Goal: Register for event/course

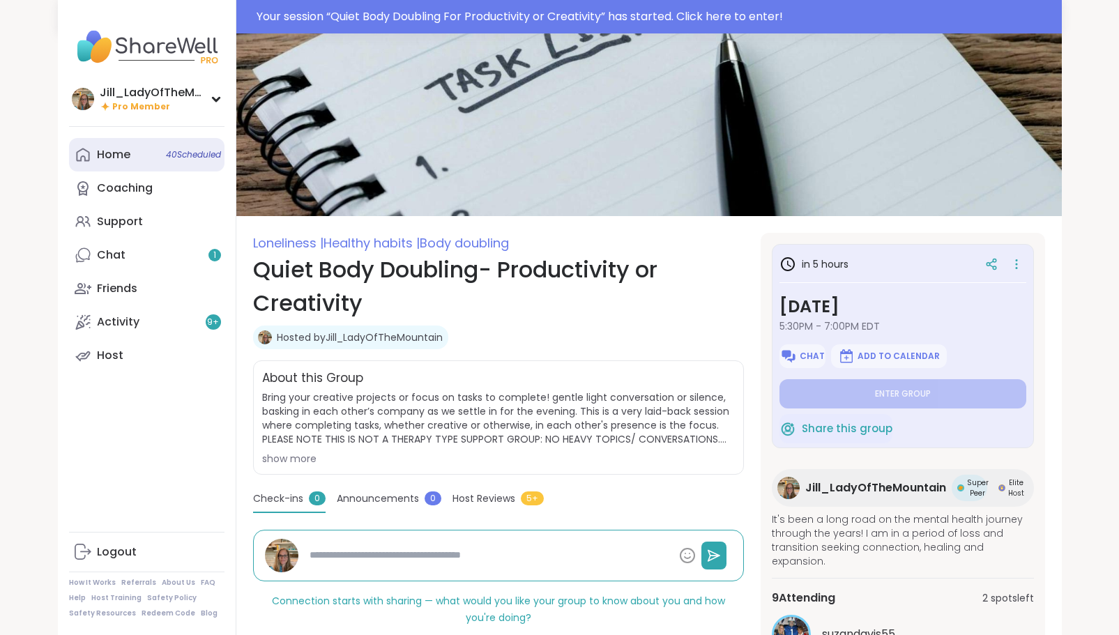
click at [162, 155] on link "Home 40 Scheduled" at bounding box center [146, 154] width 155 height 33
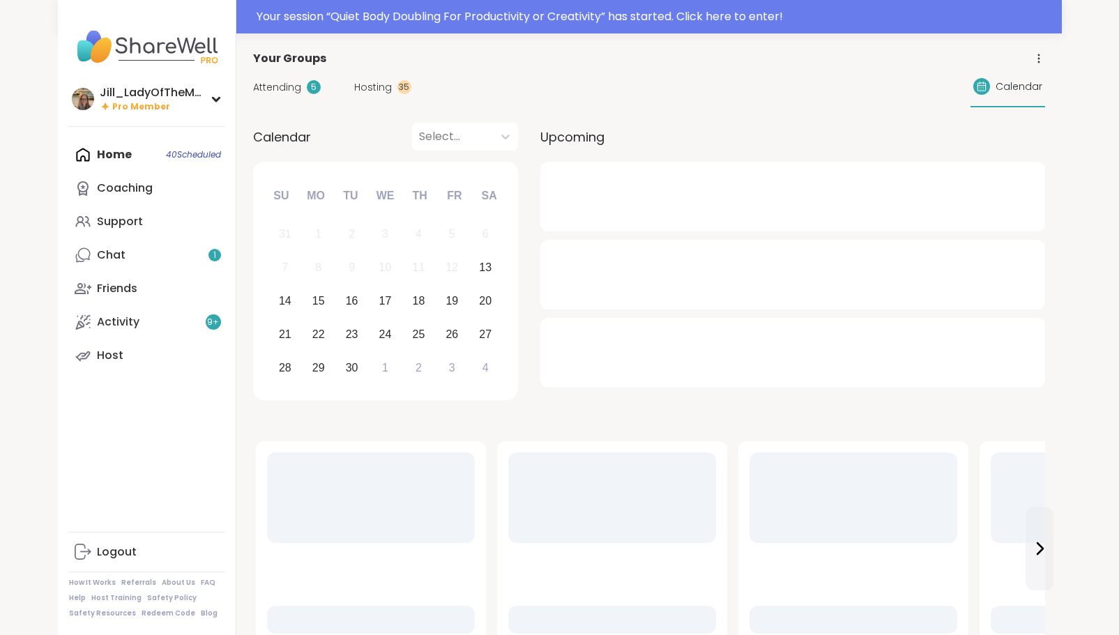
click at [381, 91] on span "Hosting" at bounding box center [373, 87] width 38 height 15
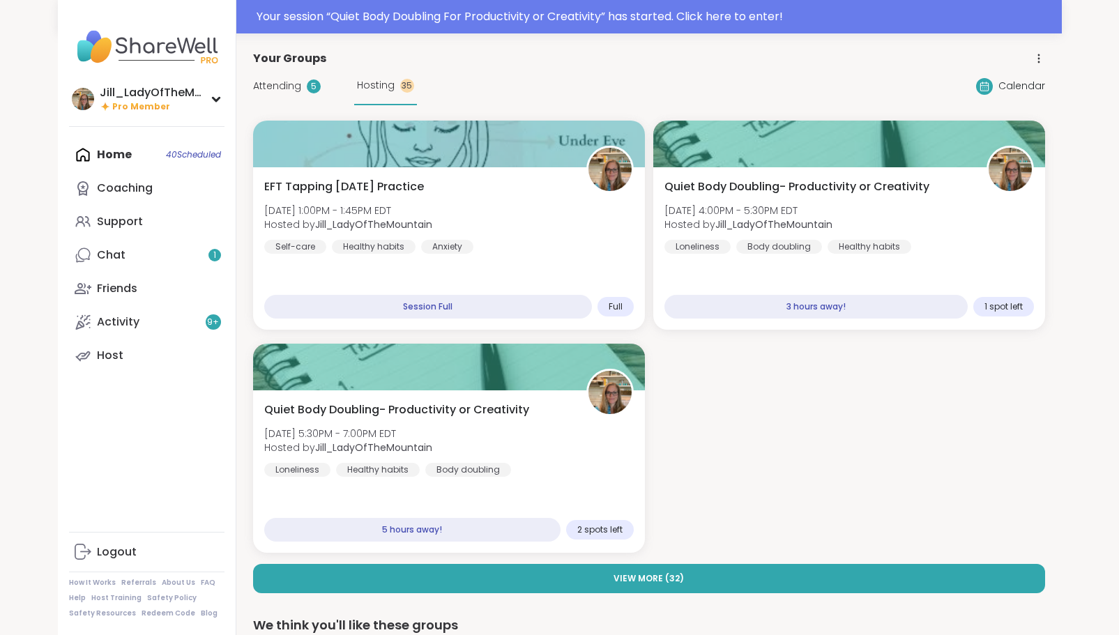
click at [381, 91] on span "Hosting" at bounding box center [376, 85] width 38 height 15
click at [461, 223] on div "EFT Tapping Saturday Practice Sat, Sep 13 | 1:00PM - 1:45PM EDT Hosted by Jill_…" at bounding box center [448, 216] width 377 height 77
click at [597, 282] on div "EFT Tapping Saturday Practice Sat, Sep 13 | 1:00PM - 1:45PM EDT Hosted by Jill_…" at bounding box center [448, 249] width 399 height 166
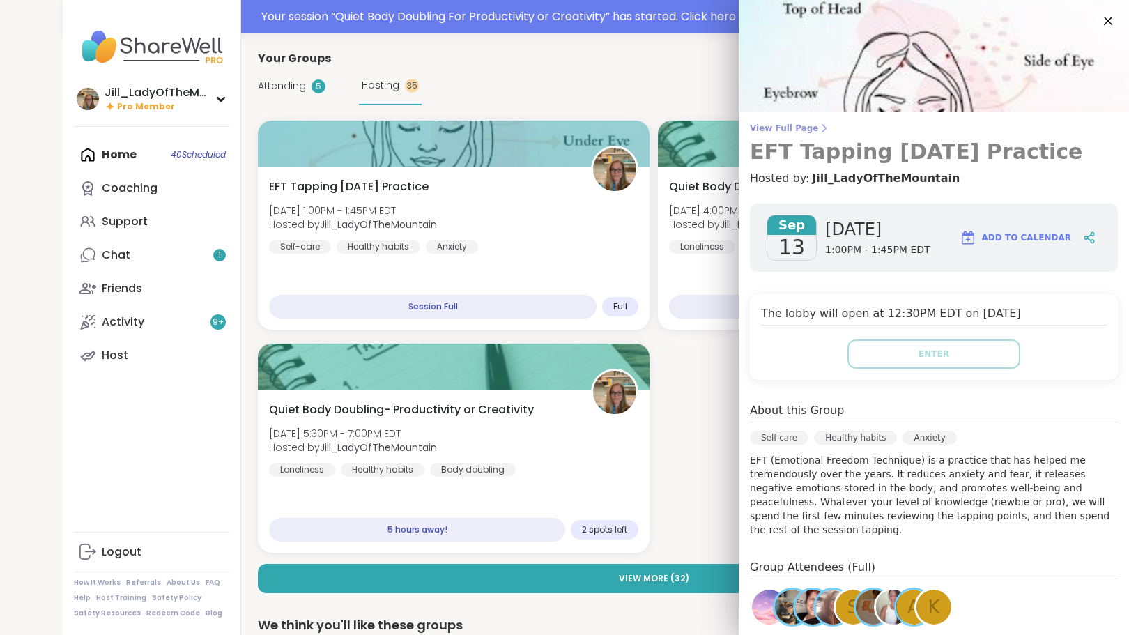
click at [786, 125] on span "View Full Page" at bounding box center [934, 128] width 368 height 11
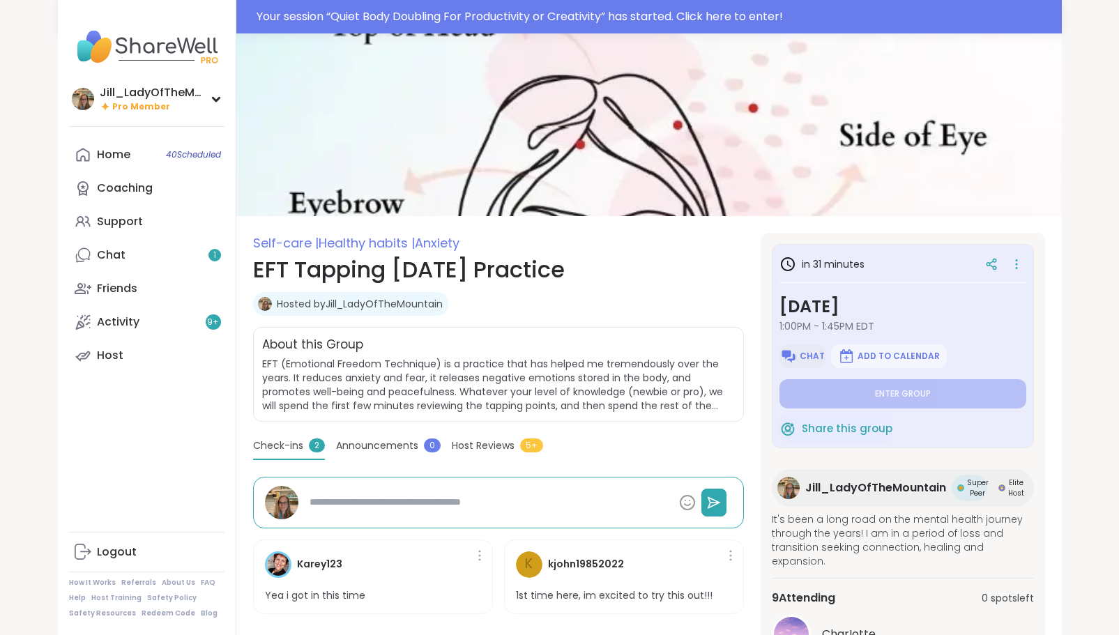
click at [804, 356] on span "Chat" at bounding box center [812, 356] width 25 height 11
type textarea "*"
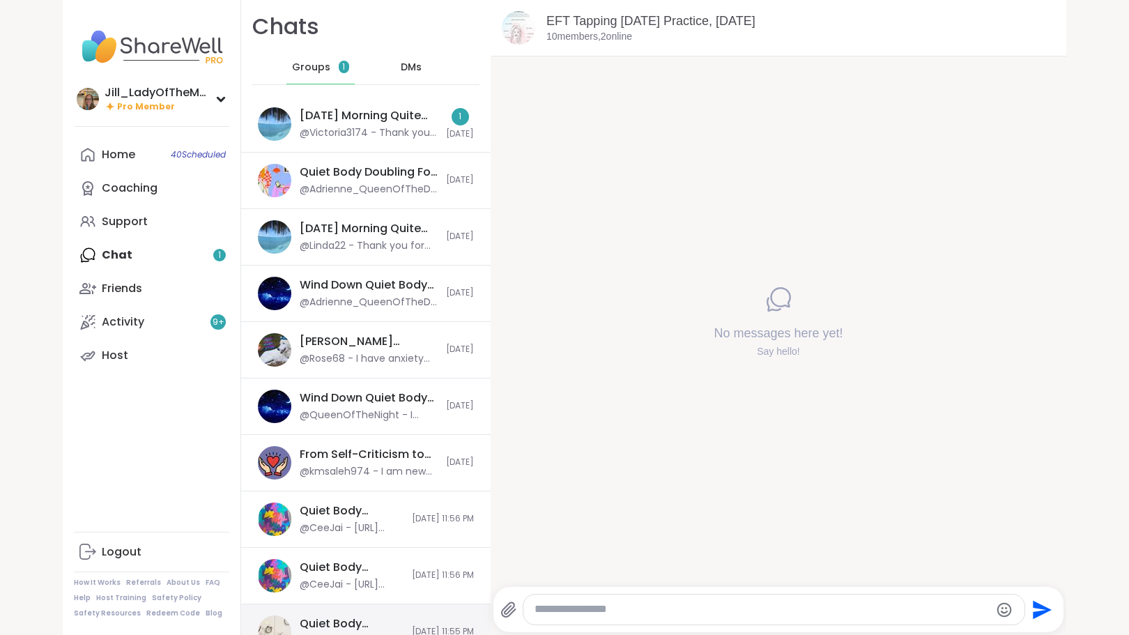
click at [701, 614] on textarea "Type your message" at bounding box center [762, 609] width 455 height 15
click at [506, 608] on icon at bounding box center [508, 610] width 17 height 17
click at [0, 0] on input "file" at bounding box center [0, 0] width 0 height 0
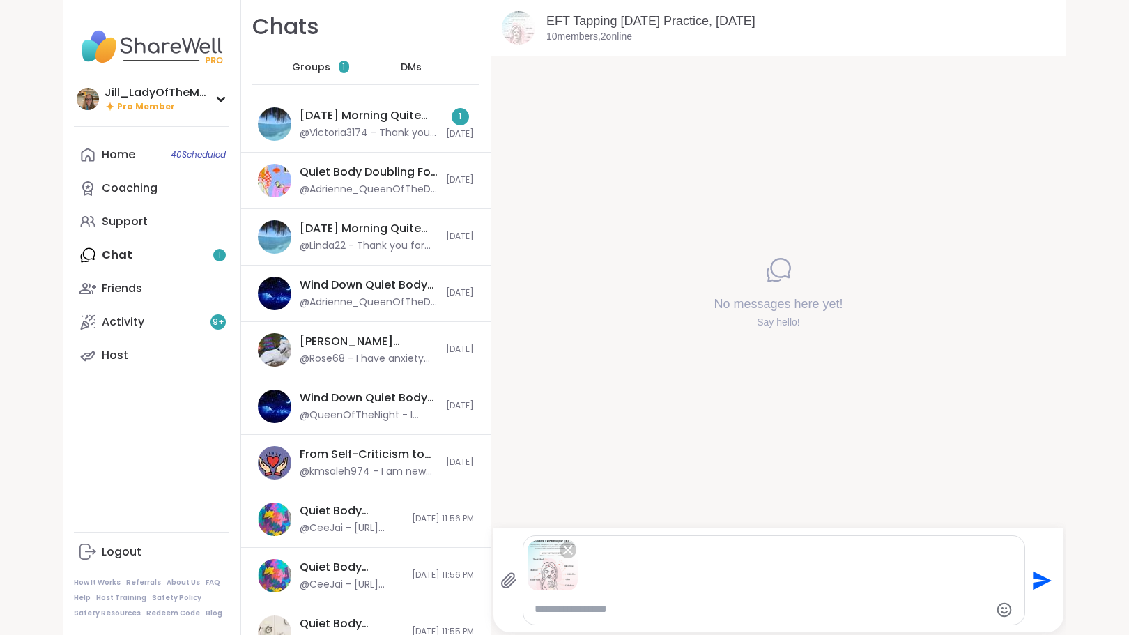
click at [1044, 580] on icon "Send" at bounding box center [1043, 580] width 19 height 19
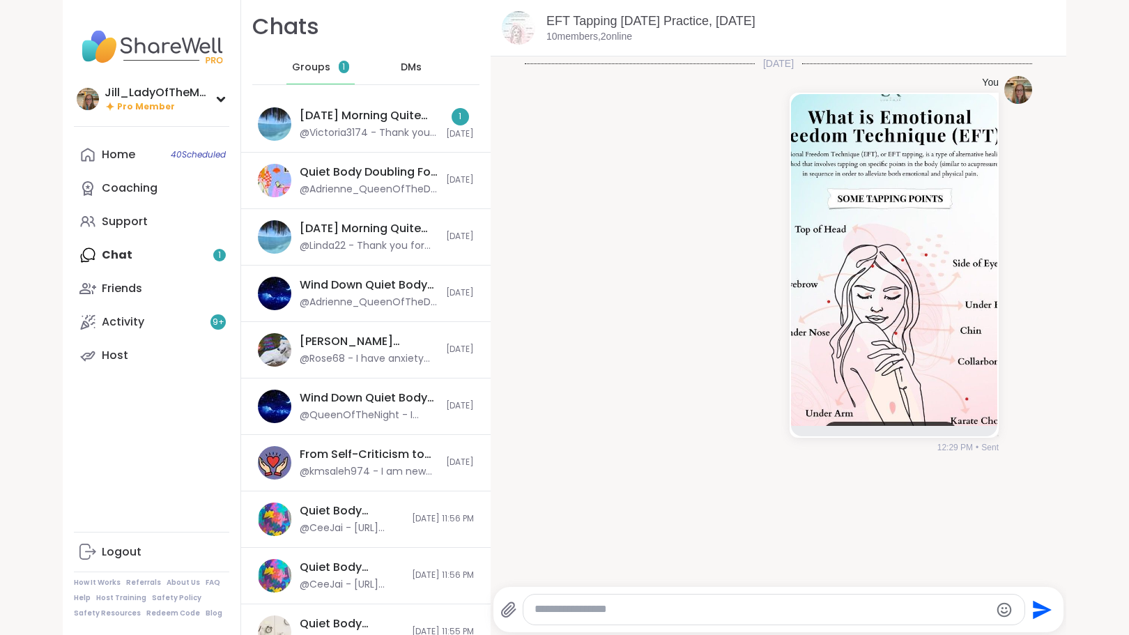
click at [873, 614] on textarea "Type your message" at bounding box center [762, 609] width 455 height 15
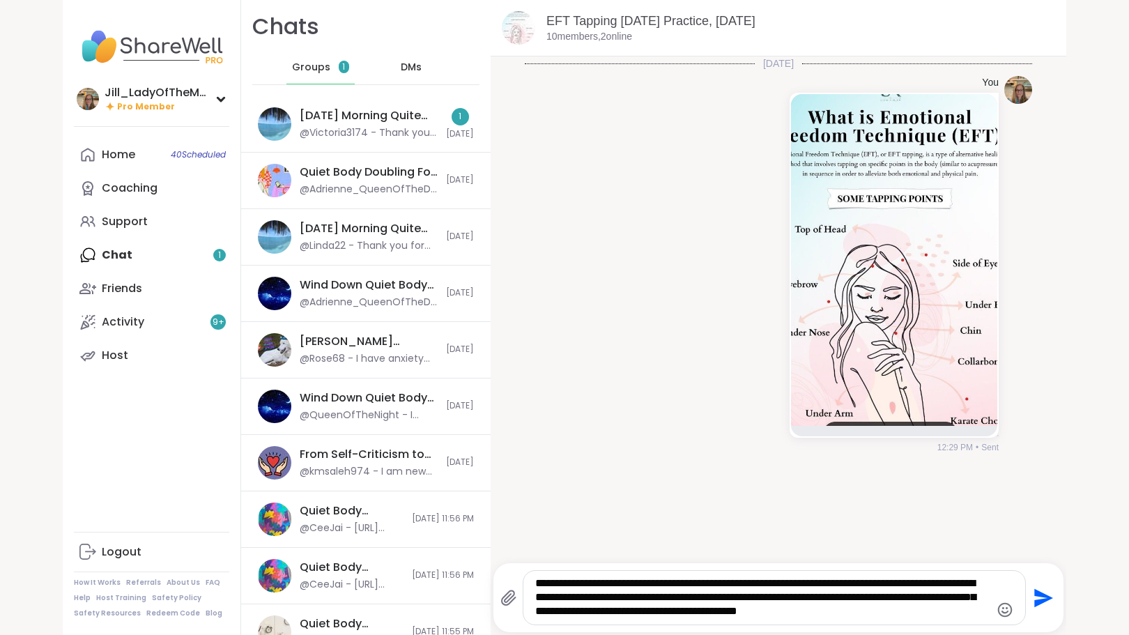
click at [569, 613] on textarea "**********" at bounding box center [762, 597] width 455 height 43
type textarea "**********"
click at [1041, 600] on icon "Send" at bounding box center [1043, 597] width 19 height 19
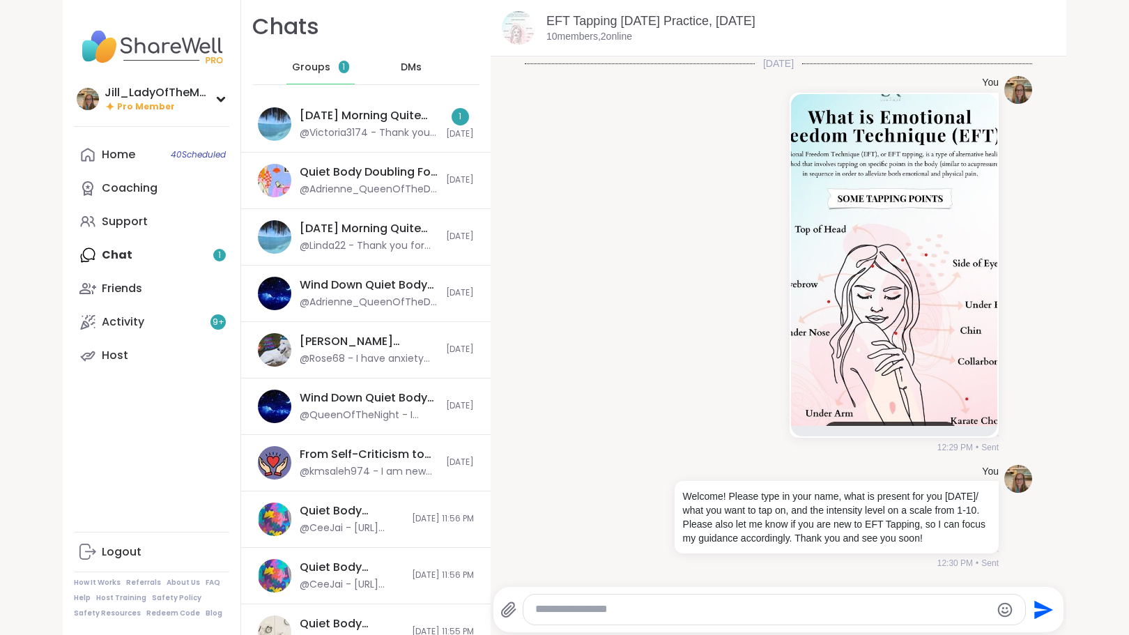
click at [0, 438] on div "Jill_LadyOfTheMountain Pro Member Jill_LadyOfTheMountain Pro Member Profile Mem…" at bounding box center [564, 317] width 1129 height 635
click at [301, 128] on div "@Victoria3174 - Thank you, Linda! I'm excited!" at bounding box center [369, 133] width 138 height 14
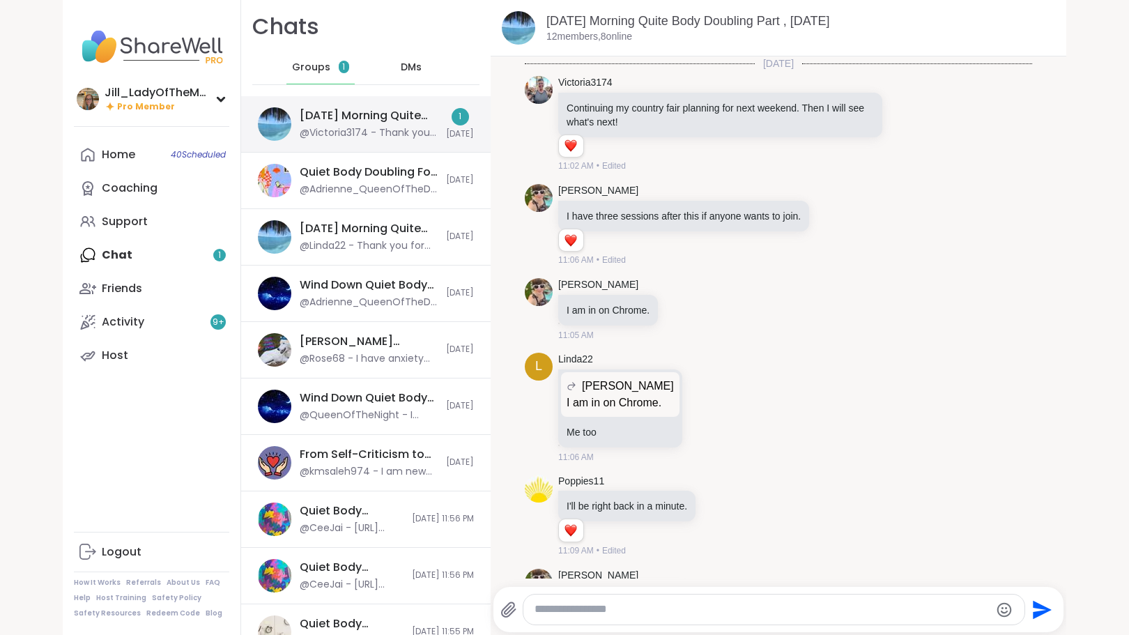
scroll to position [2174, 0]
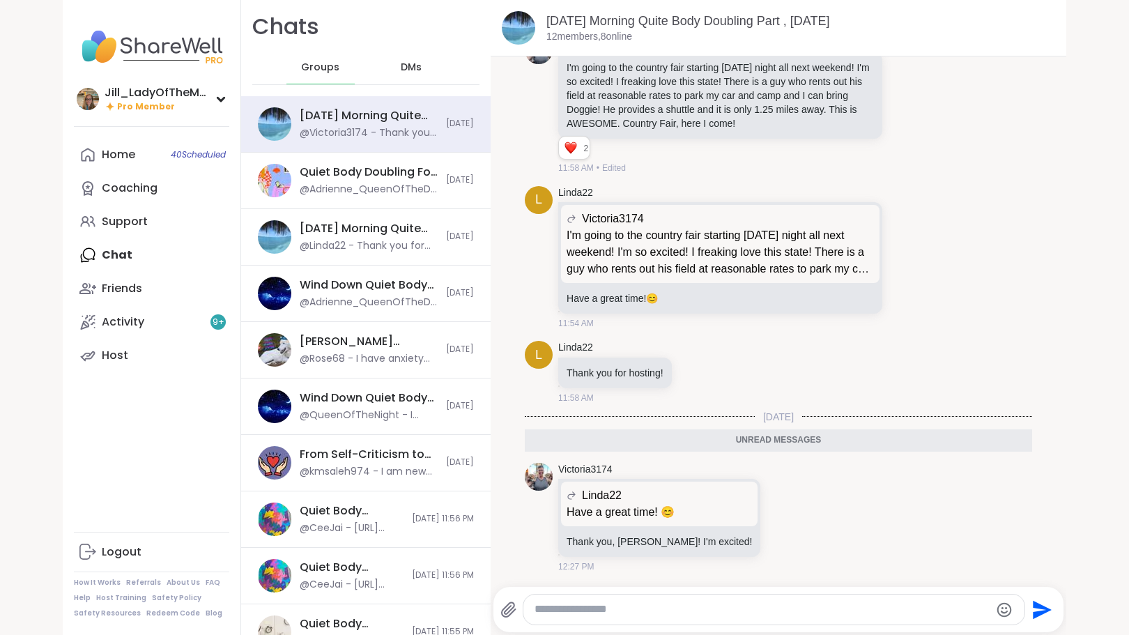
click at [141, 244] on div "Home 40 Scheduled Coaching Support Chat Friends Activity 9 + Host" at bounding box center [151, 255] width 155 height 234
click at [115, 224] on div "Support" at bounding box center [125, 221] width 46 height 15
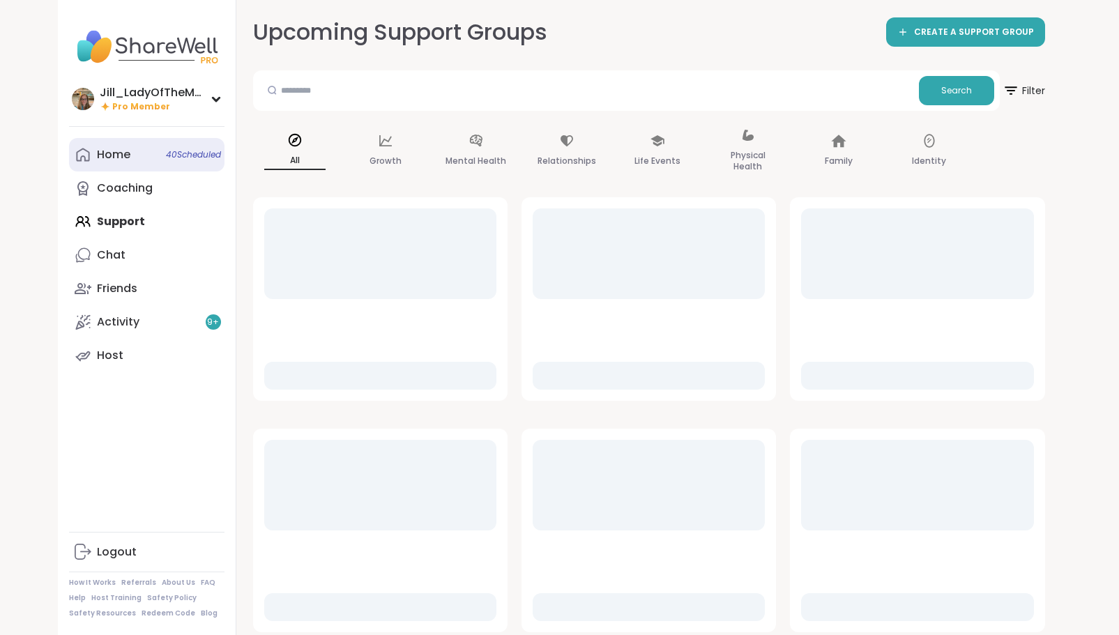
click at [122, 155] on div "Home 40 Scheduled" at bounding box center [113, 154] width 33 height 15
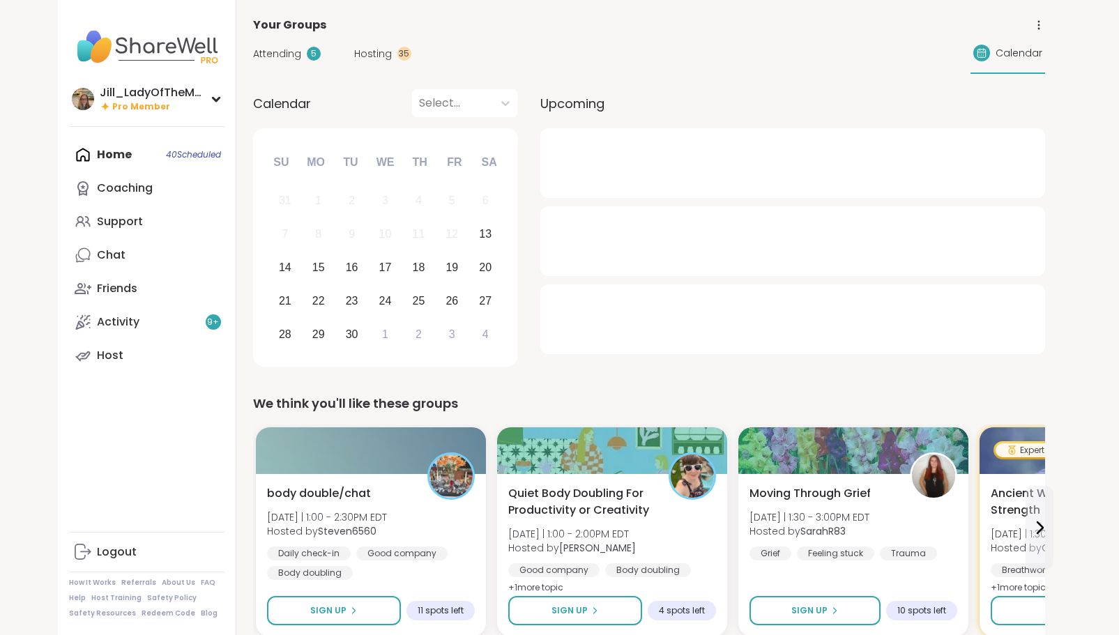
click at [376, 52] on span "Hosting" at bounding box center [373, 54] width 38 height 15
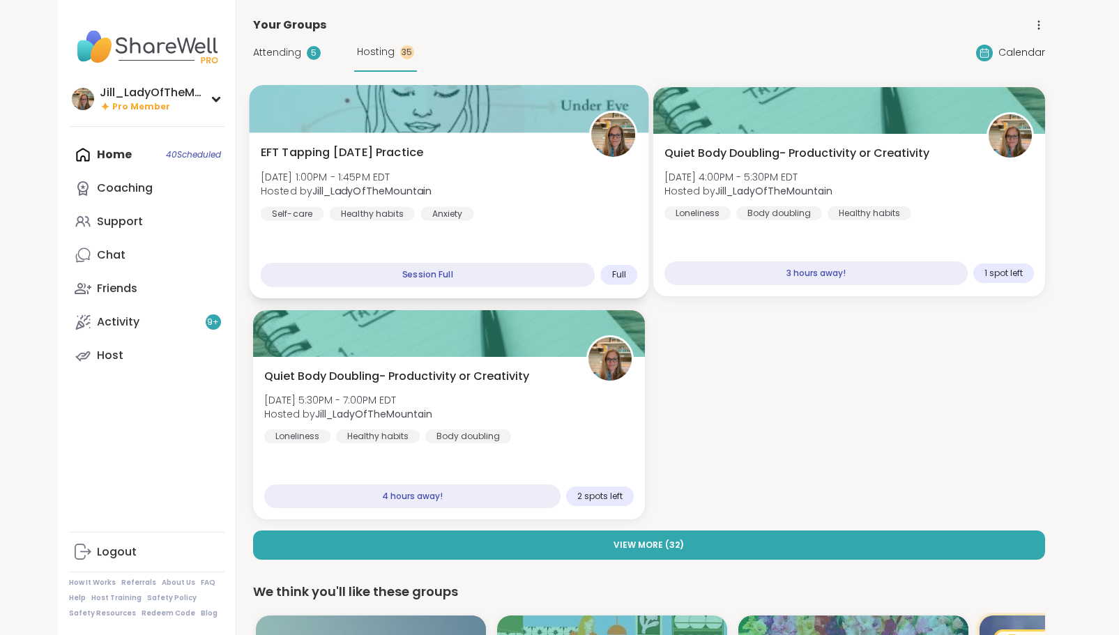
click at [454, 174] on div "EFT Tapping Saturday Practice Sat, Sep 13 | 1:00PM - 1:45PM EDT Hosted by Jill_…" at bounding box center [448, 182] width 377 height 77
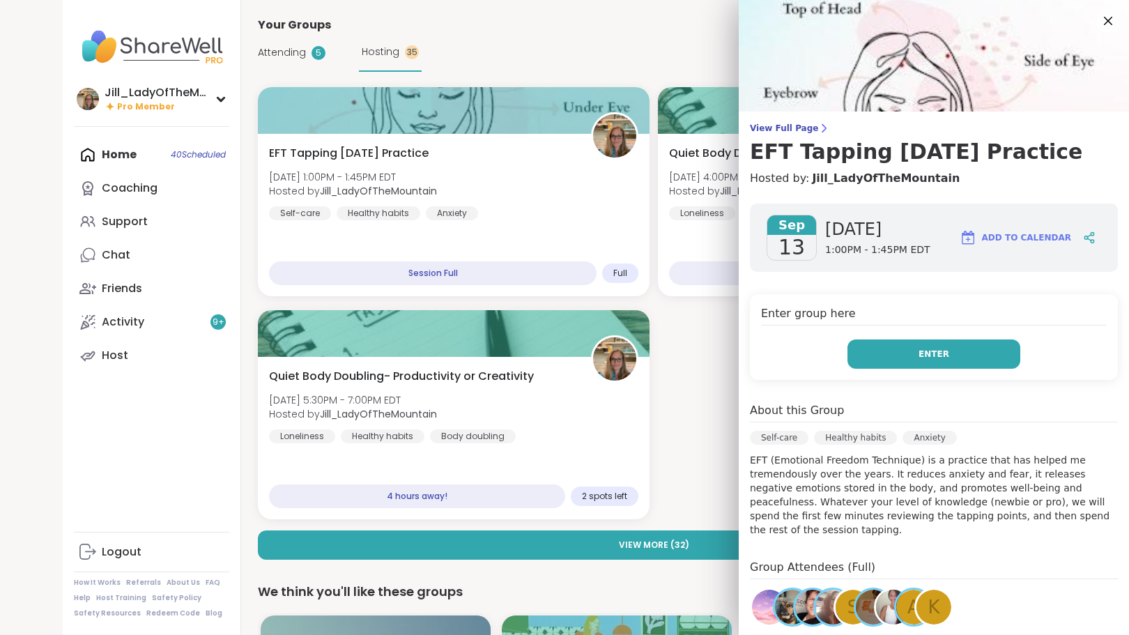
click at [860, 358] on button "Enter" at bounding box center [934, 353] width 173 height 29
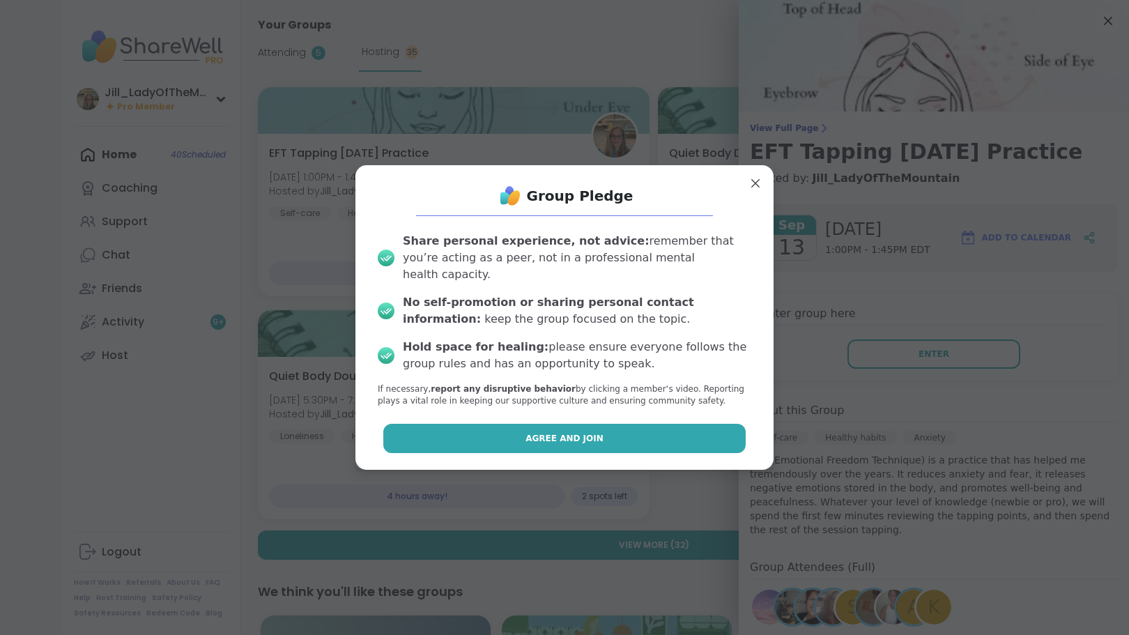
click at [661, 429] on button "Agree and Join" at bounding box center [564, 438] width 363 height 29
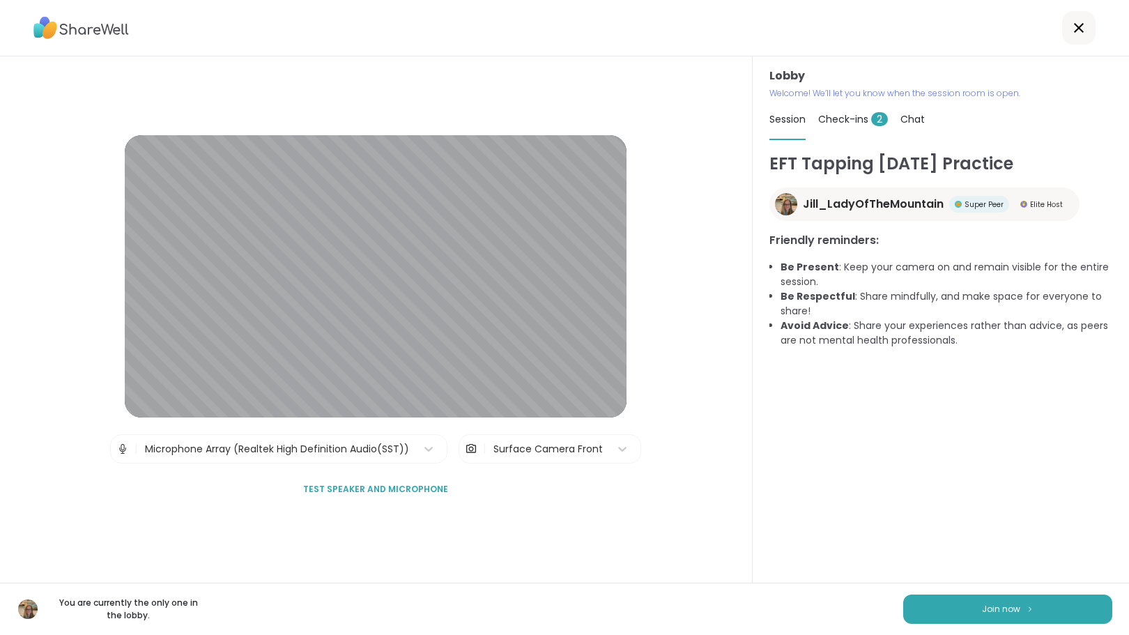
click at [818, 117] on span "Check-ins 2" at bounding box center [853, 119] width 70 height 14
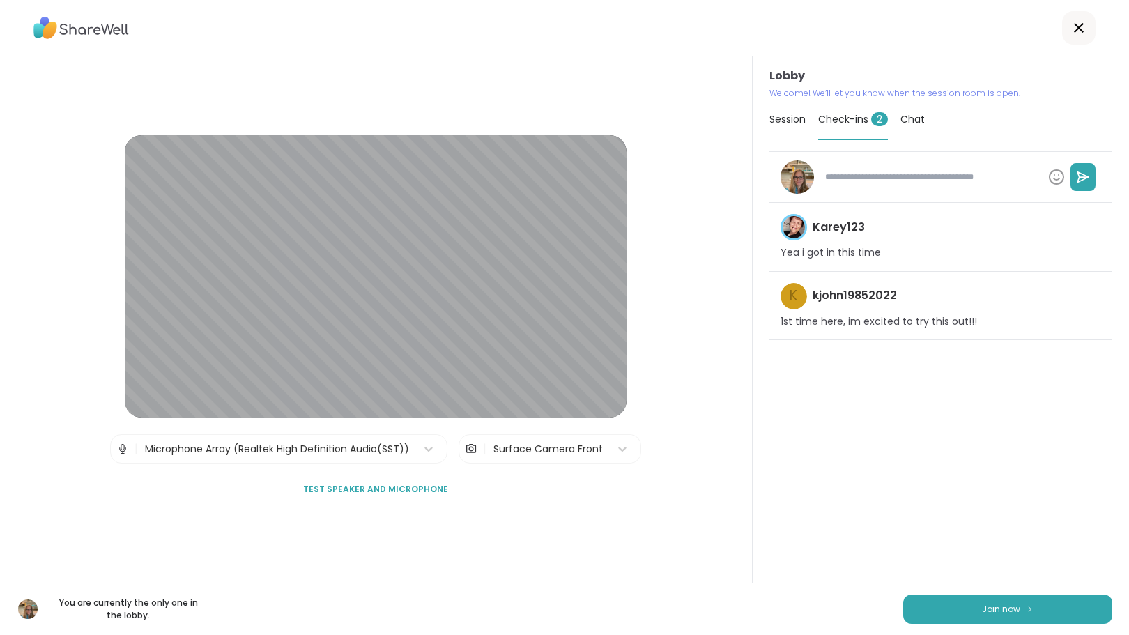
type textarea "*"
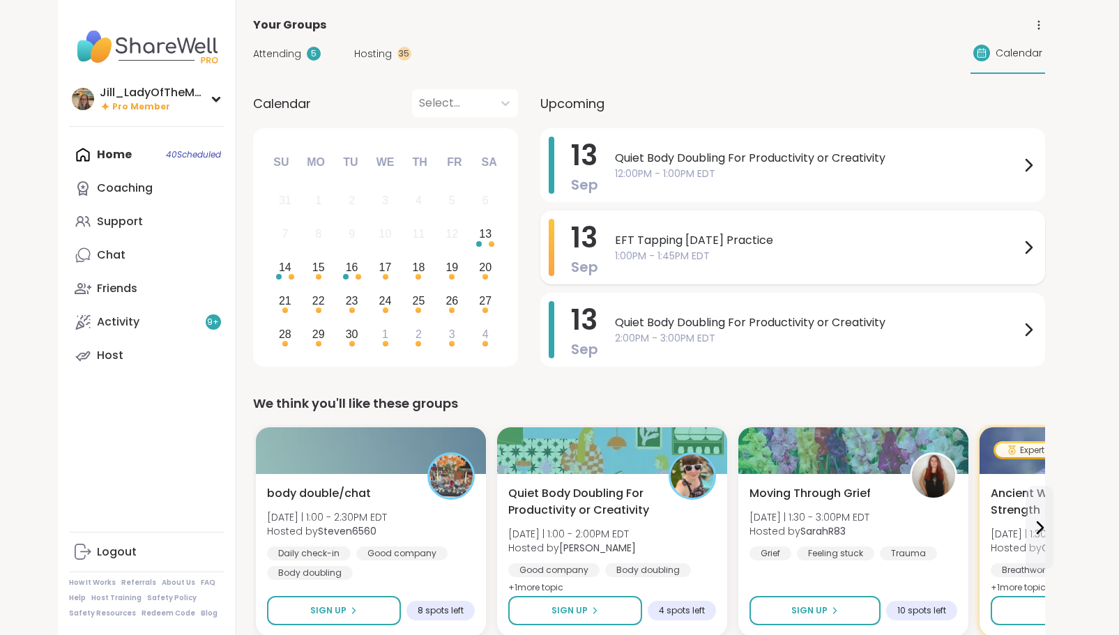
click at [653, 243] on span "EFT Tapping Saturday Practice" at bounding box center [817, 240] width 405 height 17
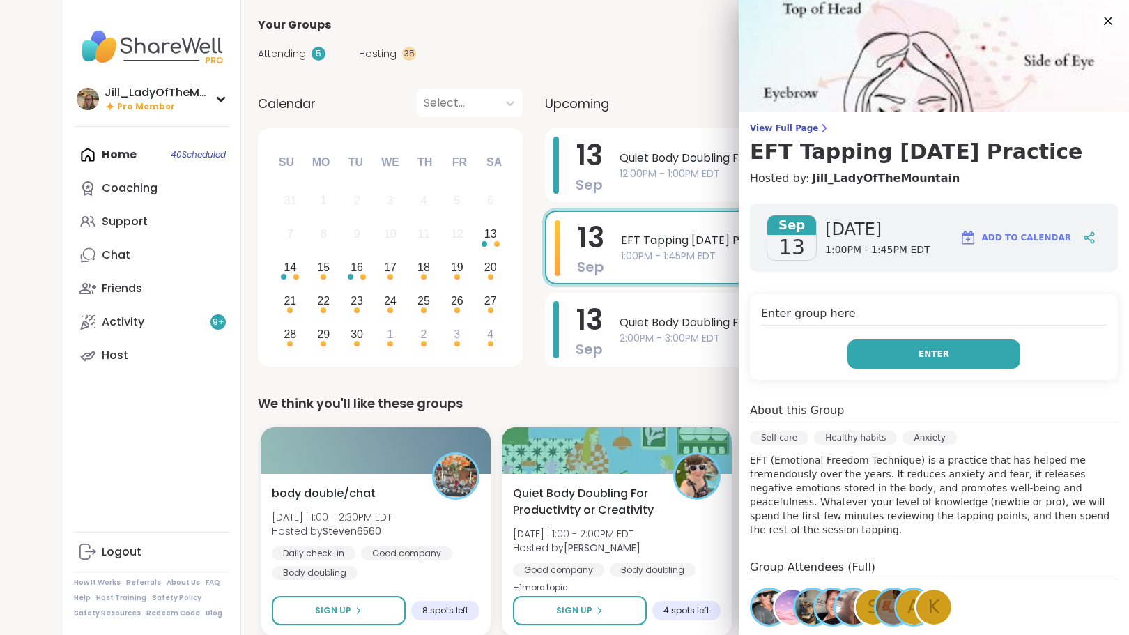
click at [866, 356] on button "Enter" at bounding box center [934, 353] width 173 height 29
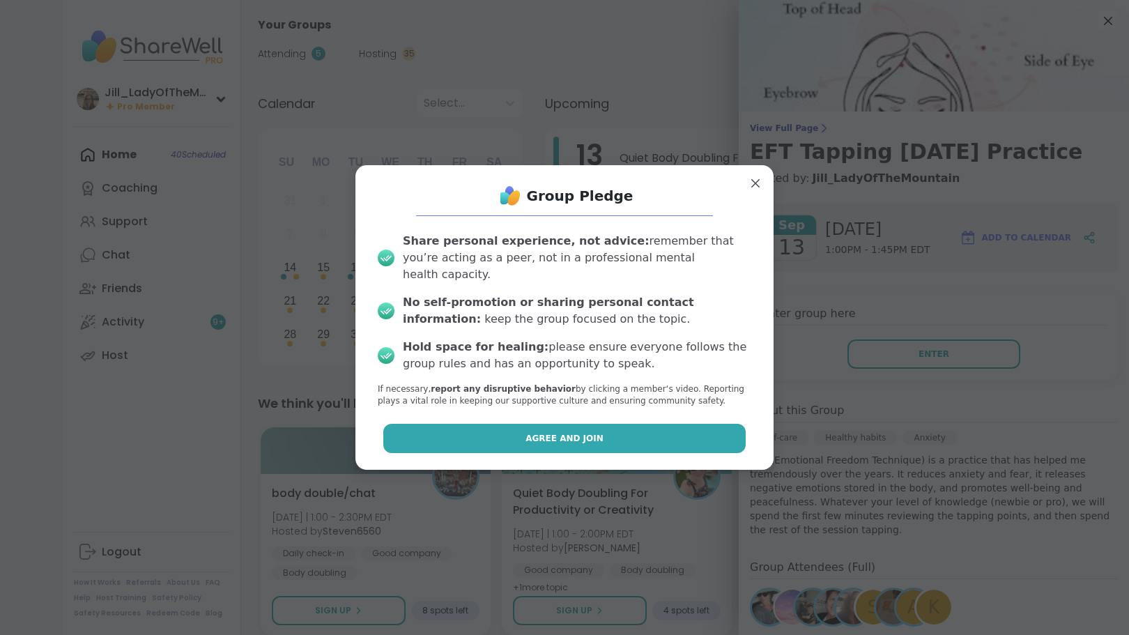
click at [622, 438] on button "Agree and Join" at bounding box center [564, 438] width 363 height 29
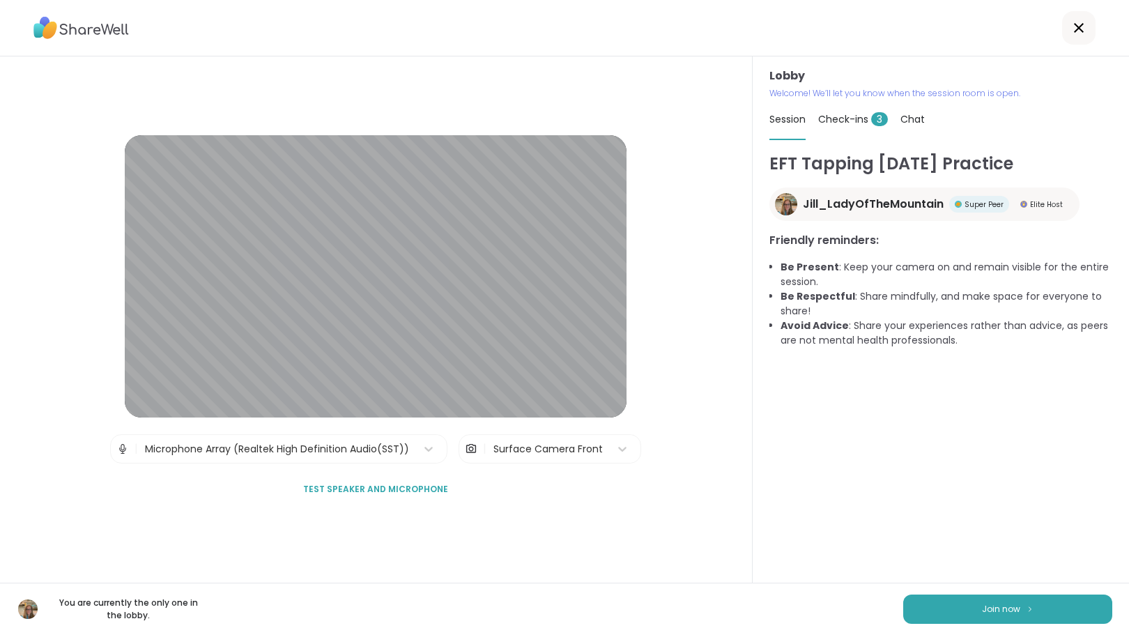
click at [825, 119] on span "Check-ins 3" at bounding box center [853, 119] width 70 height 14
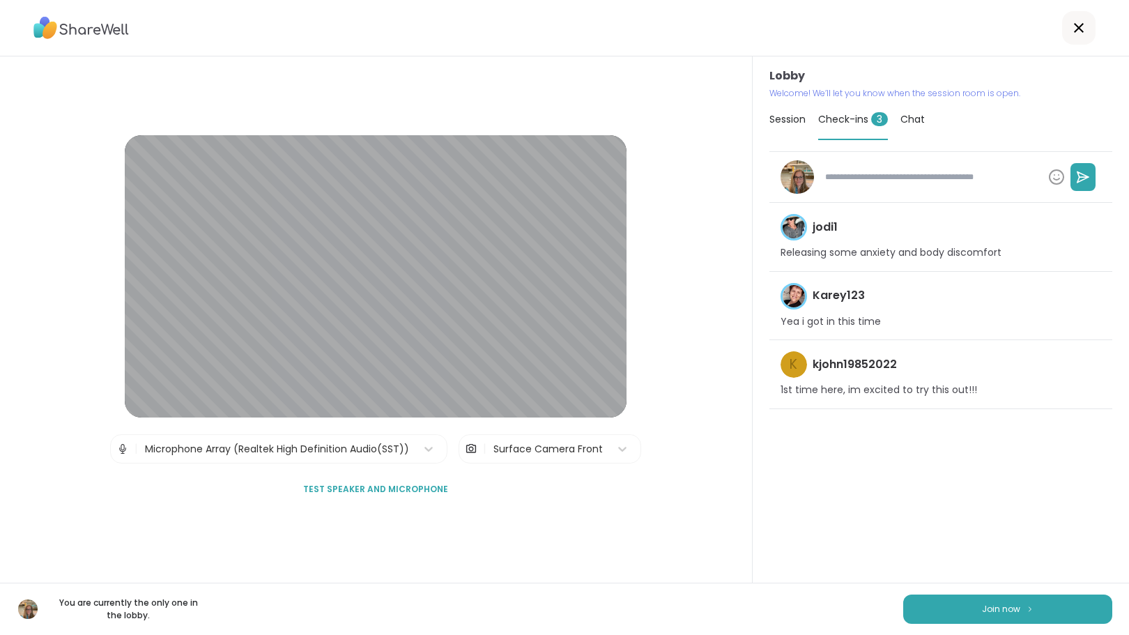
type textarea "*"
click at [908, 116] on span "Chat" at bounding box center [913, 119] width 24 height 14
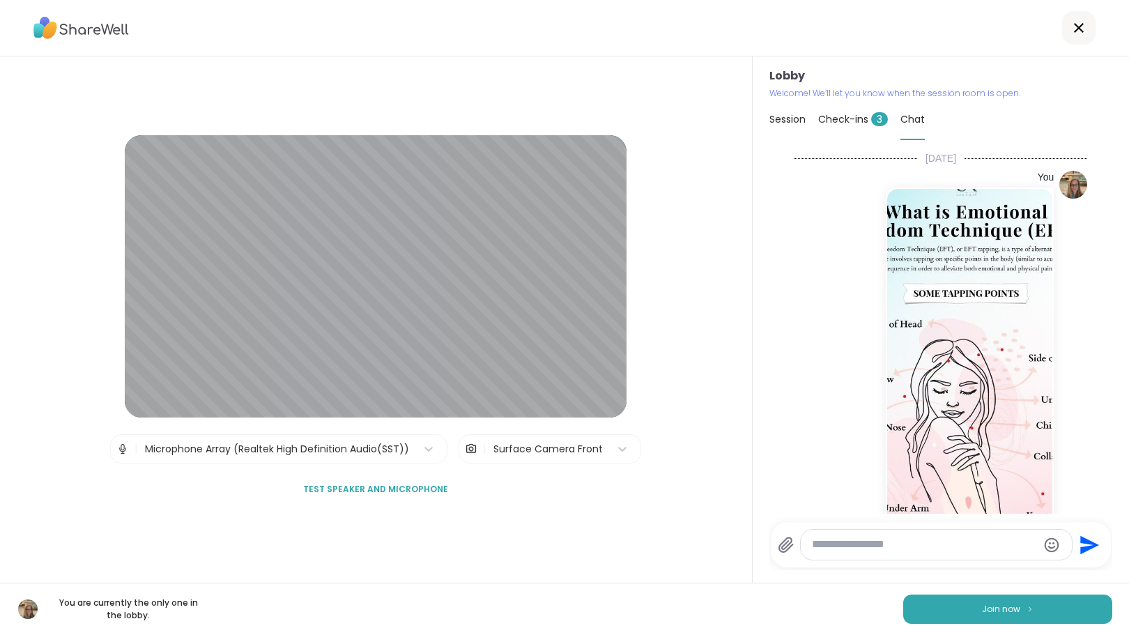
scroll to position [226, 0]
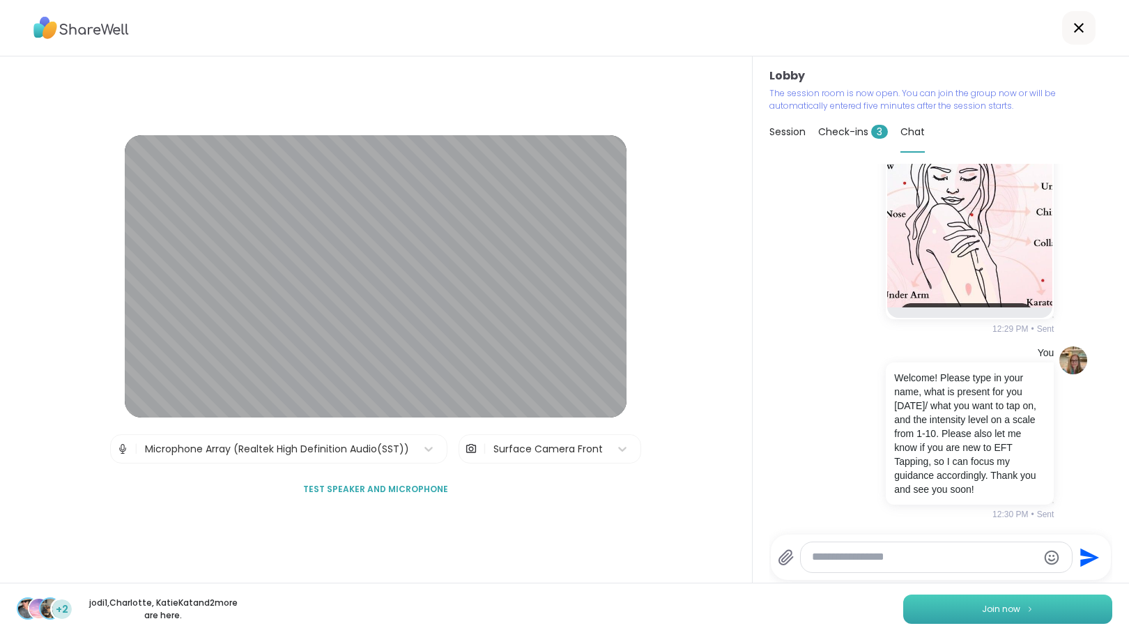
click at [963, 609] on button "Join now" at bounding box center [1007, 609] width 209 height 29
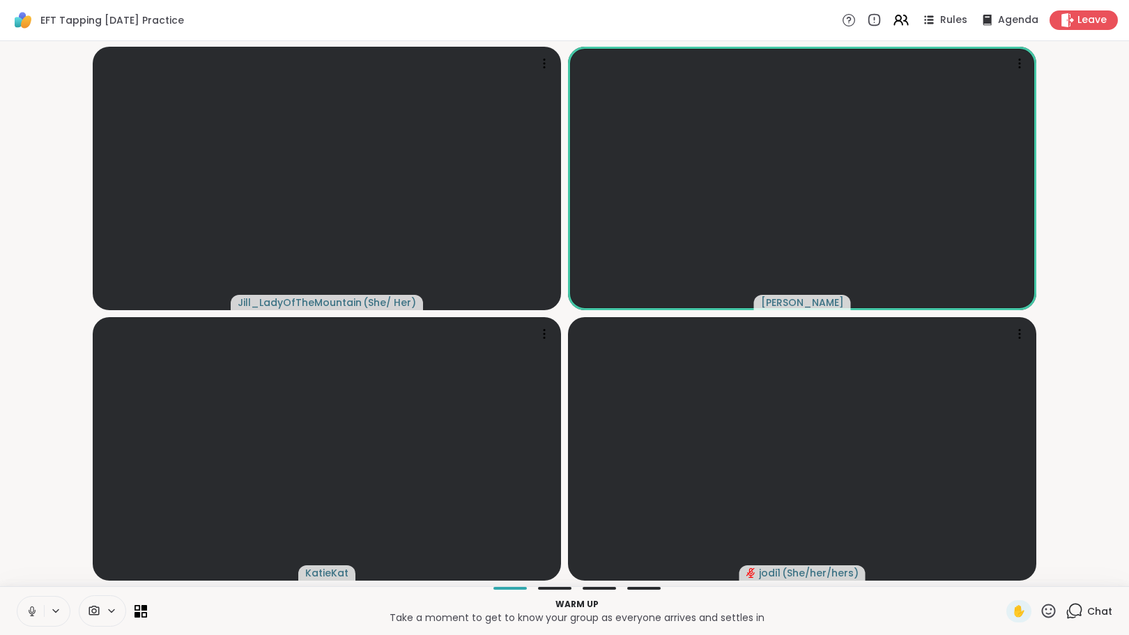
click at [1066, 613] on icon at bounding box center [1074, 610] width 17 height 17
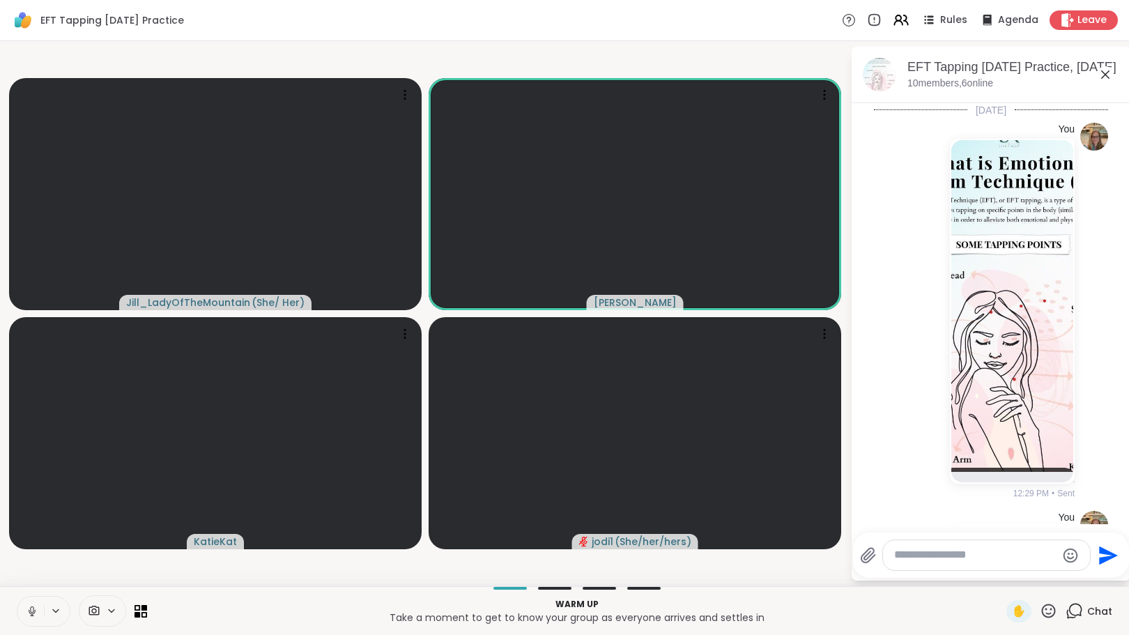
scroll to position [237, 0]
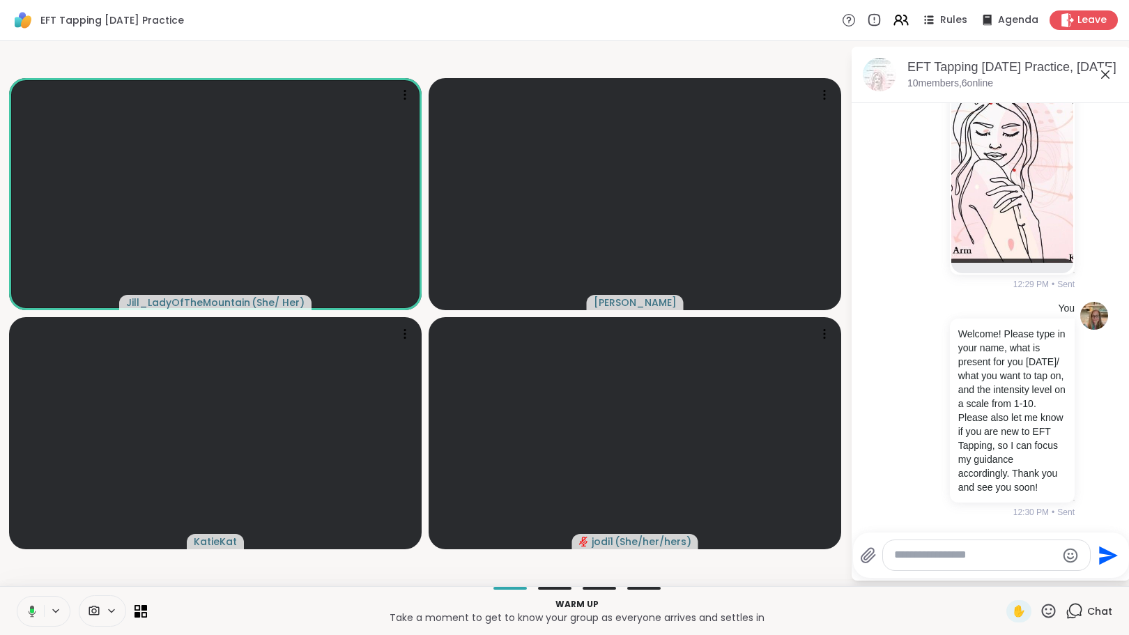
click at [927, 556] on textarea "Type your message" at bounding box center [975, 555] width 162 height 15
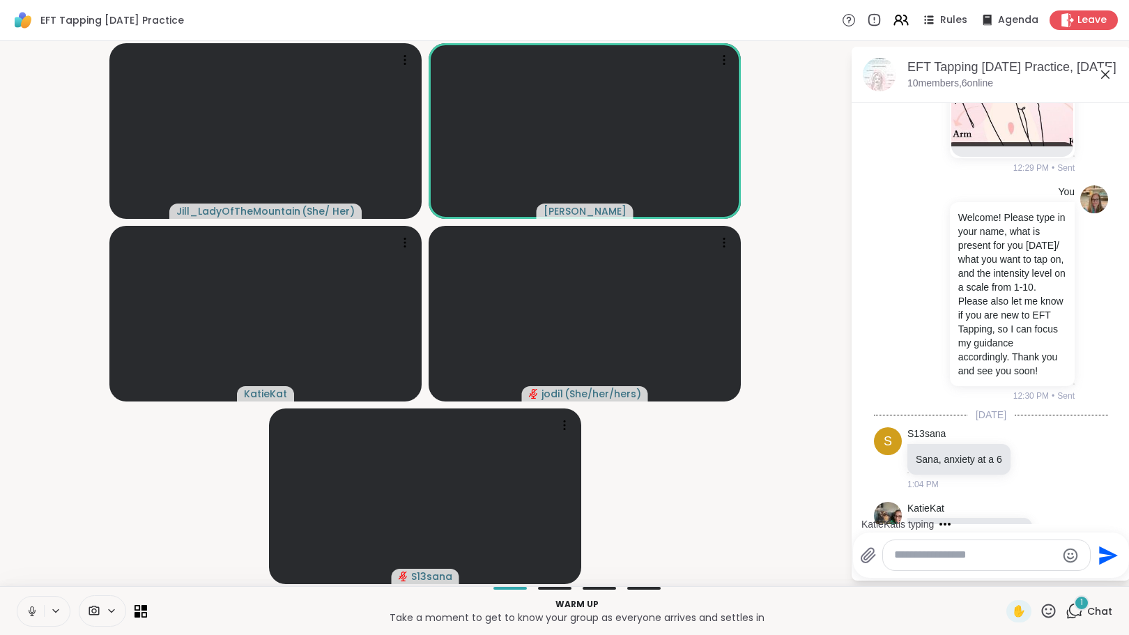
scroll to position [413, 0]
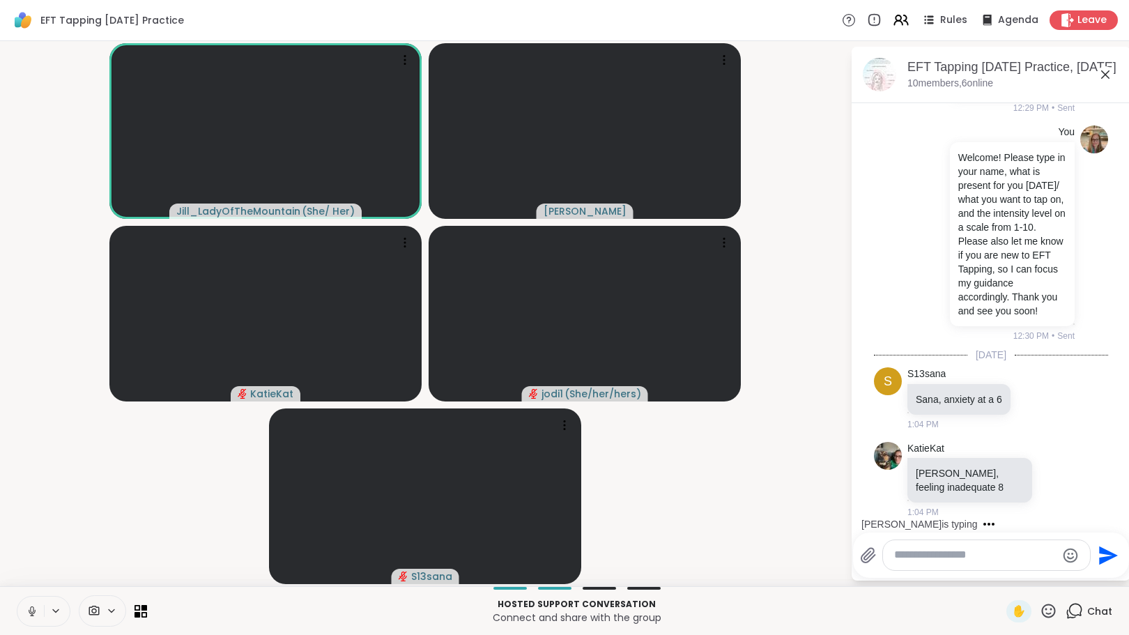
click at [935, 559] on textarea "Type your message" at bounding box center [975, 555] width 162 height 15
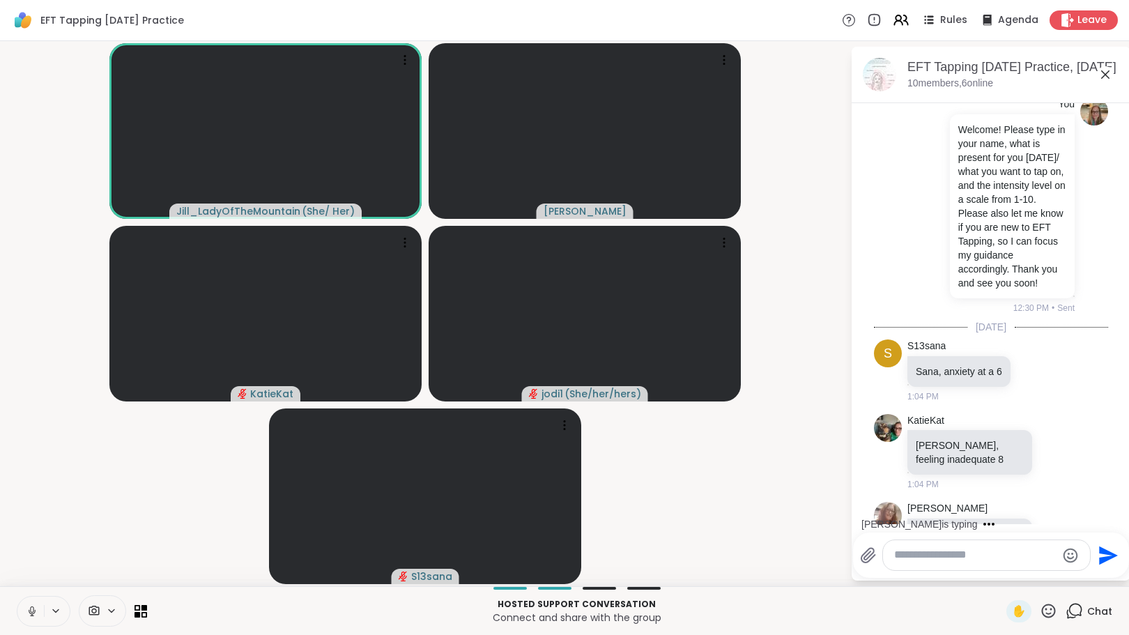
scroll to position [544, 0]
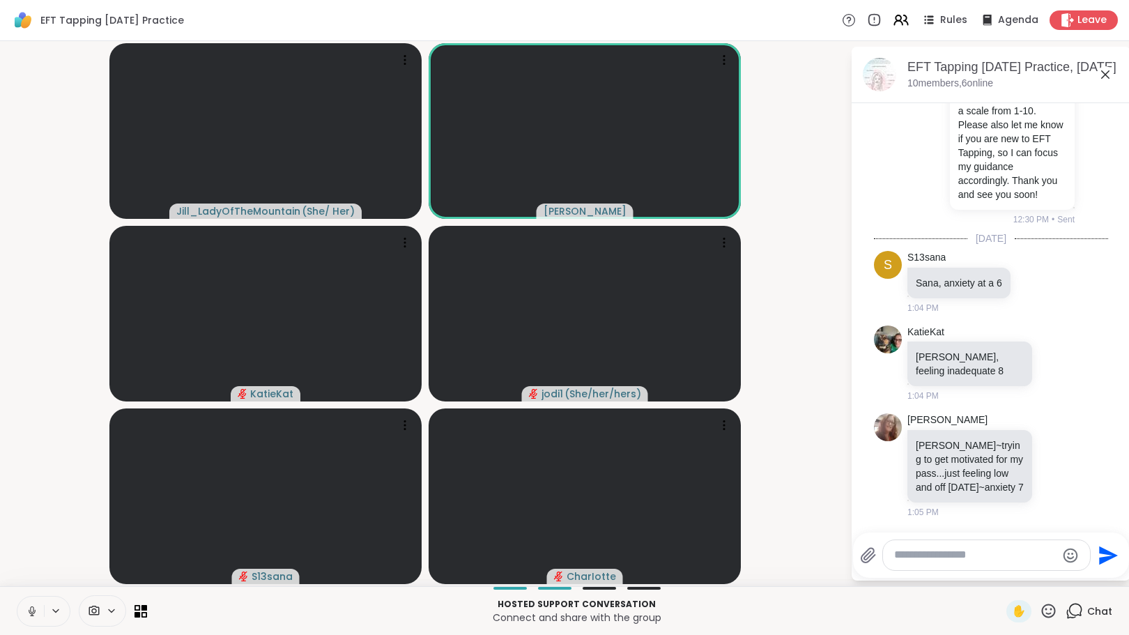
click at [939, 560] on textarea "Type your message" at bounding box center [975, 555] width 162 height 15
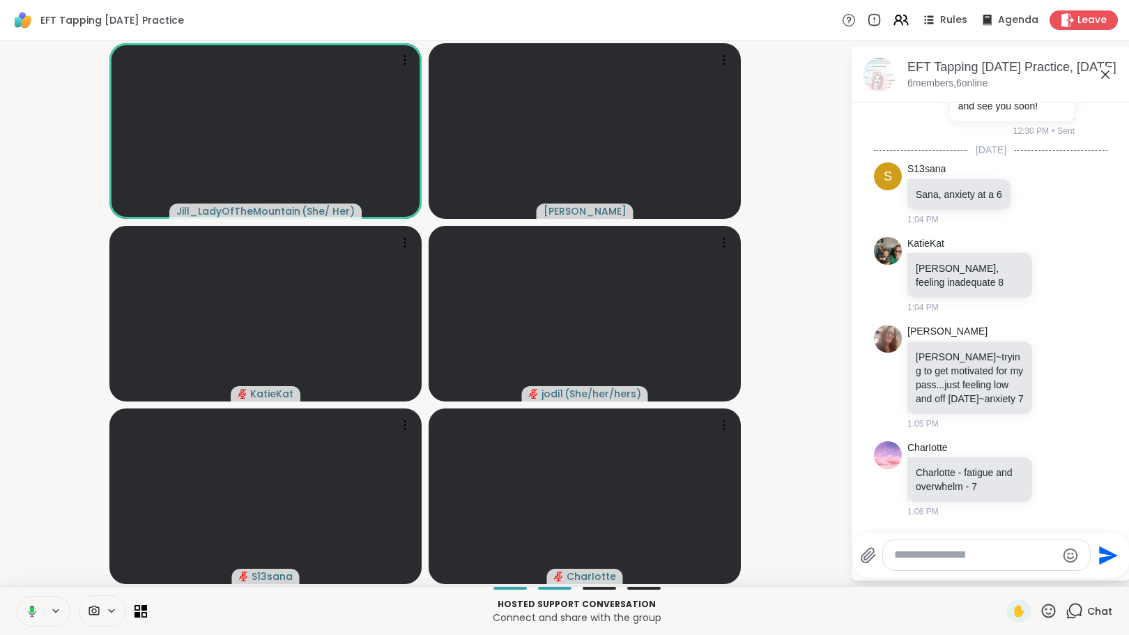
scroll to position [632, 0]
click at [919, 13] on icon at bounding box center [927, 19] width 17 height 17
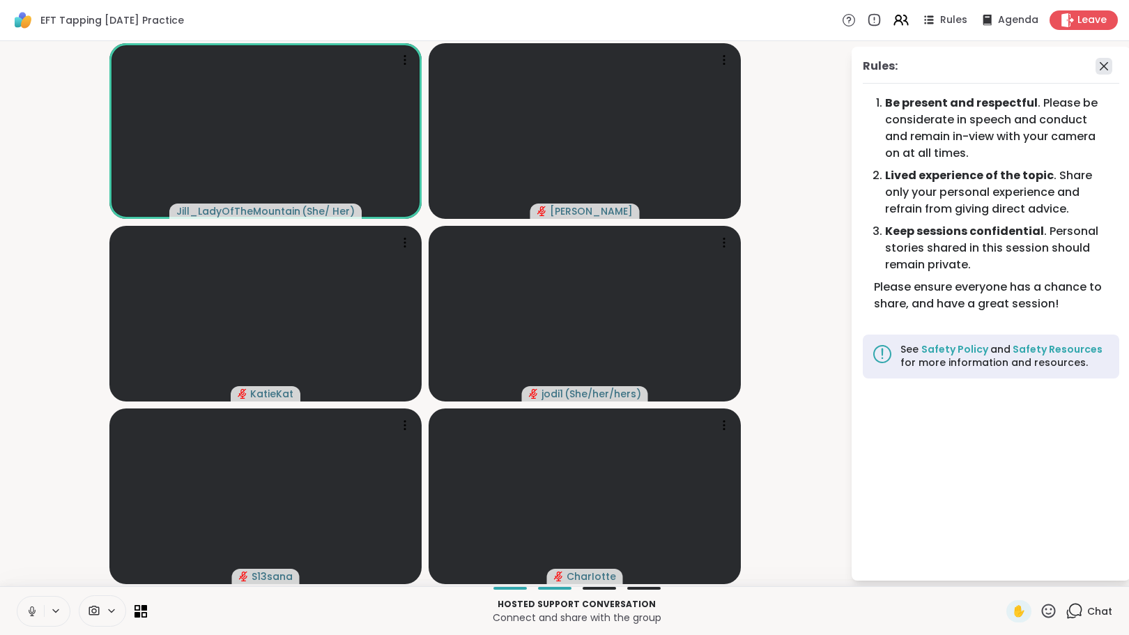
click at [1103, 66] on icon at bounding box center [1104, 66] width 8 height 8
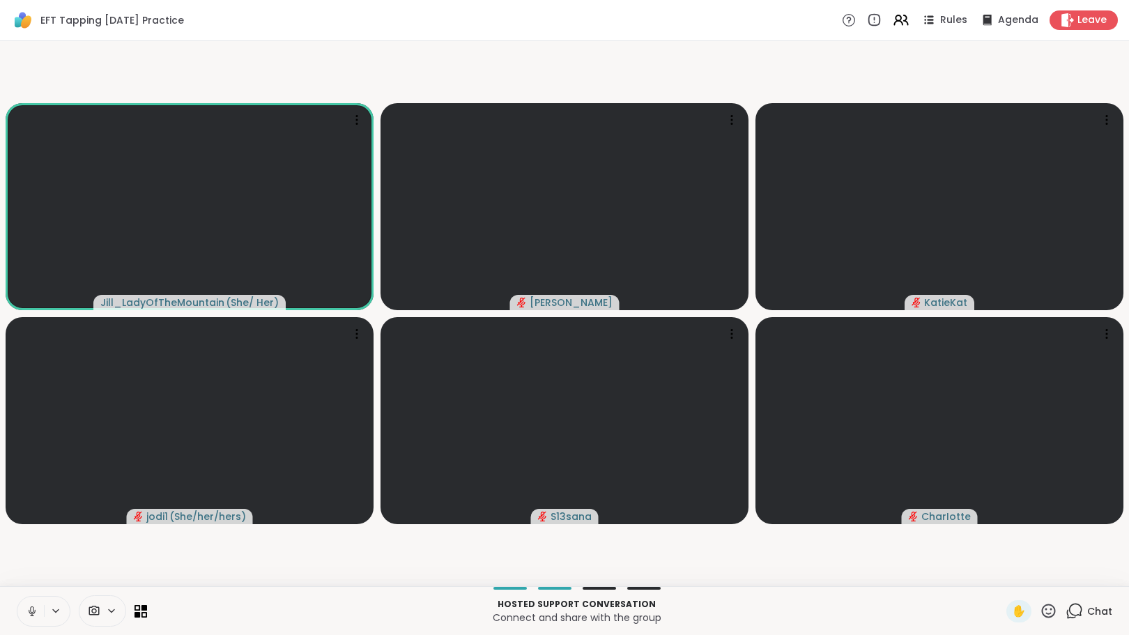
click at [1066, 609] on icon at bounding box center [1074, 610] width 17 height 17
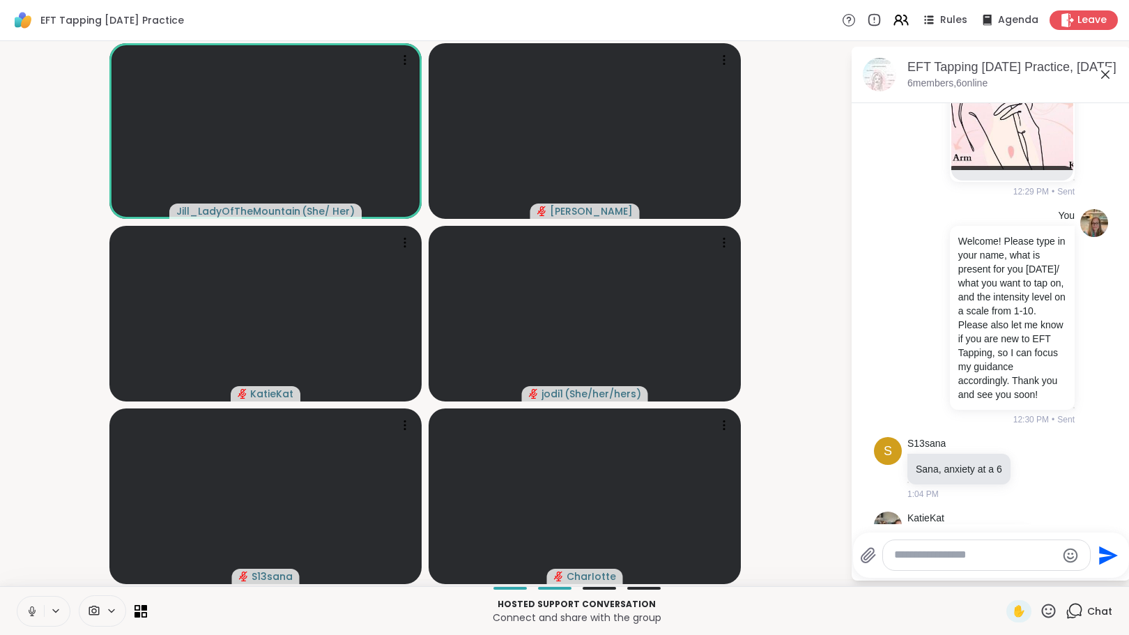
scroll to position [618, 0]
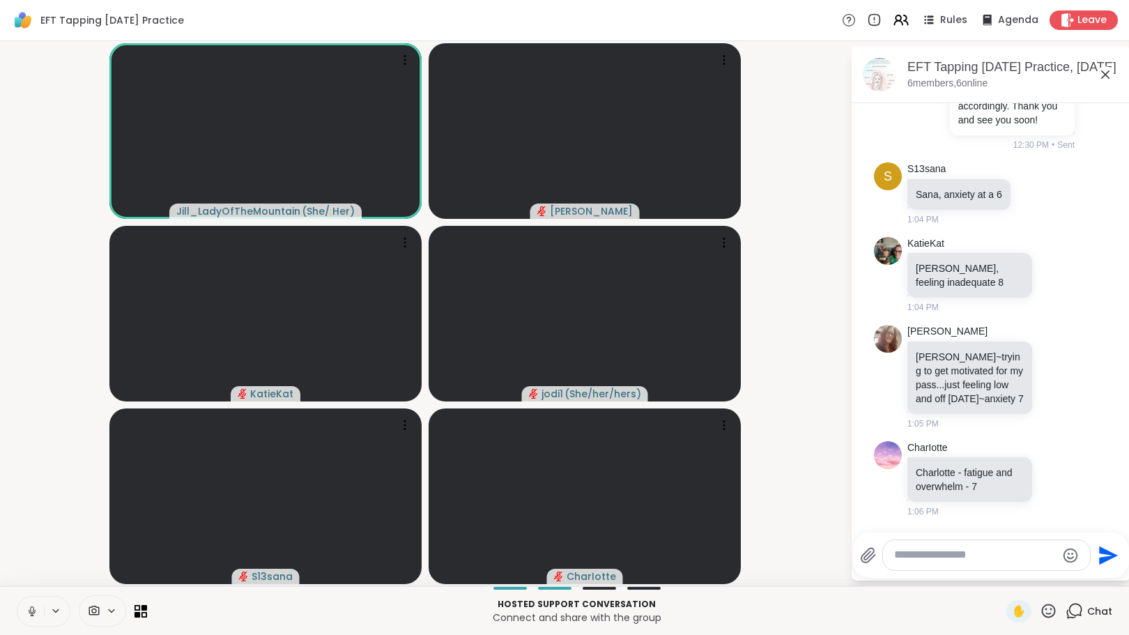
drag, startPoint x: 940, startPoint y: 560, endPoint x: 921, endPoint y: 559, distance: 18.8
click at [921, 559] on textarea "Type your message" at bounding box center [975, 555] width 162 height 15
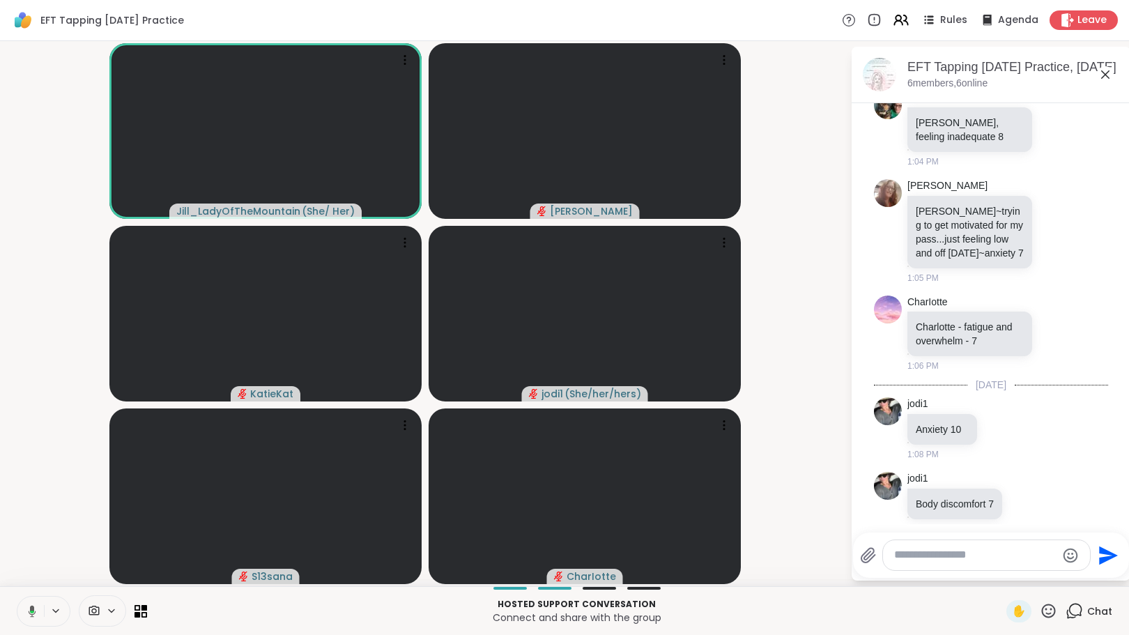
scroll to position [780, 0]
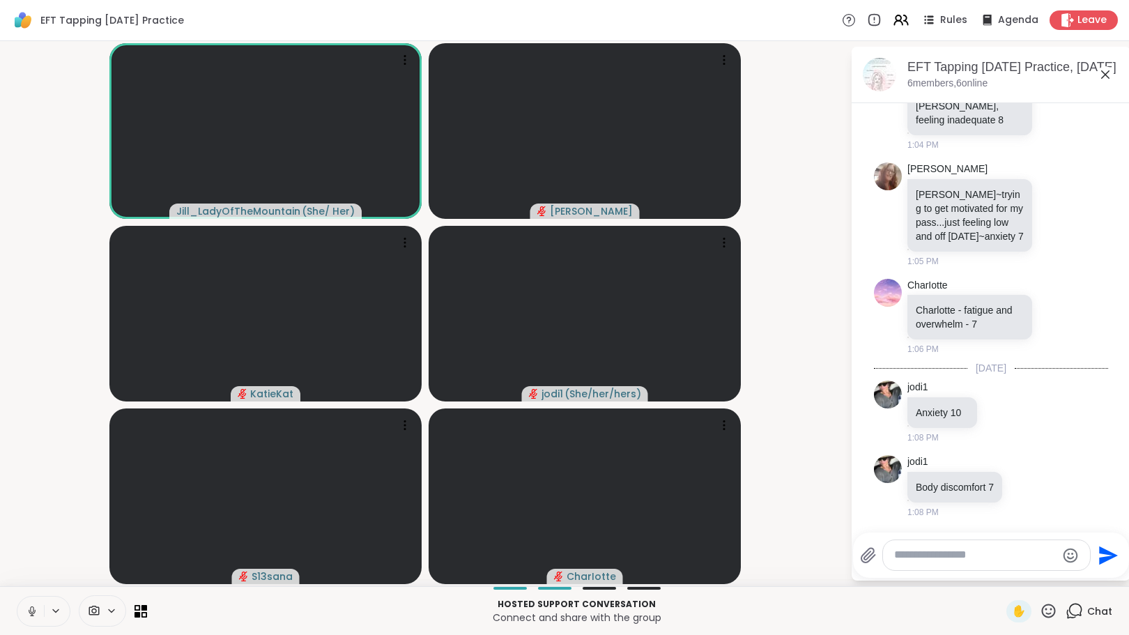
click at [901, 557] on textarea "Type your message" at bounding box center [975, 555] width 162 height 15
drag, startPoint x: 1119, startPoint y: 446, endPoint x: 1110, endPoint y: 383, distance: 63.4
click at [1110, 383] on html "EFT Tapping Saturday Practice Rules Agenda Leave Jill_LadyOfTheMountain ( She/ …" at bounding box center [564, 317] width 1129 height 635
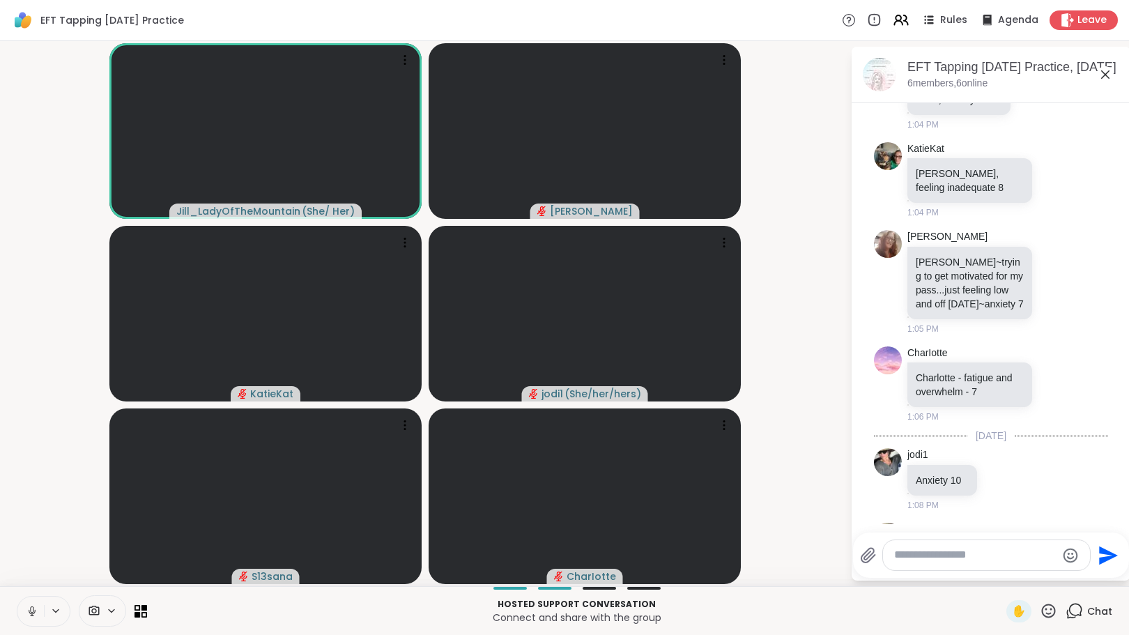
scroll to position [675, 0]
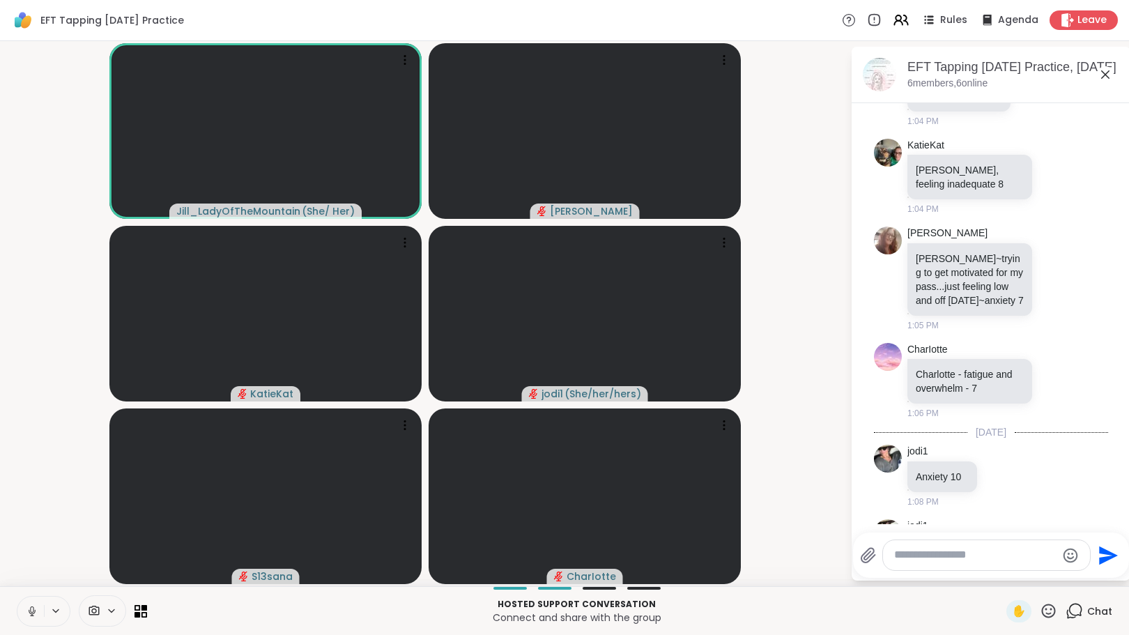
drag, startPoint x: 1119, startPoint y: 395, endPoint x: 1117, endPoint y: 425, distance: 30.0
click at [1117, 425] on html "EFT Tapping Saturday Practice Rules Agenda Leave Jill_LadyOfTheMountain ( She/ …" at bounding box center [564, 317] width 1129 height 635
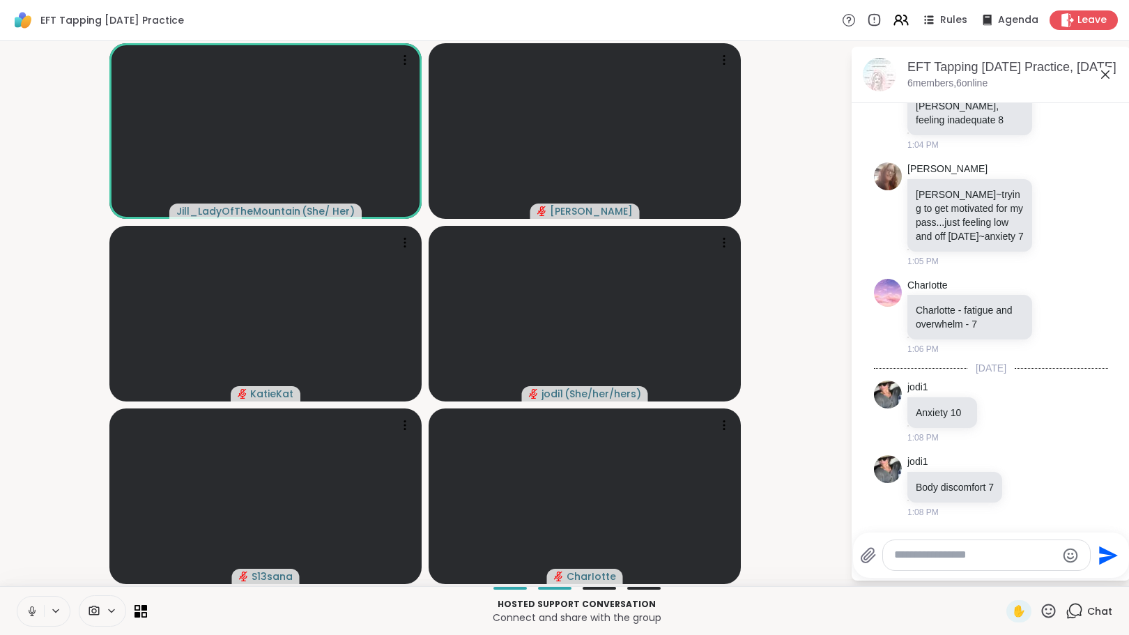
click at [993, 566] on div at bounding box center [986, 555] width 207 height 30
click at [992, 558] on textarea "Type your message" at bounding box center [975, 555] width 162 height 15
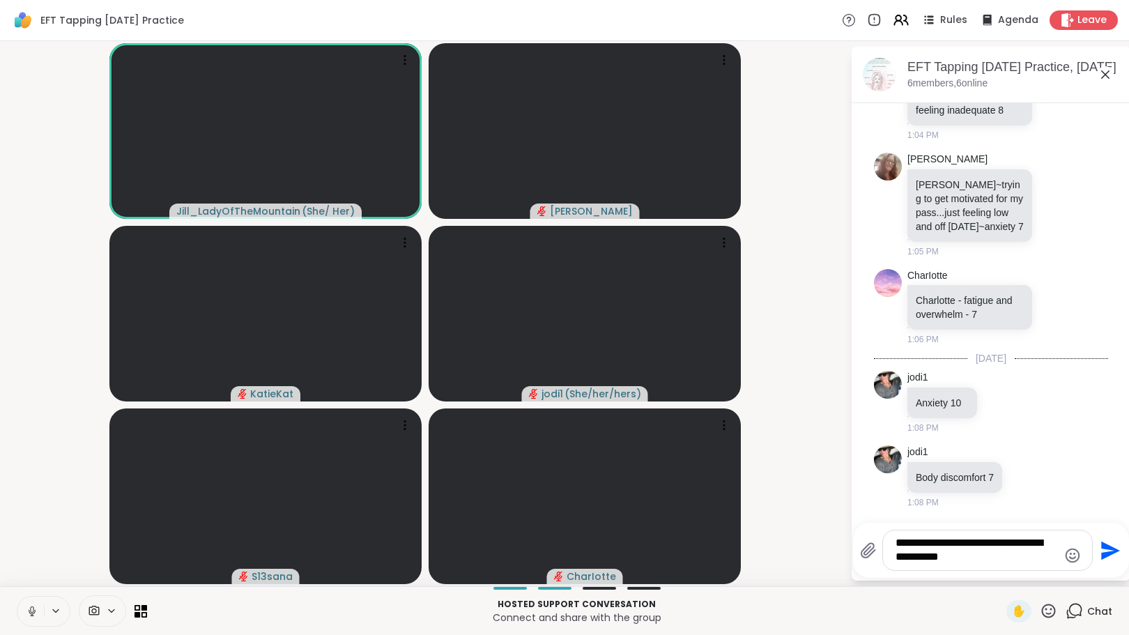
scroll to position [790, 0]
click at [988, 560] on textarea "**********" at bounding box center [977, 550] width 162 height 29
click at [1057, 553] on div "**********" at bounding box center [987, 550] width 209 height 40
click at [1056, 560] on textarea "**********" at bounding box center [977, 550] width 162 height 29
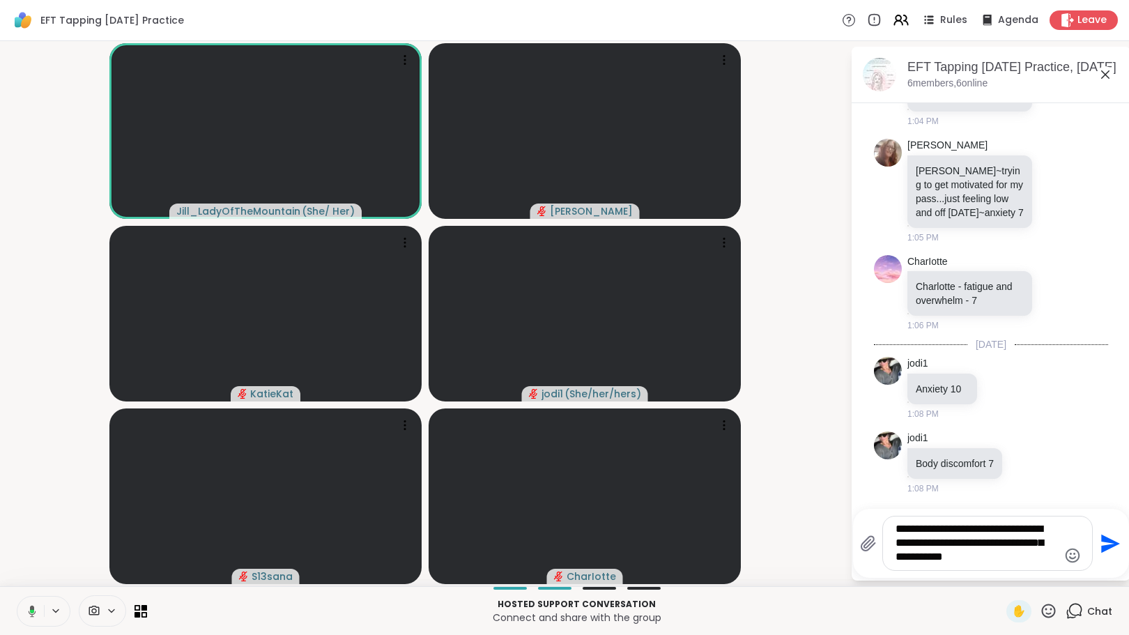
drag, startPoint x: 1034, startPoint y: 530, endPoint x: 935, endPoint y: 533, distance: 99.0
click at [935, 533] on textarea "**********" at bounding box center [977, 543] width 162 height 43
click at [1012, 560] on textarea "**********" at bounding box center [977, 543] width 162 height 43
type textarea "**********"
drag, startPoint x: 1097, startPoint y: 540, endPoint x: 1108, endPoint y: 548, distance: 13.5
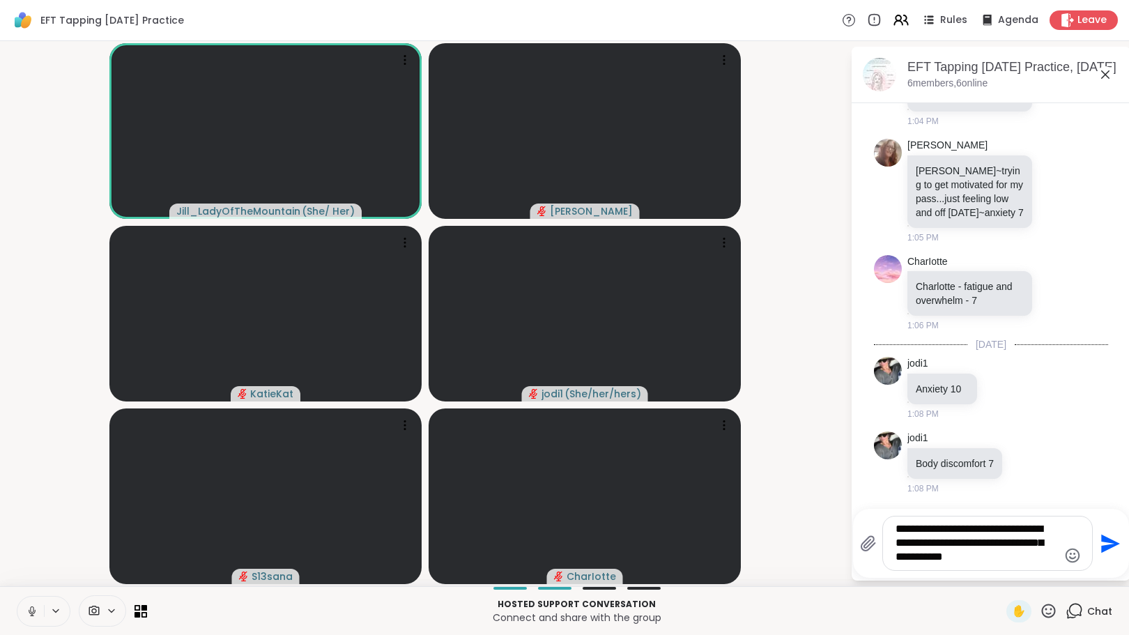
click at [1108, 548] on icon "Send" at bounding box center [1110, 543] width 19 height 19
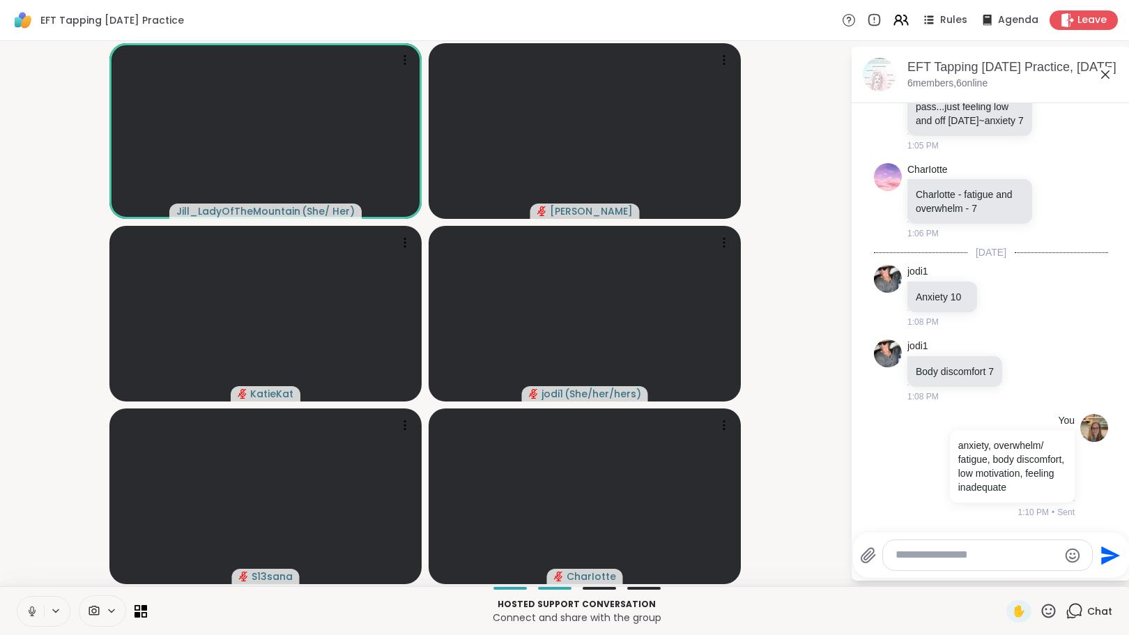
scroll to position [931, 0]
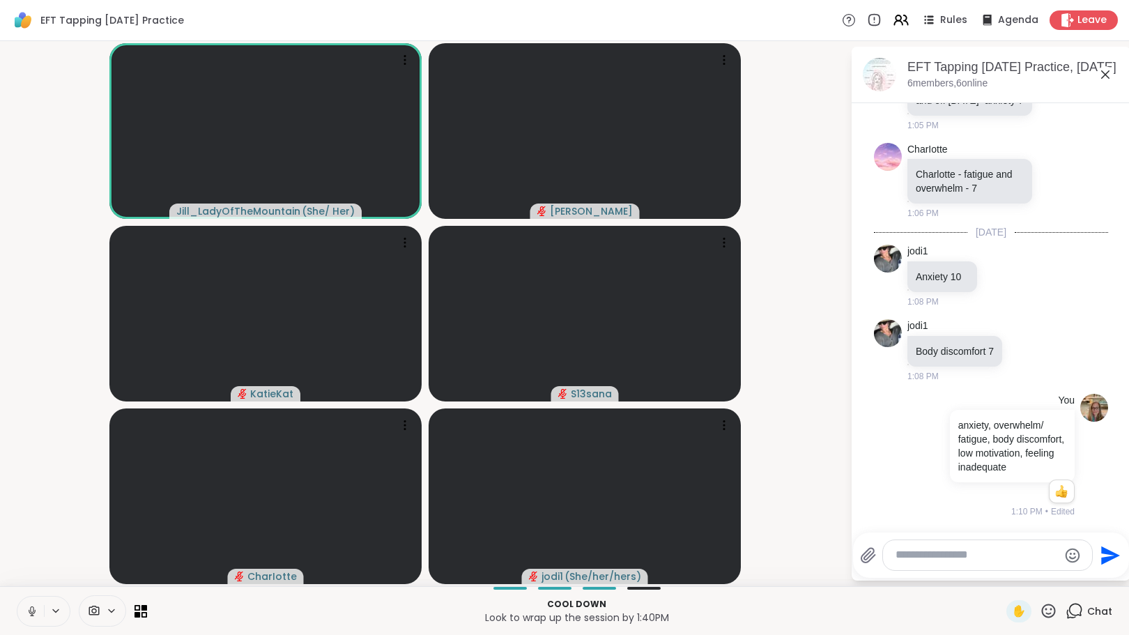
click at [984, 556] on textarea "Type your message" at bounding box center [977, 555] width 162 height 15
click at [981, 559] on textarea "Type your message" at bounding box center [977, 555] width 162 height 15
click at [982, 560] on textarea "Type your message" at bounding box center [977, 555] width 162 height 15
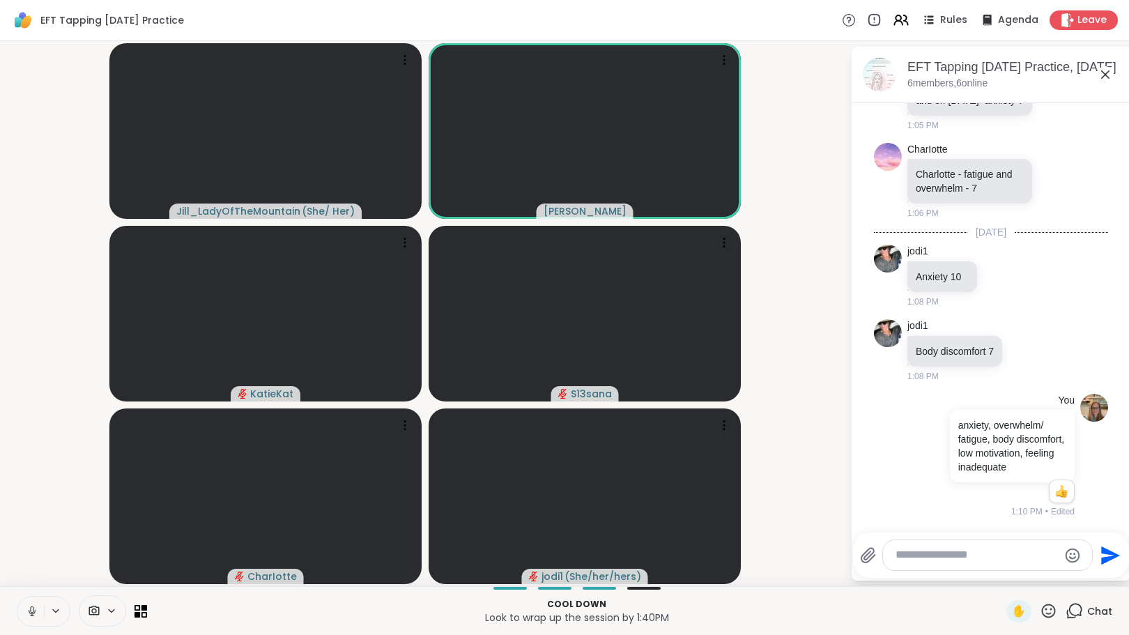
scroll to position [1032, 0]
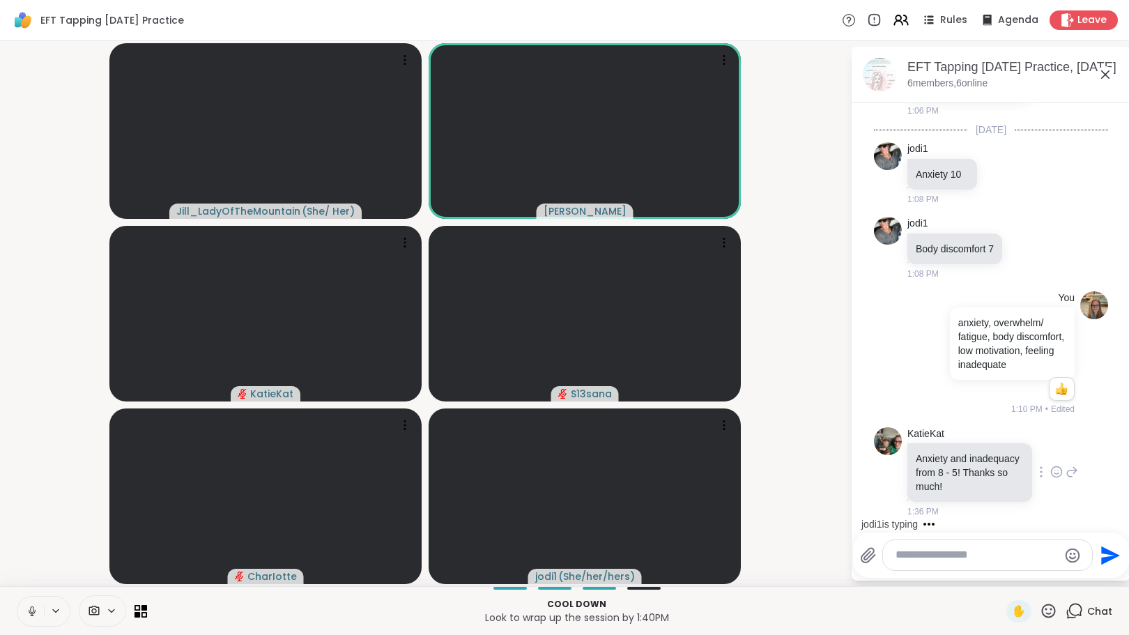
click at [1050, 472] on icon at bounding box center [1056, 472] width 13 height 14
click at [1050, 446] on div "Select Reaction: Heart" at bounding box center [1056, 449] width 13 height 13
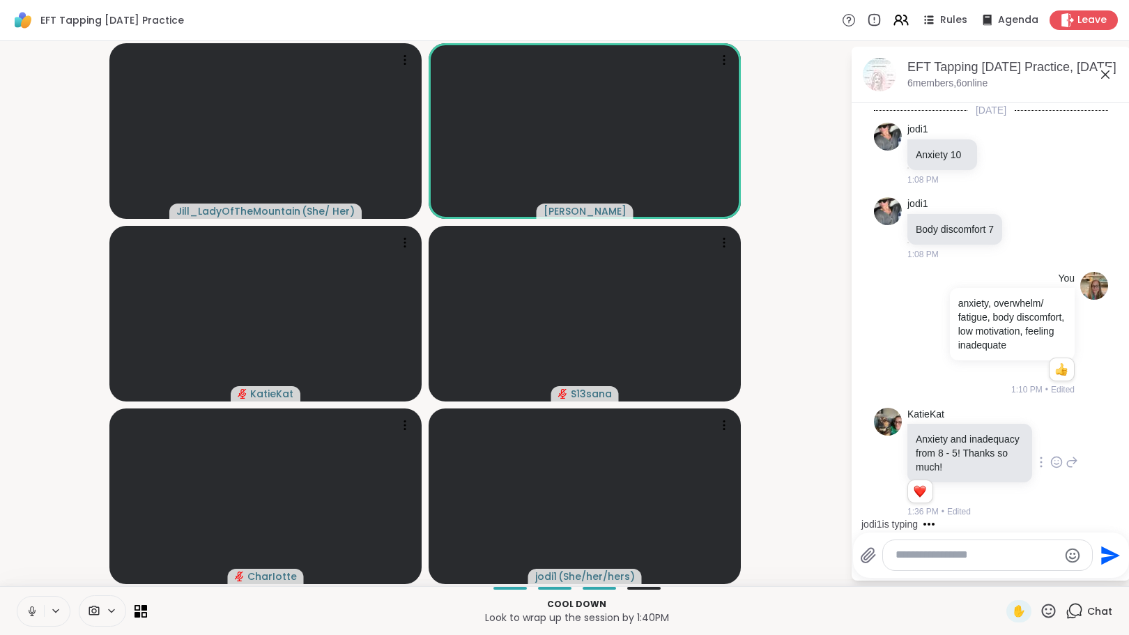
scroll to position [1053, 0]
click at [968, 560] on textarea "Type your message" at bounding box center [977, 555] width 162 height 15
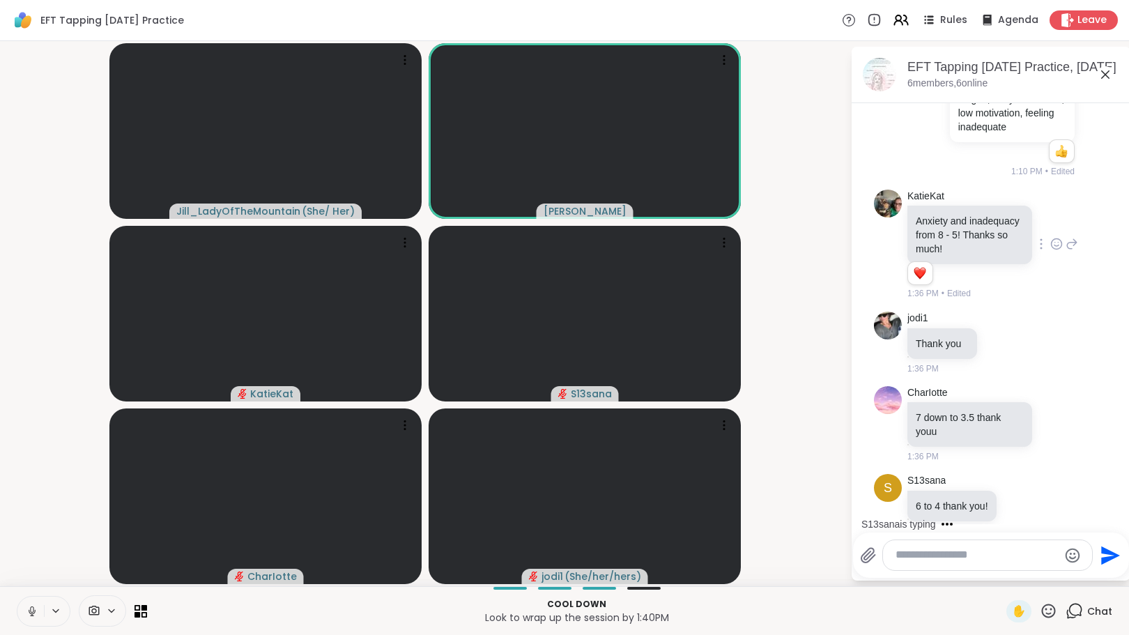
scroll to position [1290, 0]
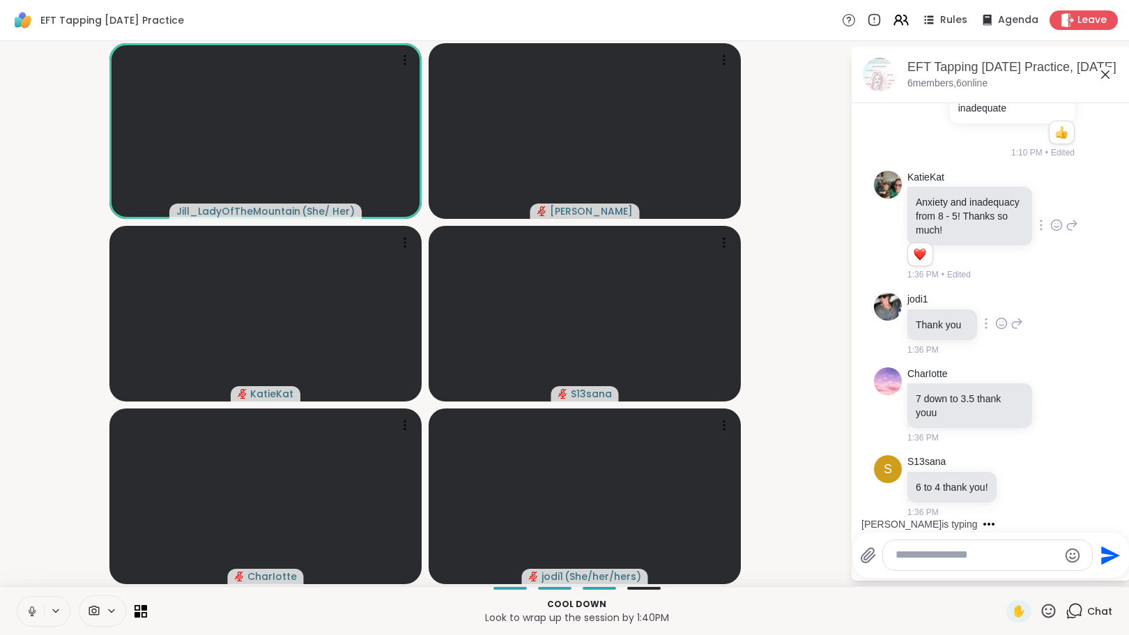
click at [1007, 326] on div at bounding box center [1001, 323] width 43 height 17
click at [1000, 325] on icon at bounding box center [1002, 325] width 4 height 1
click at [999, 305] on div "Select Reaction: Heart" at bounding box center [1001, 301] width 13 height 13
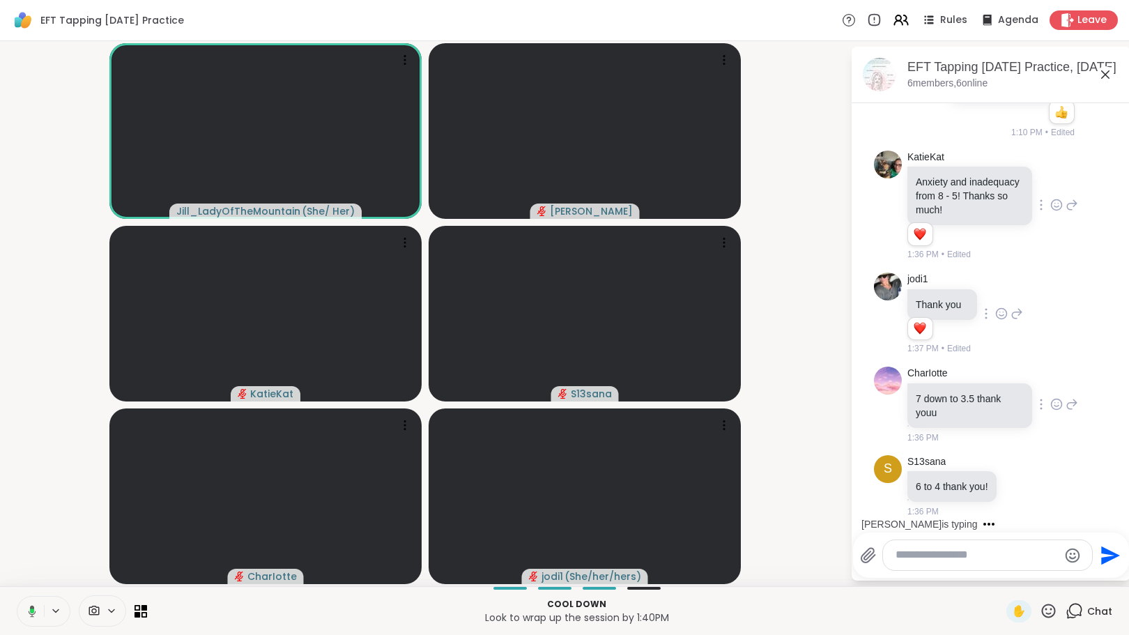
click at [1050, 411] on icon at bounding box center [1056, 404] width 13 height 14
click at [1050, 388] on div "Select Reaction: Heart" at bounding box center [1056, 382] width 13 height 13
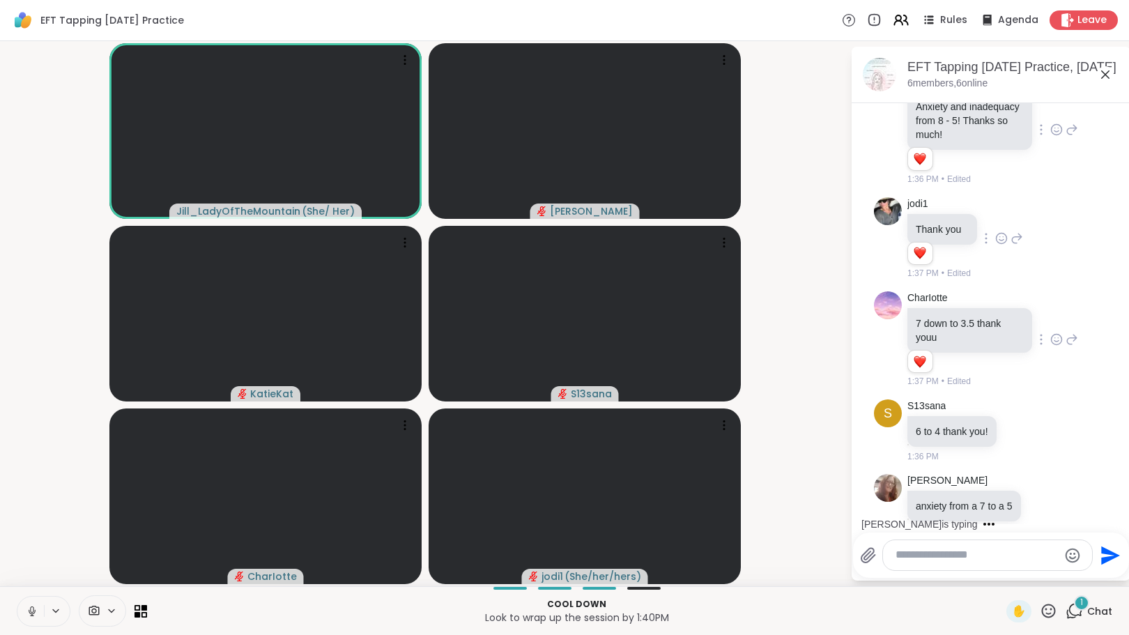
scroll to position [1418, 0]
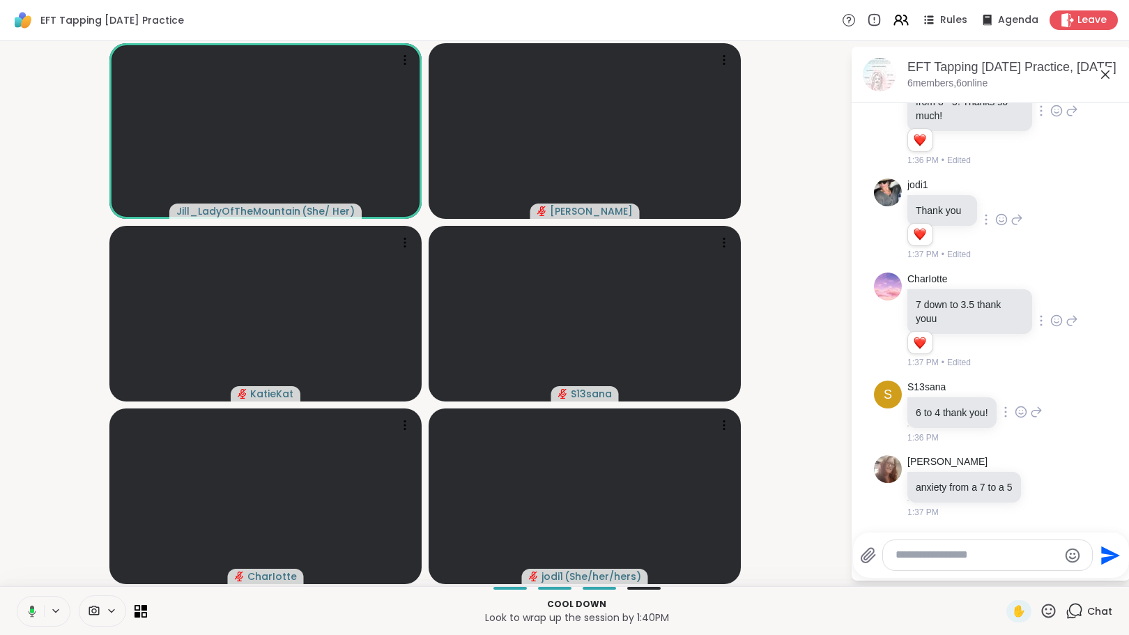
click at [1021, 405] on icon at bounding box center [1021, 412] width 13 height 14
click at [1017, 383] on div "Select Reaction: Heart" at bounding box center [1021, 389] width 13 height 13
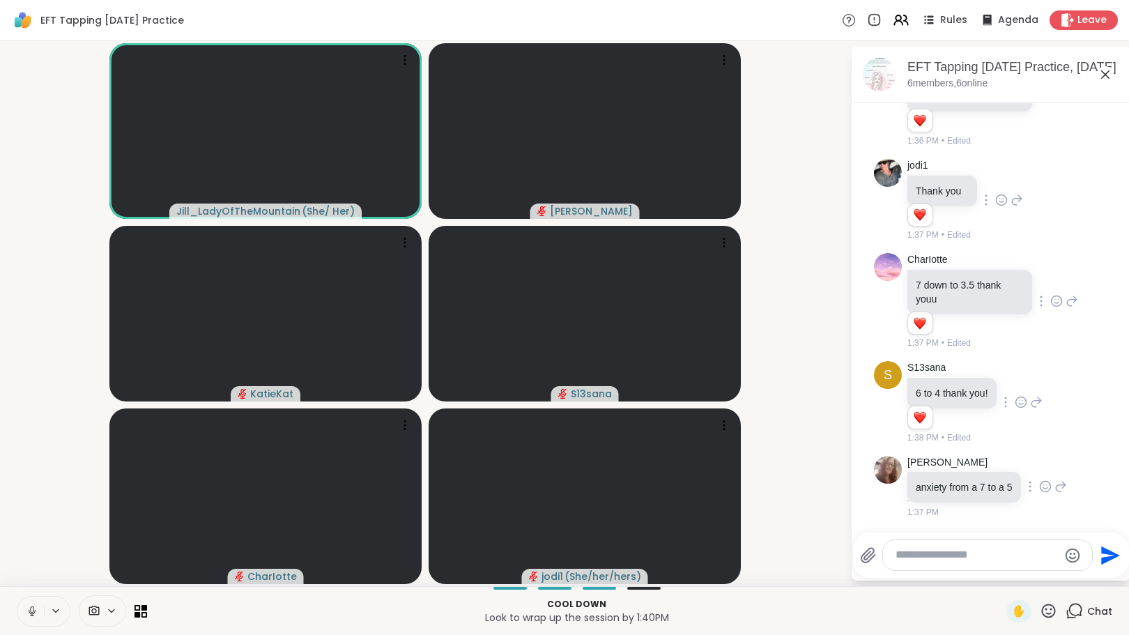
click at [1039, 494] on icon at bounding box center [1045, 487] width 13 height 14
click at [1041, 471] on div "Select Reaction: Heart" at bounding box center [1045, 464] width 13 height 13
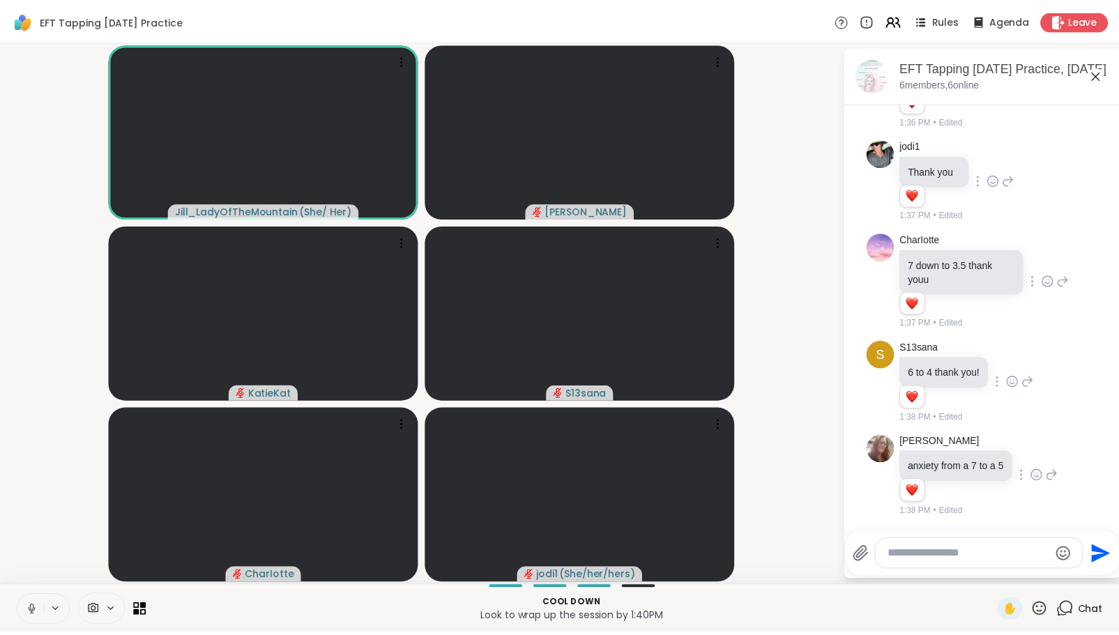
scroll to position [1458, 0]
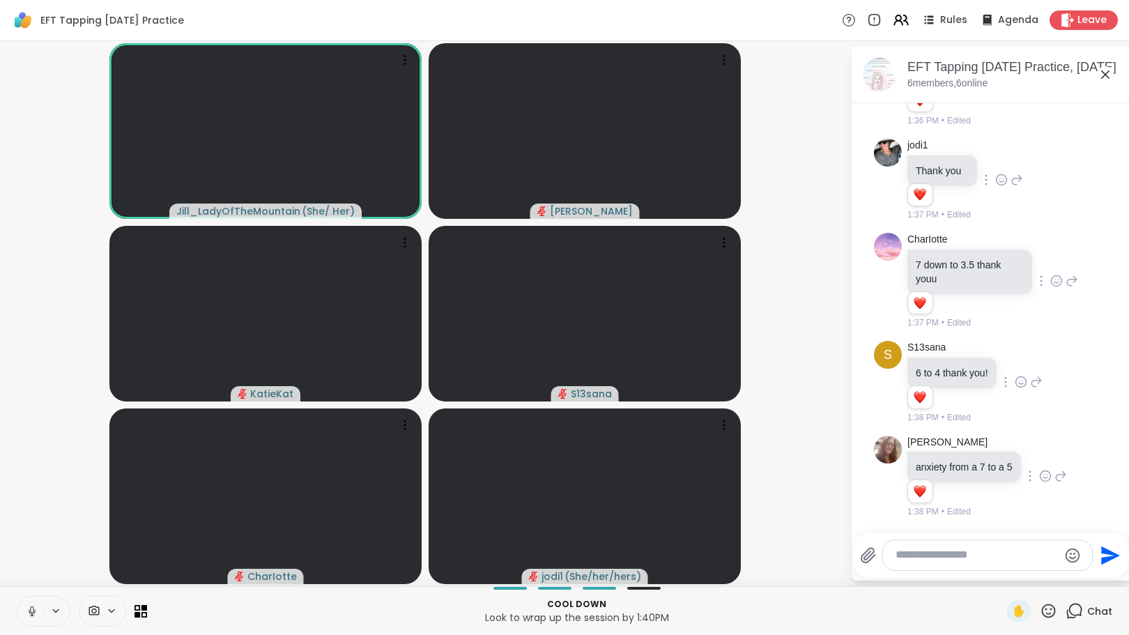
click at [983, 556] on textarea "Type your message" at bounding box center [977, 555] width 162 height 15
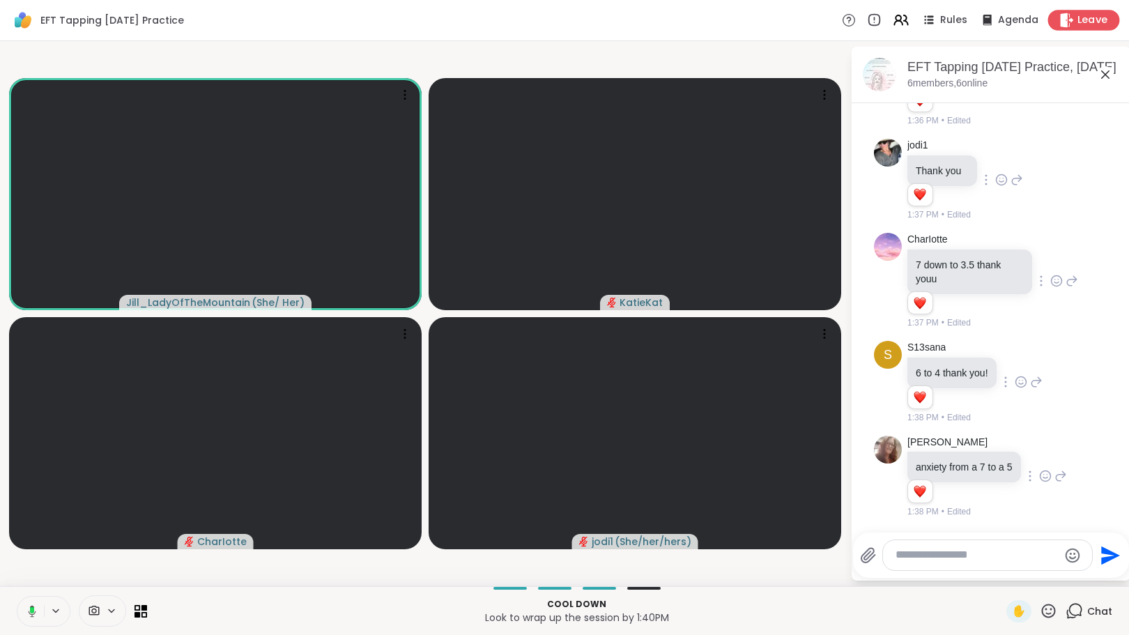
click at [1078, 20] on span "Leave" at bounding box center [1093, 20] width 31 height 15
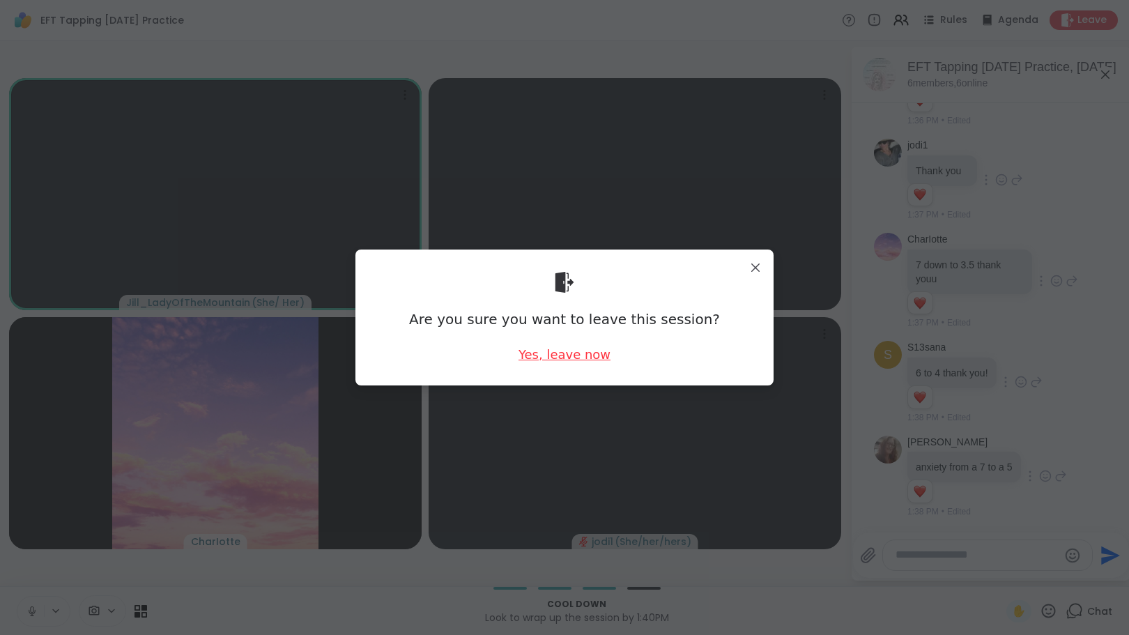
click at [583, 356] on div "Yes, leave now" at bounding box center [565, 354] width 92 height 17
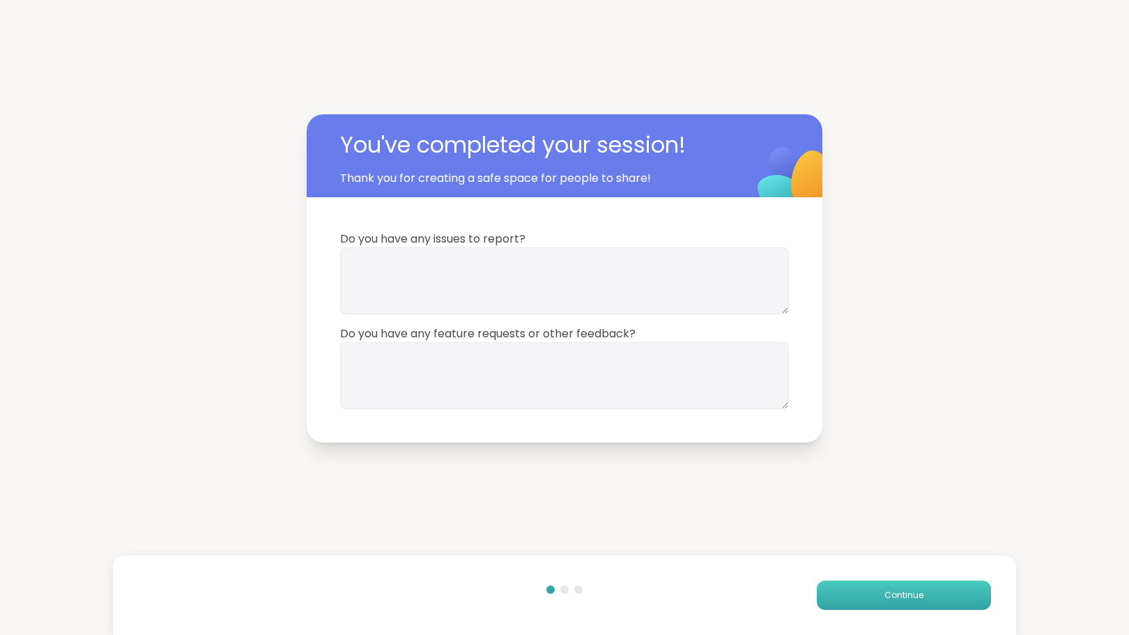
click at [857, 592] on button "Continue" at bounding box center [904, 595] width 174 height 29
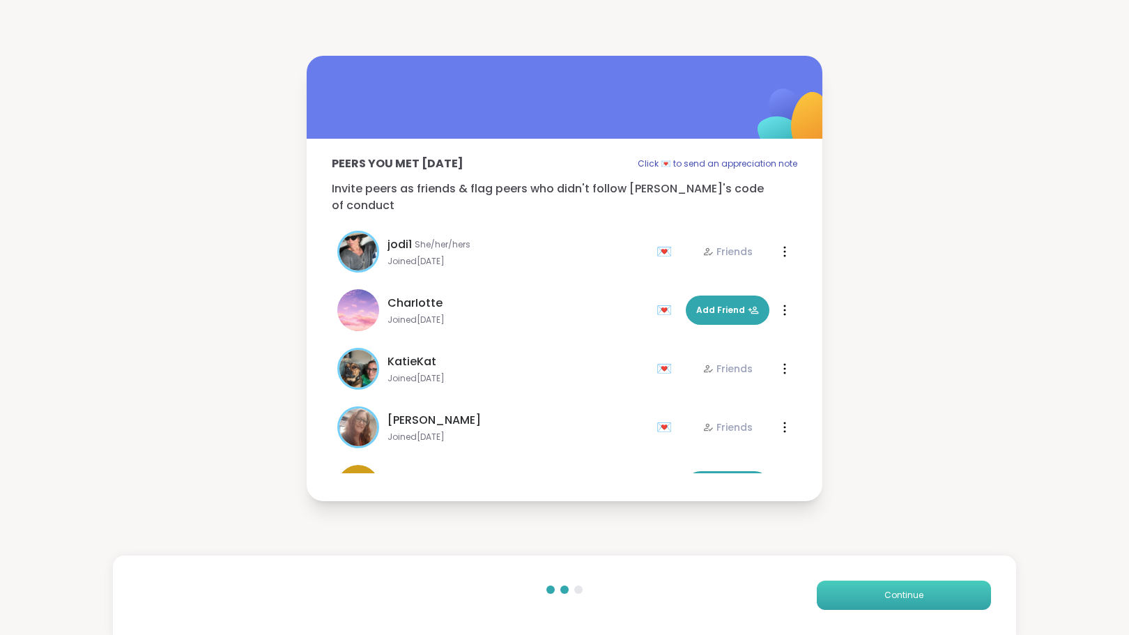
click at [857, 592] on button "Continue" at bounding box center [904, 595] width 174 height 29
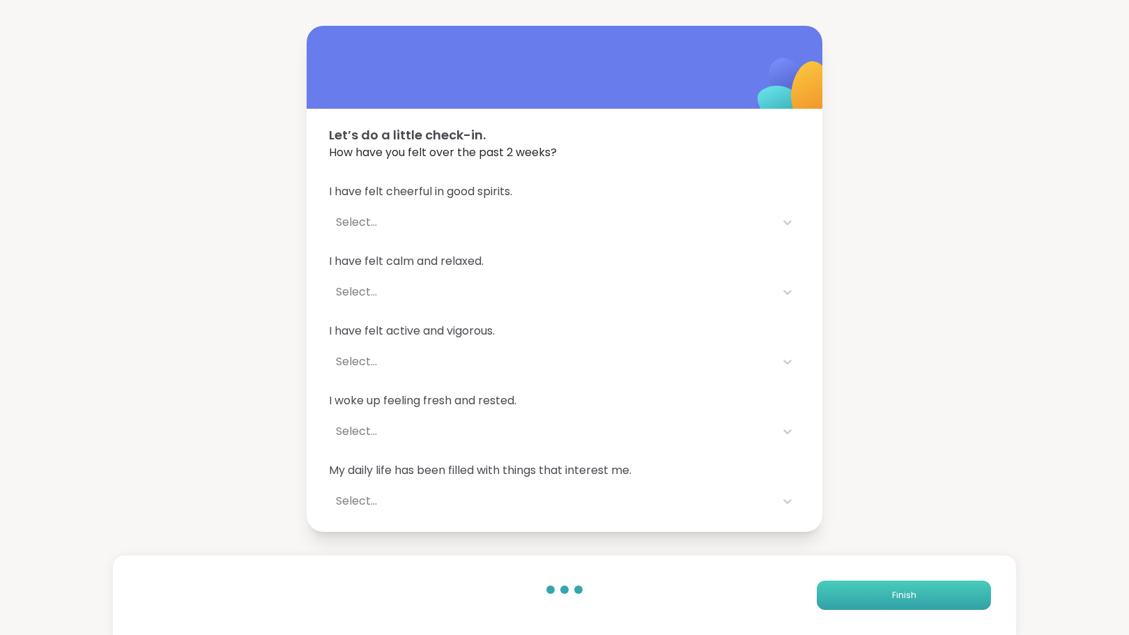
click at [863, 596] on button "Finish" at bounding box center [904, 595] width 174 height 29
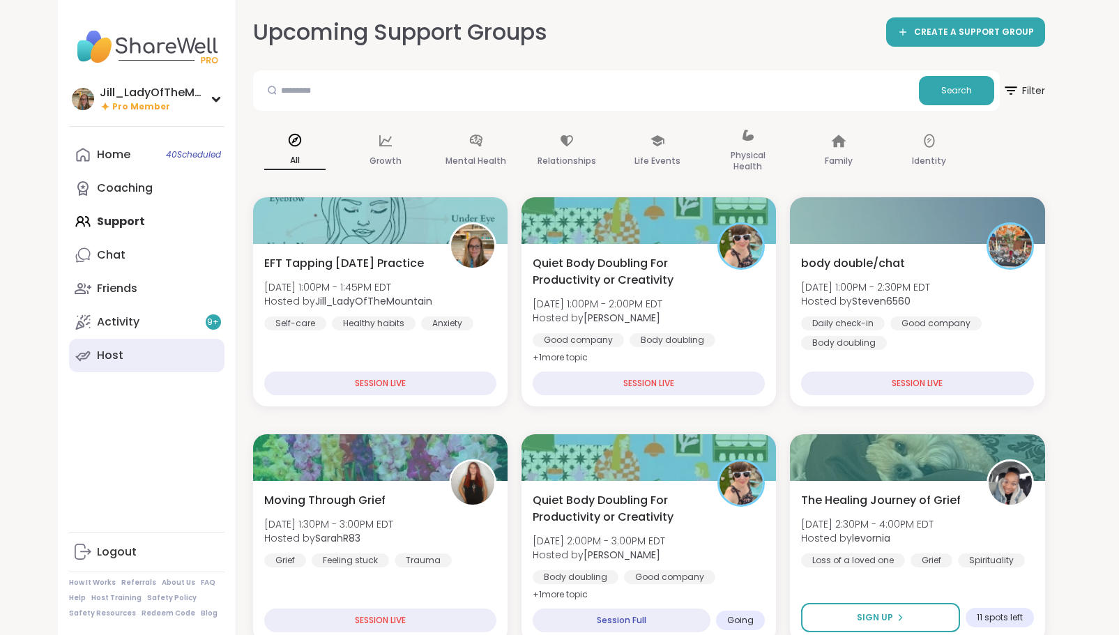
click at [155, 358] on link "Host" at bounding box center [146, 355] width 155 height 33
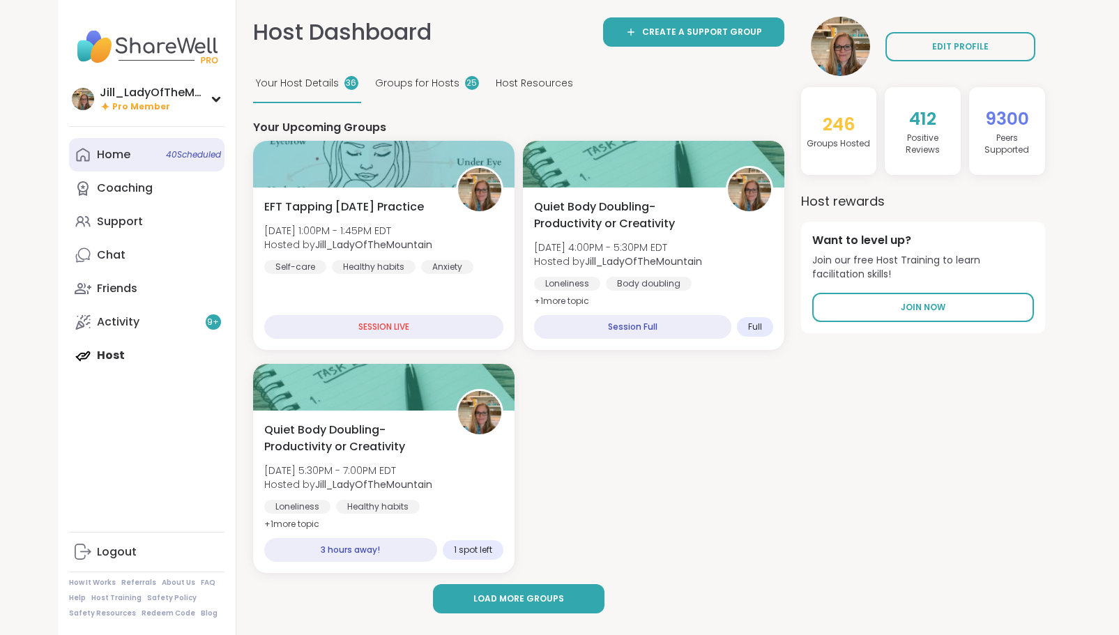
click at [194, 155] on span "40 Scheduled" at bounding box center [193, 154] width 55 height 11
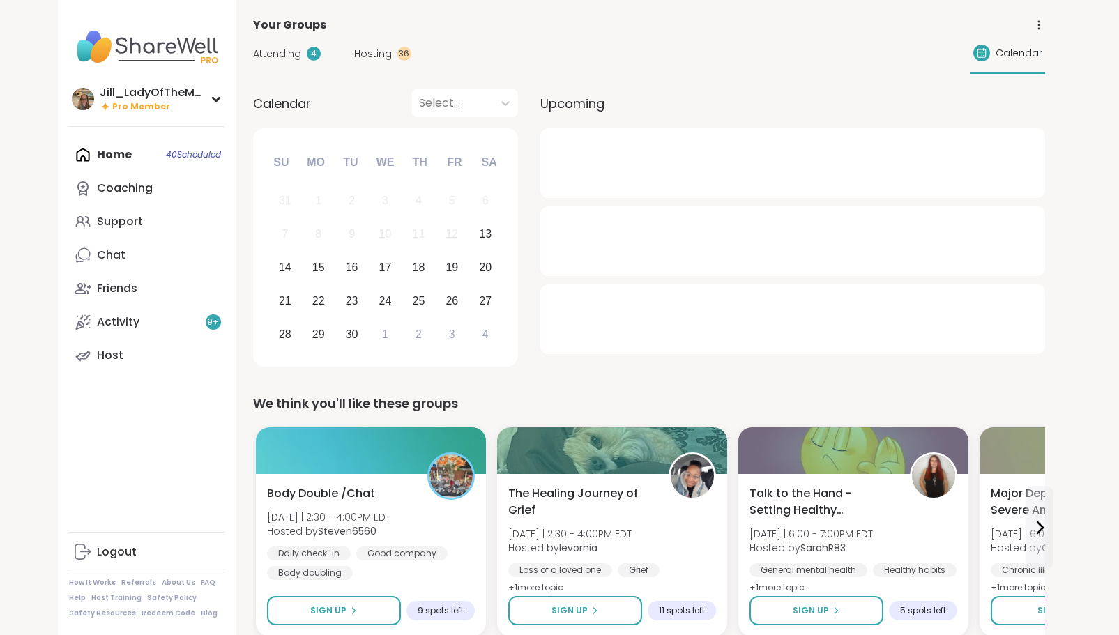
click at [292, 47] on span "Attending" at bounding box center [277, 54] width 48 height 15
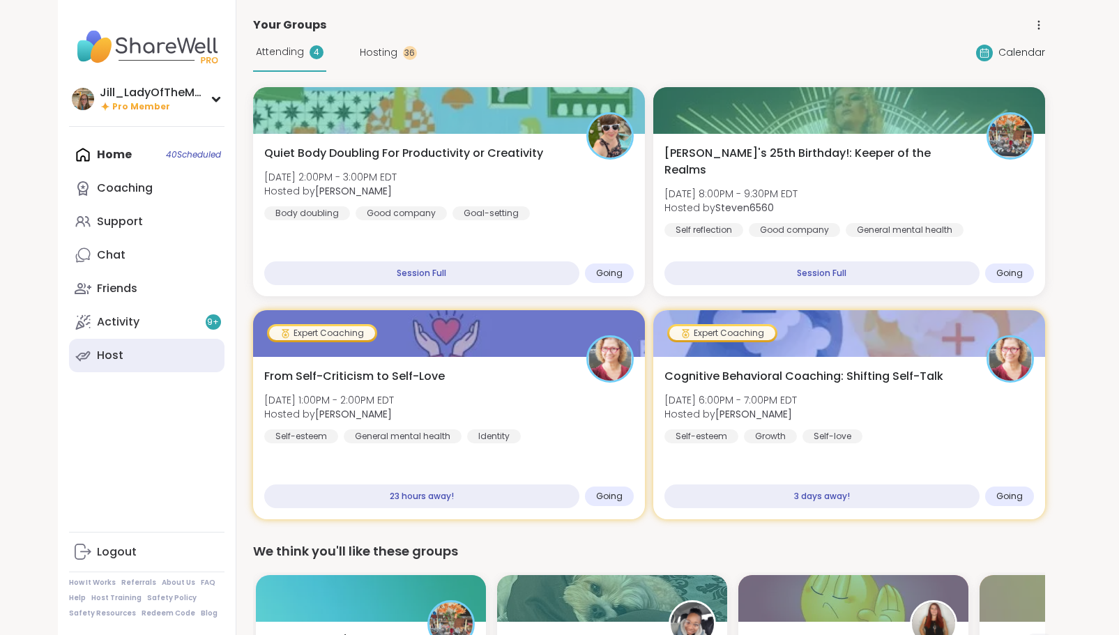
click at [168, 369] on link "Host" at bounding box center [146, 355] width 155 height 33
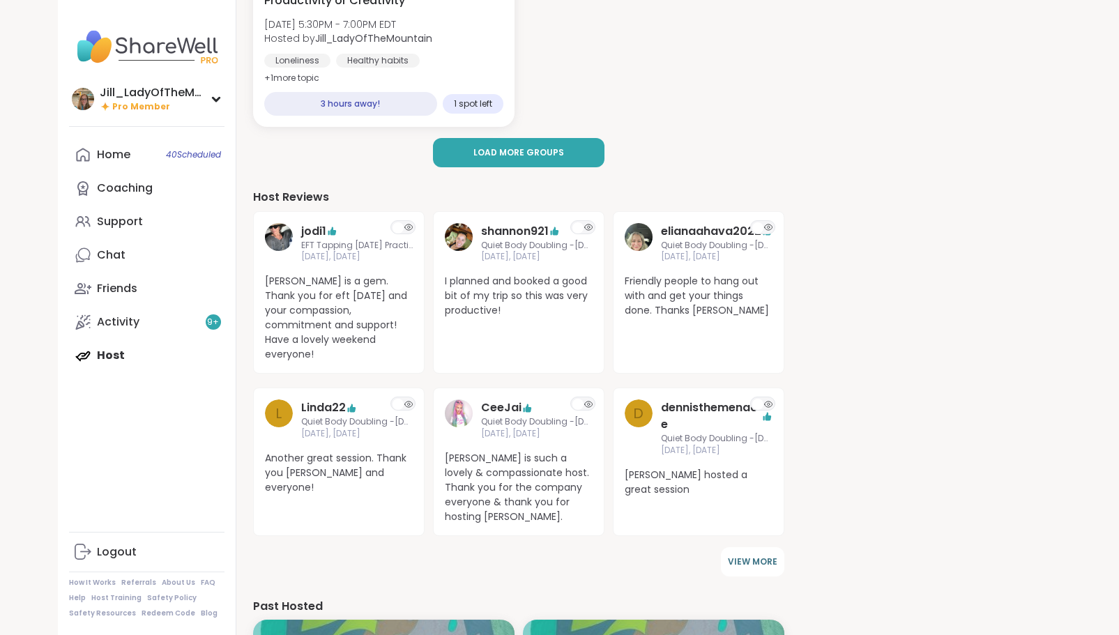
scroll to position [445, 0]
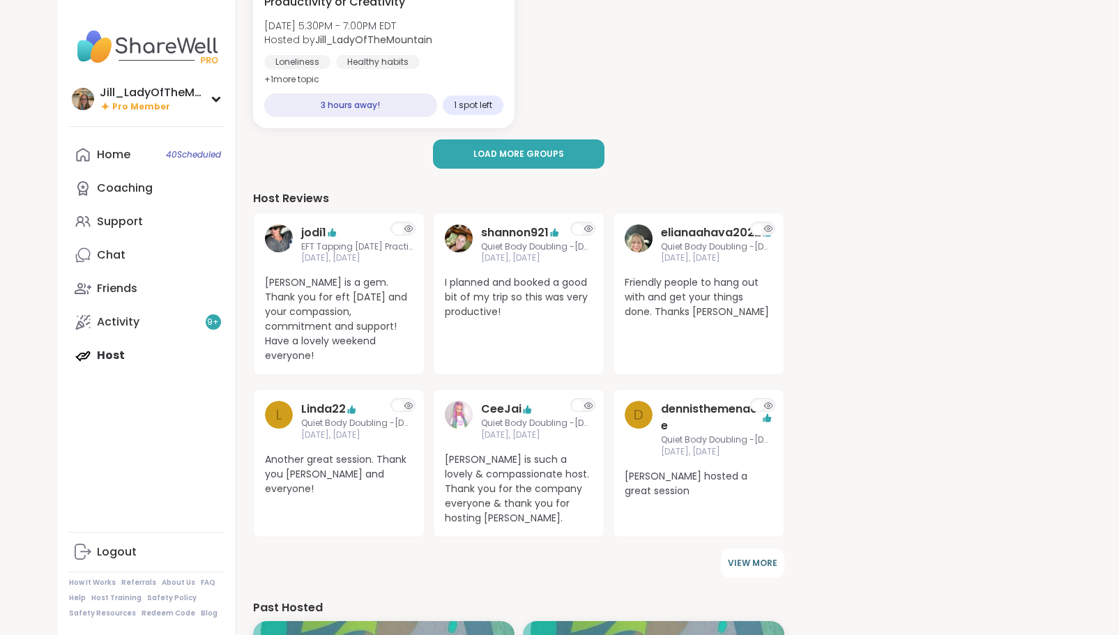
click at [132, 358] on div "Home 40 Scheduled Coaching Support Chat Friends Activity 9 + Host" at bounding box center [146, 255] width 155 height 234
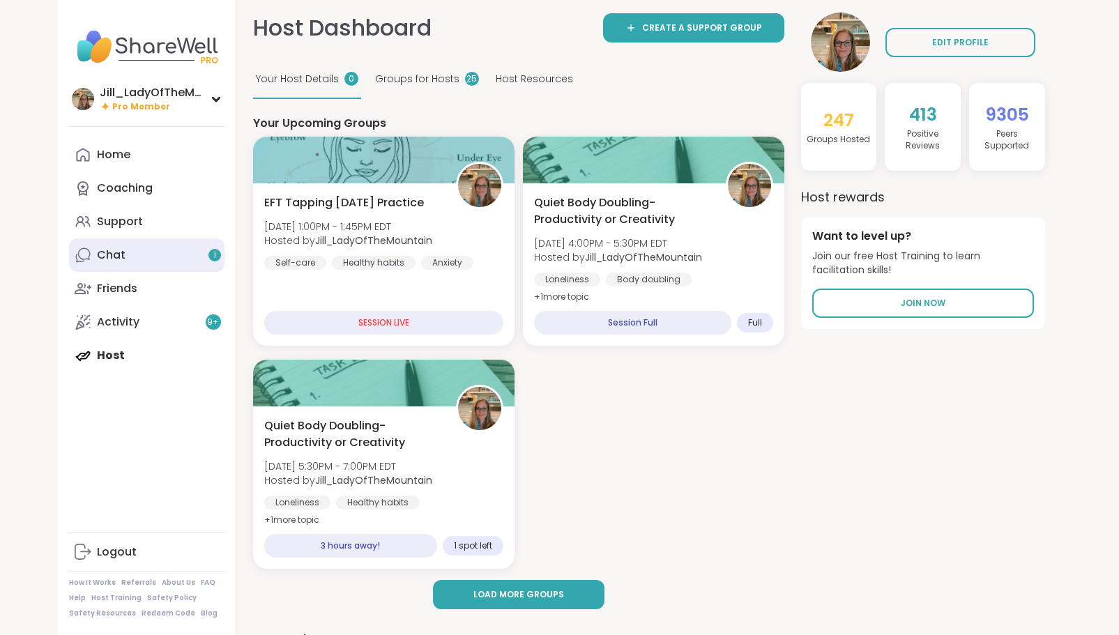
click at [167, 263] on link "Chat 1" at bounding box center [146, 254] width 155 height 33
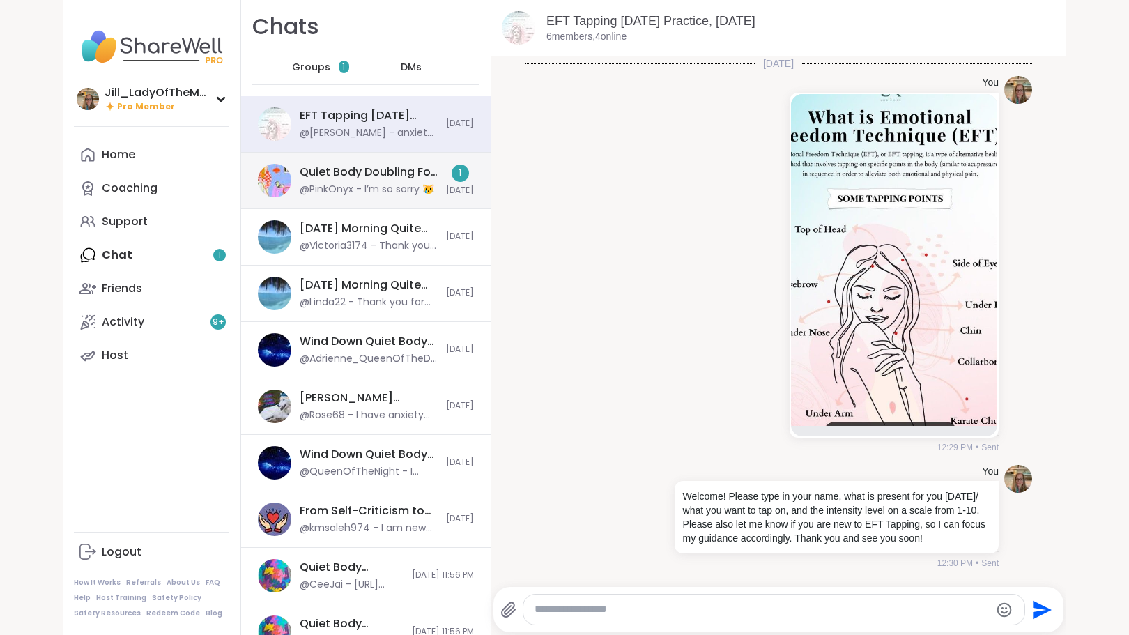
scroll to position [1036, 0]
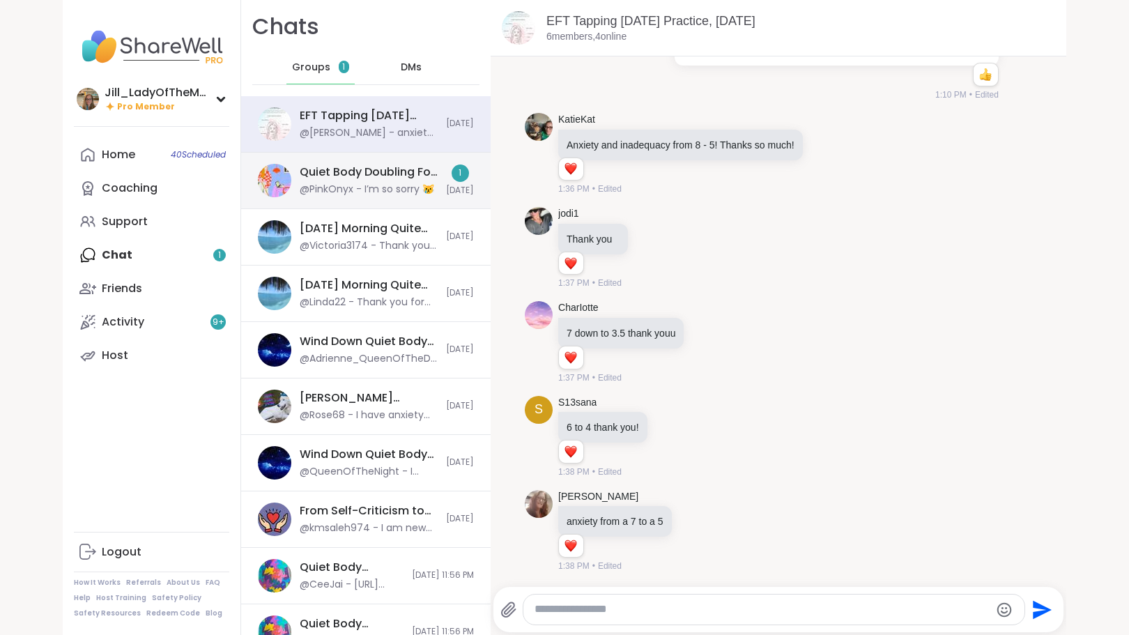
click at [378, 173] on div "Quiet Body Doubling For Productivity or Creativity, [DATE]" at bounding box center [369, 172] width 138 height 15
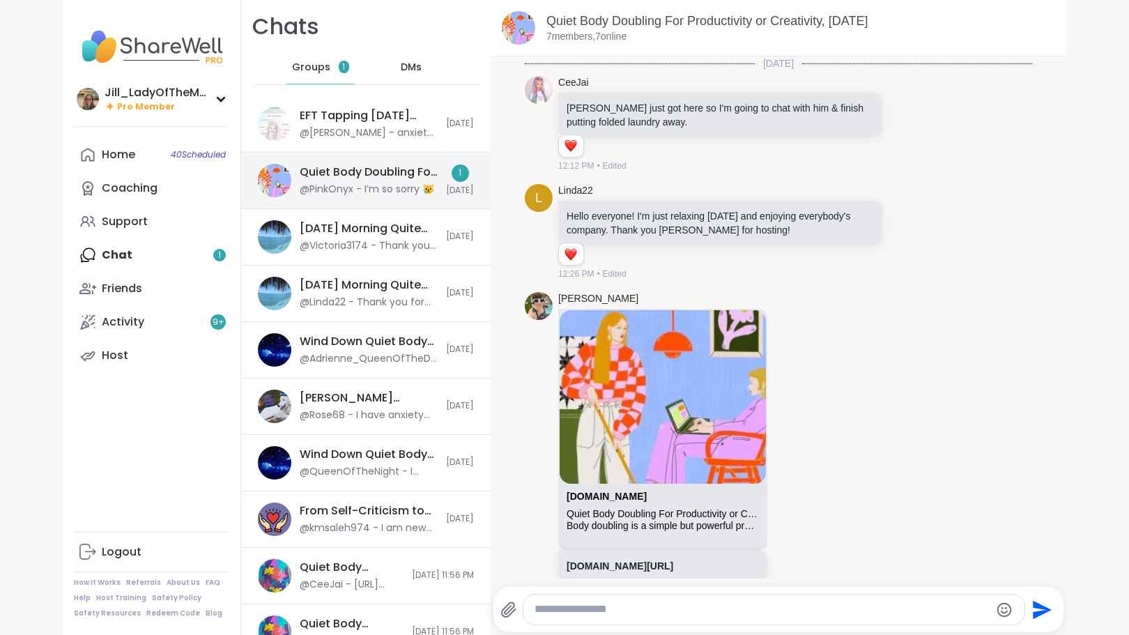
scroll to position [179, 0]
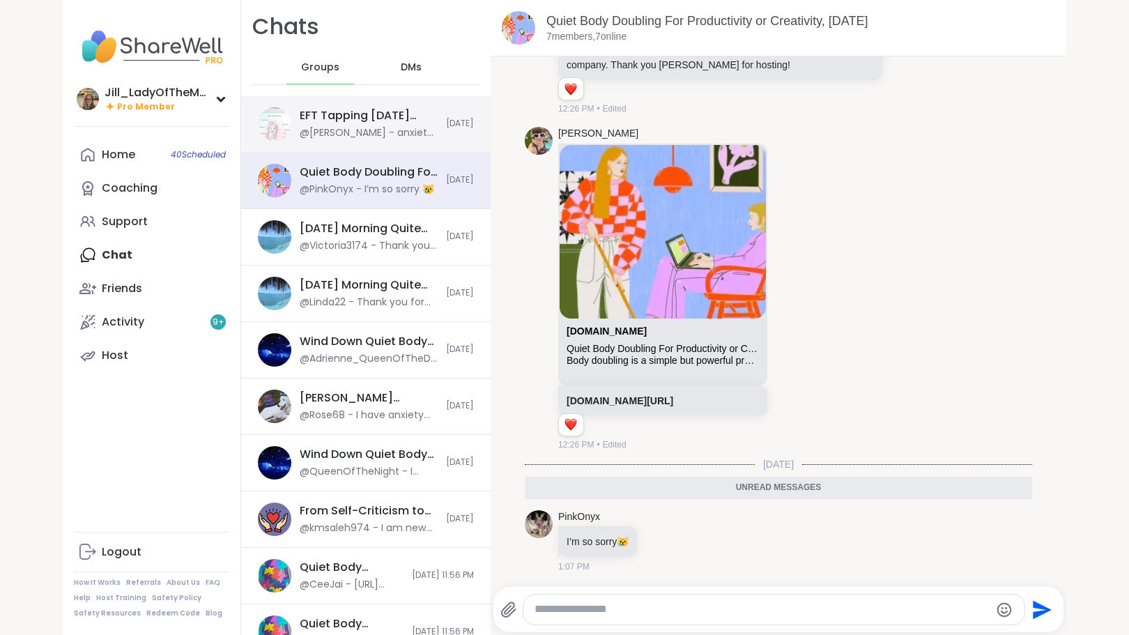
click at [415, 132] on div "@[PERSON_NAME] - anxiety from a 7 to a 5" at bounding box center [369, 133] width 138 height 14
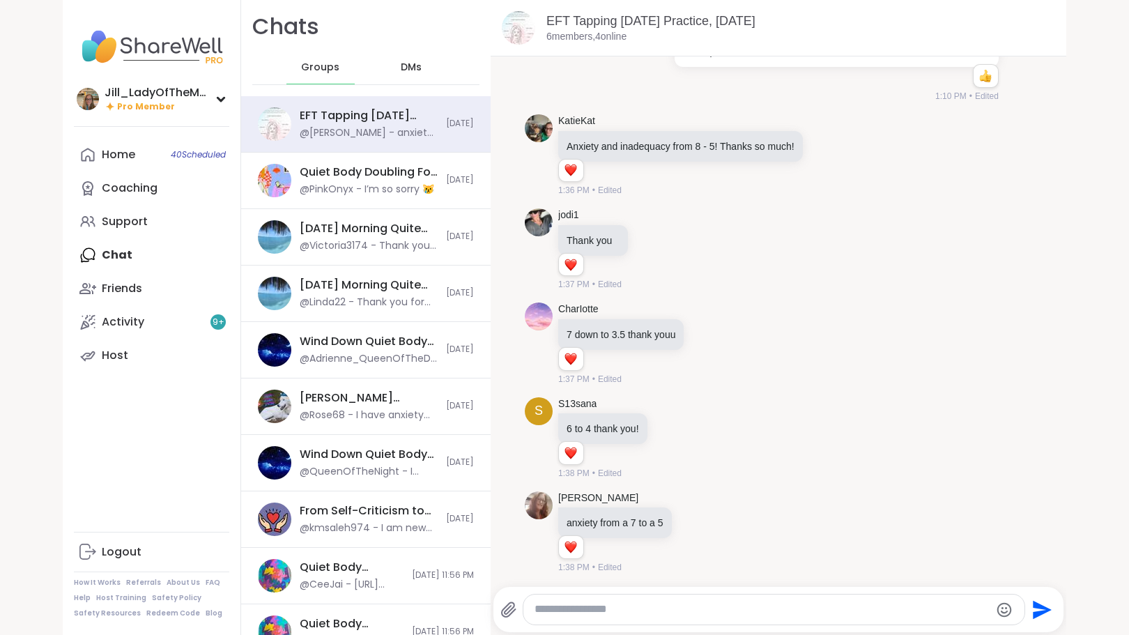
scroll to position [1036, 0]
click at [129, 150] on div "Home 40 Scheduled" at bounding box center [118, 154] width 33 height 15
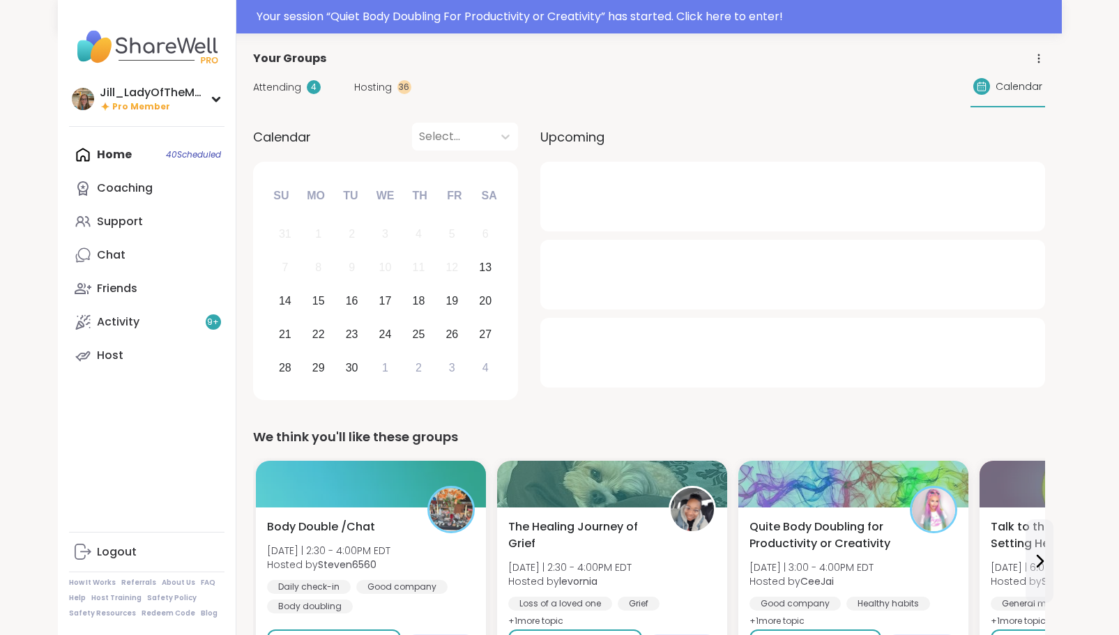
click at [286, 86] on span "Attending" at bounding box center [277, 87] width 48 height 15
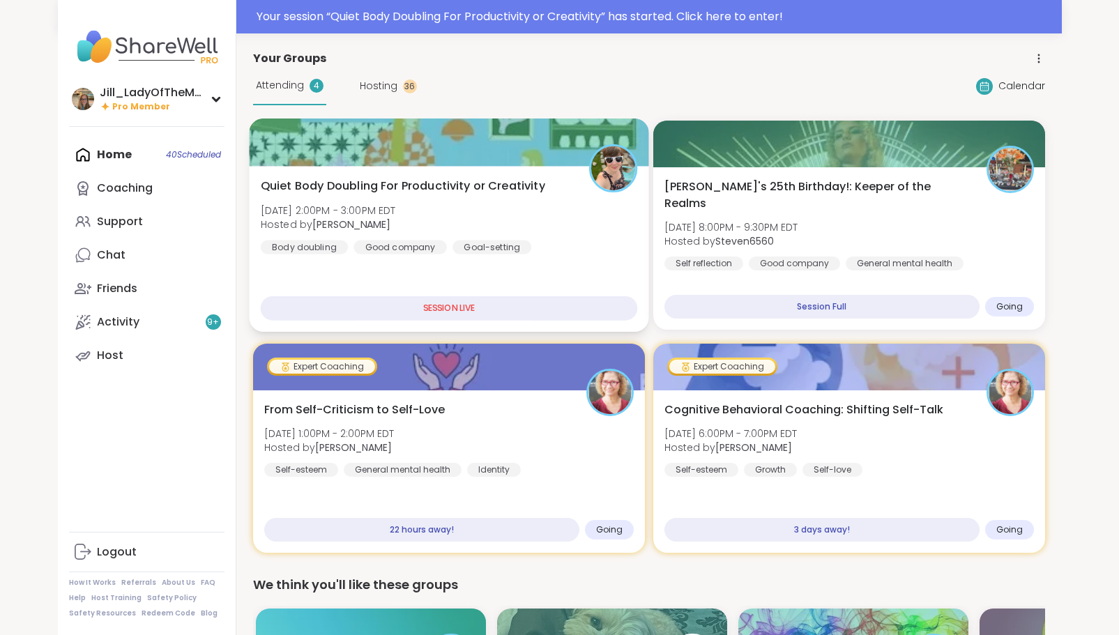
click at [395, 216] on span "Sat, Sep 13 | 2:00PM - 3:00PM EDT" at bounding box center [327, 210] width 135 height 14
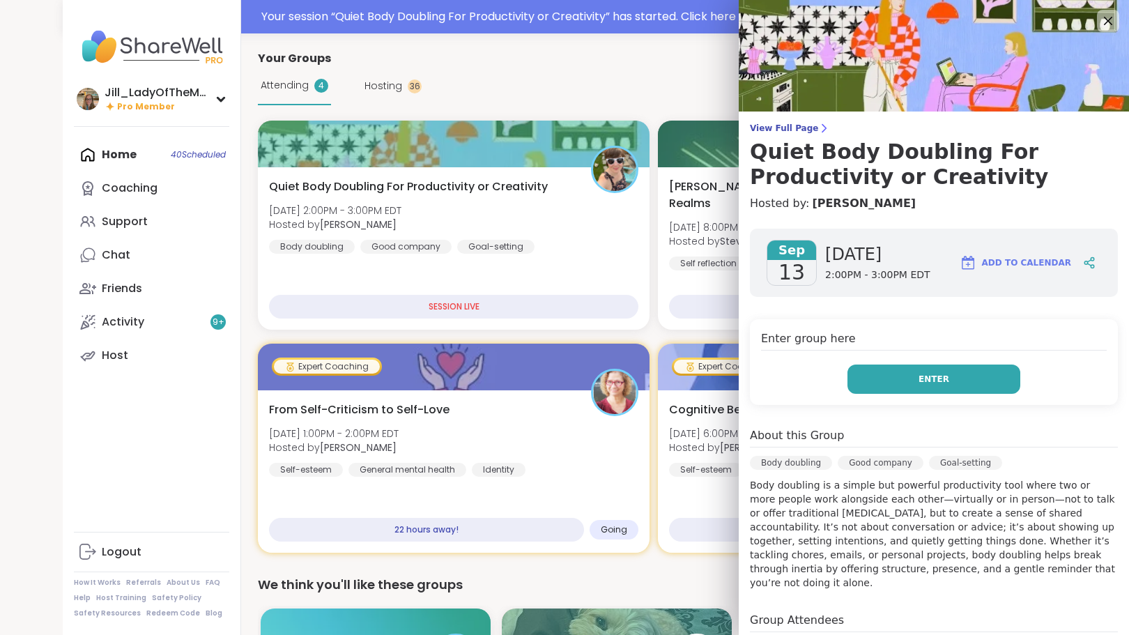
click at [919, 382] on span "Enter" at bounding box center [934, 379] width 31 height 13
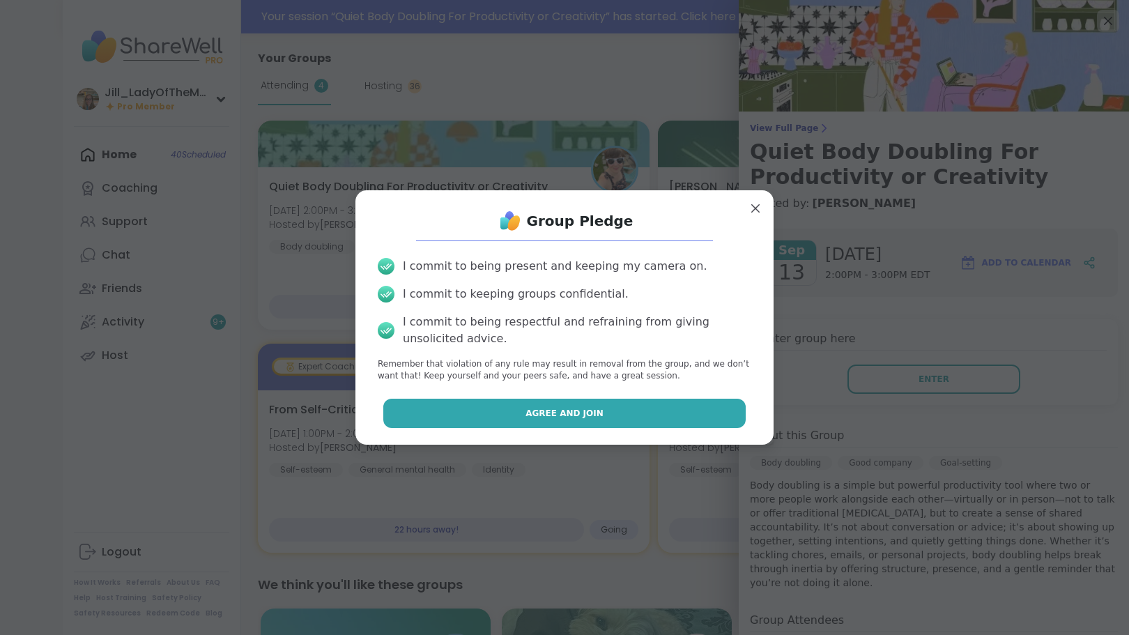
click at [692, 414] on button "Agree and Join" at bounding box center [564, 413] width 363 height 29
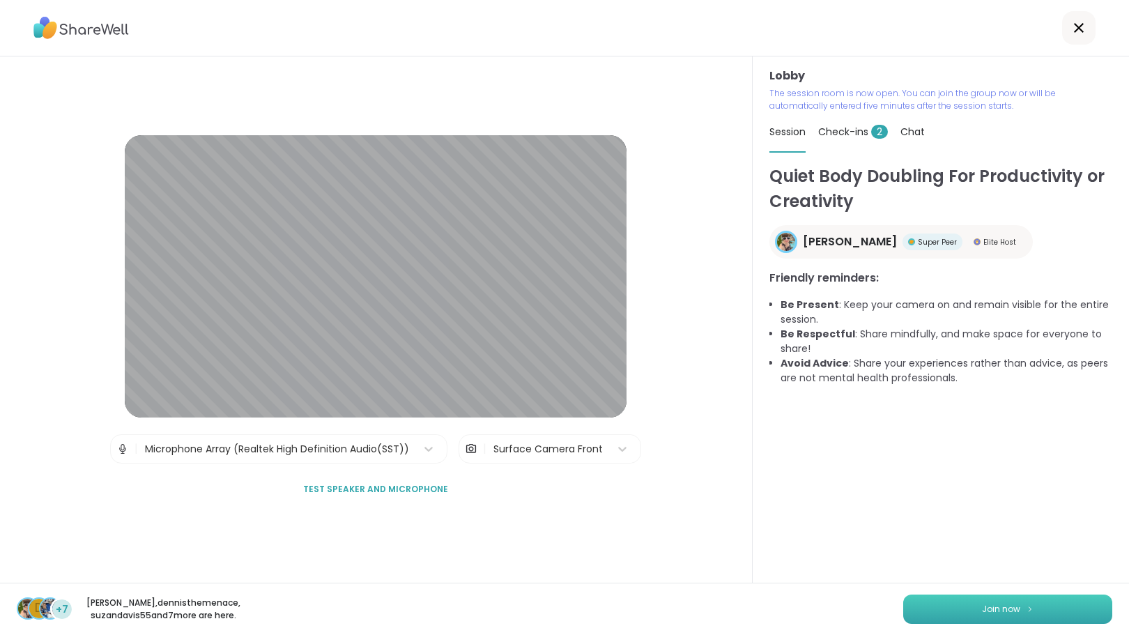
click at [984, 603] on span "Join now" at bounding box center [1001, 609] width 38 height 13
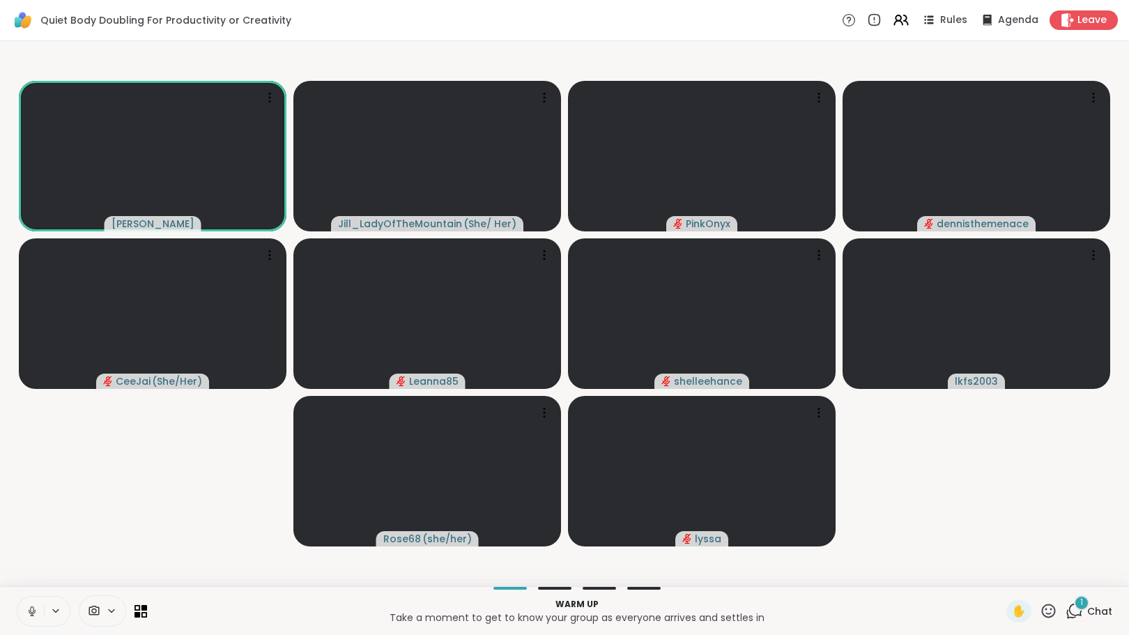
click at [1074, 600] on div "1" at bounding box center [1081, 602] width 15 height 15
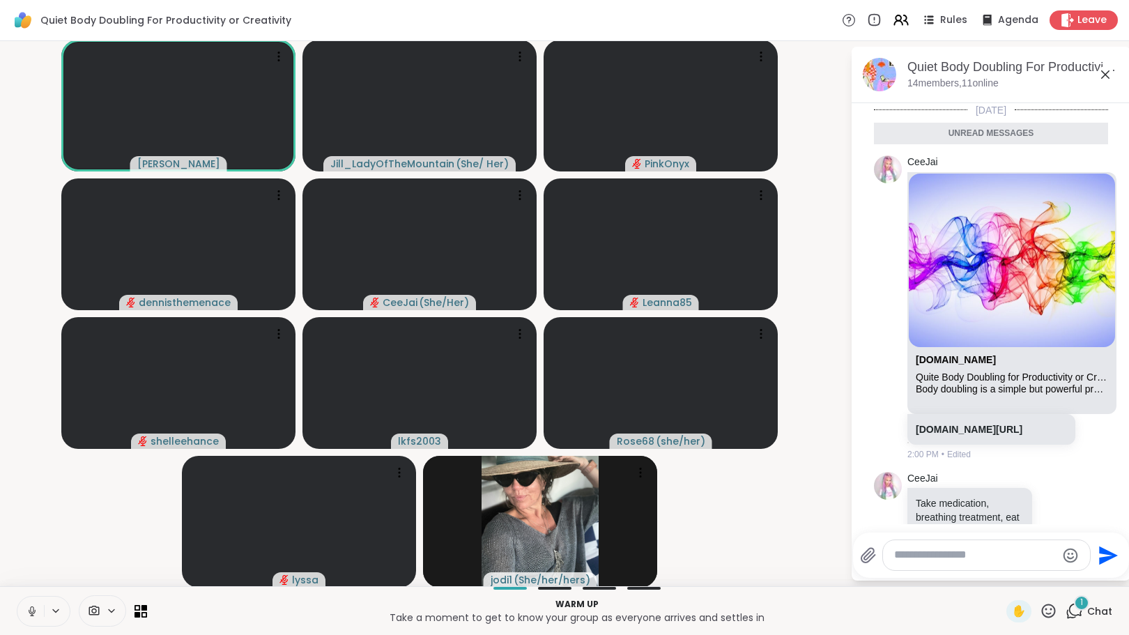
scroll to position [72, 0]
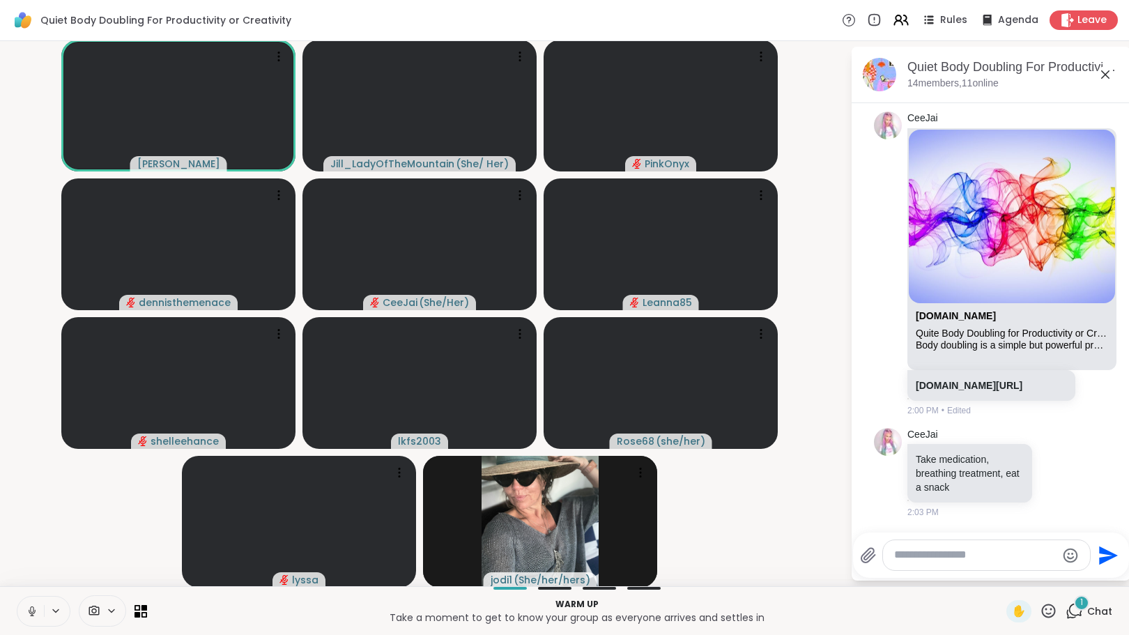
click at [30, 606] on icon at bounding box center [32, 611] width 13 height 13
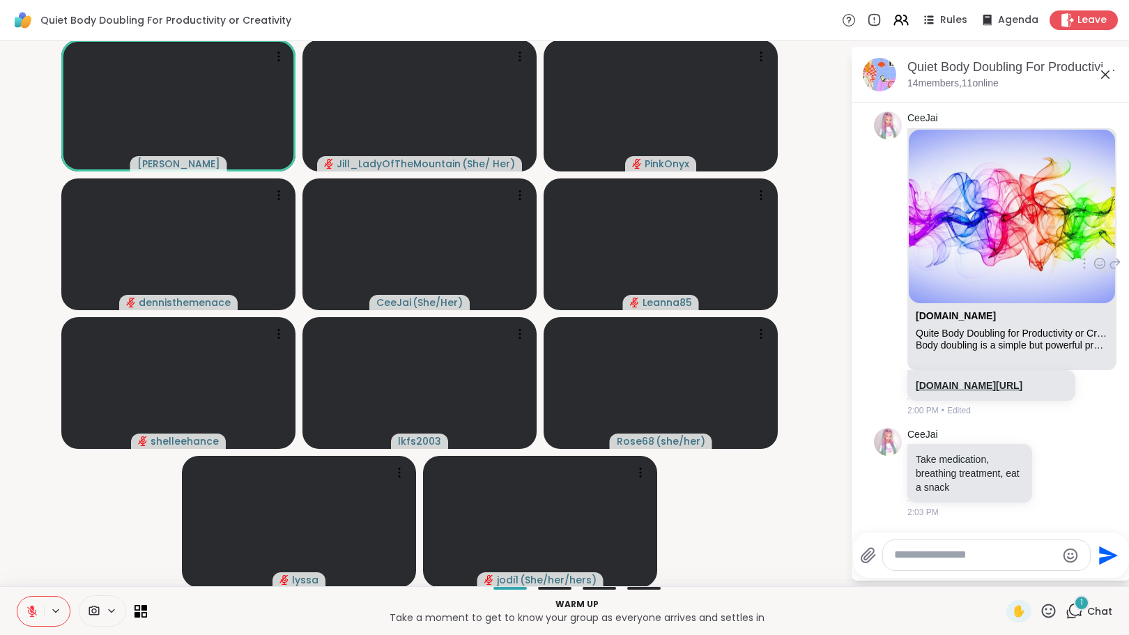
click at [955, 380] on link "[DOMAIN_NAME][URL]" at bounding box center [969, 385] width 107 height 11
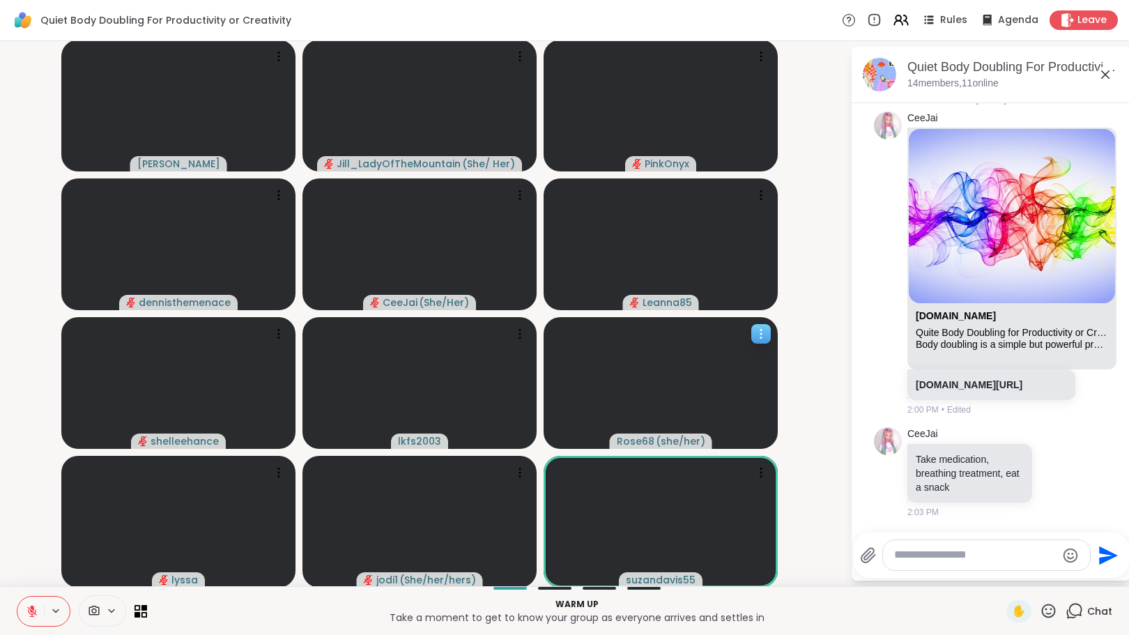
scroll to position [39, 0]
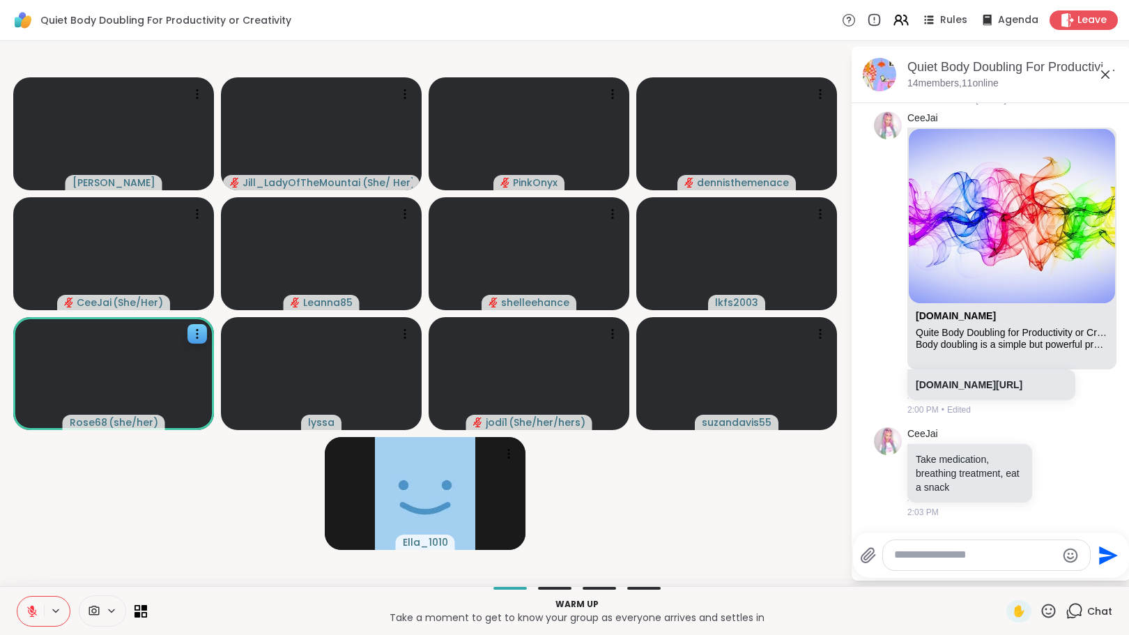
click at [31, 602] on button at bounding box center [30, 611] width 26 height 29
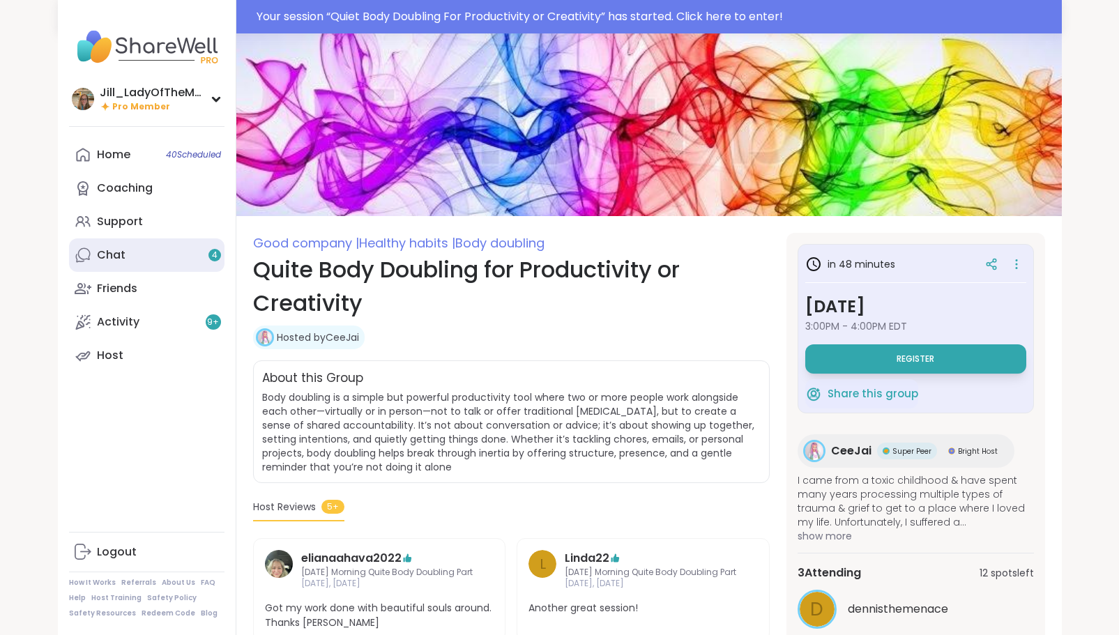
click at [175, 257] on link "Chat 4" at bounding box center [146, 254] width 155 height 33
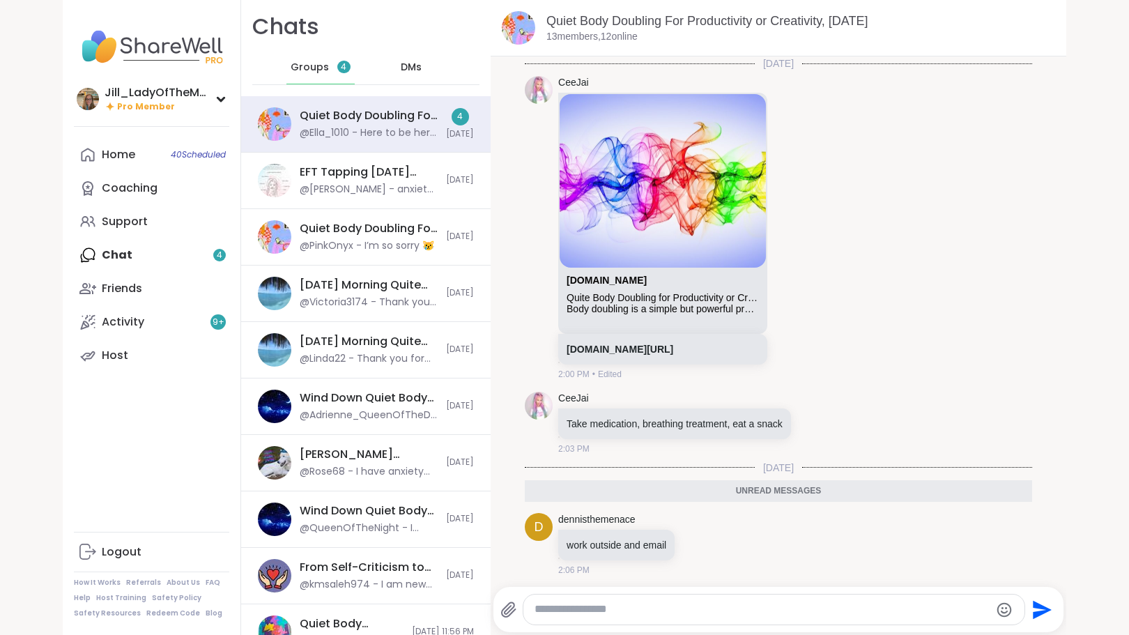
scroll to position [282, 0]
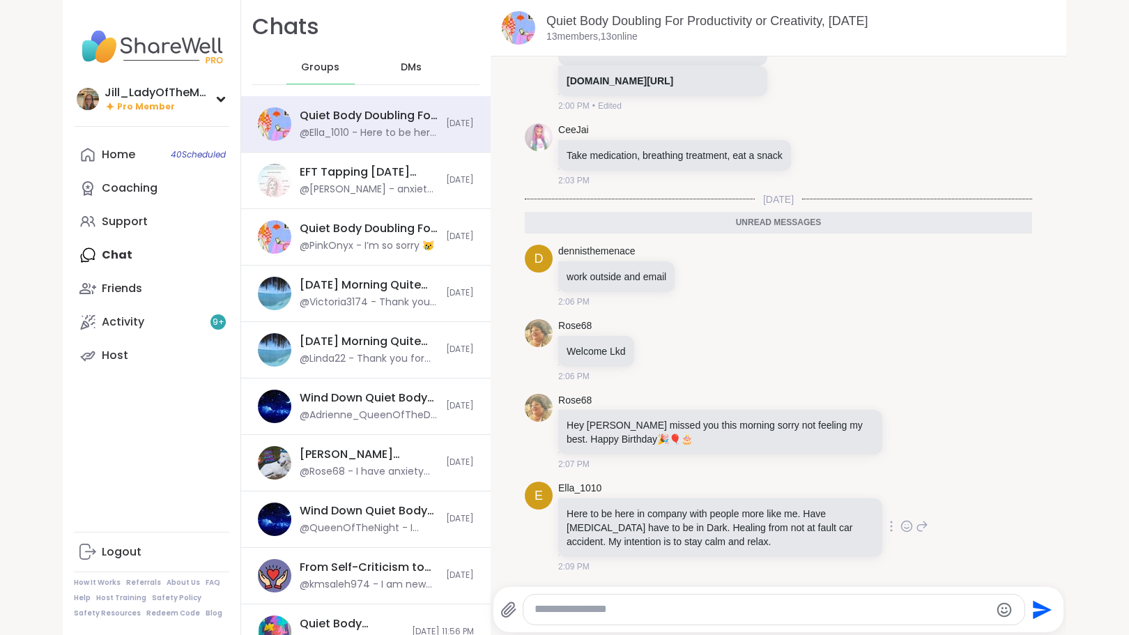
click at [901, 526] on icon at bounding box center [907, 526] width 13 height 14
click at [790, 503] on div "Select Reaction: Heart" at bounding box center [796, 504] width 13 height 13
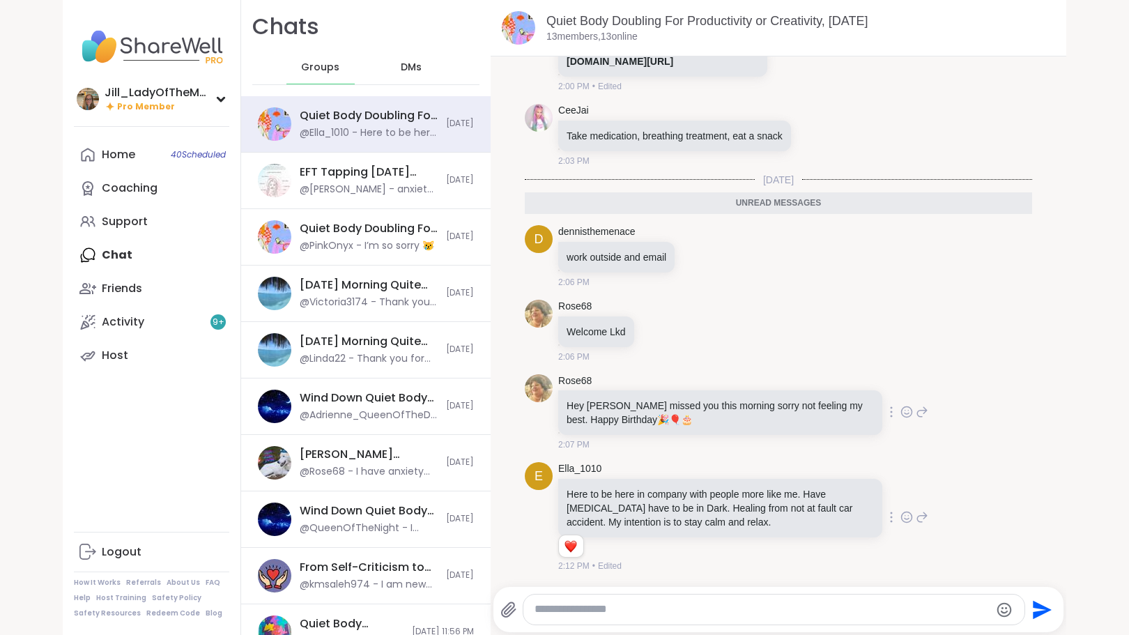
click at [909, 411] on icon at bounding box center [909, 411] width 0 height 0
click at [790, 388] on div "Select Reaction: Heart" at bounding box center [796, 389] width 13 height 13
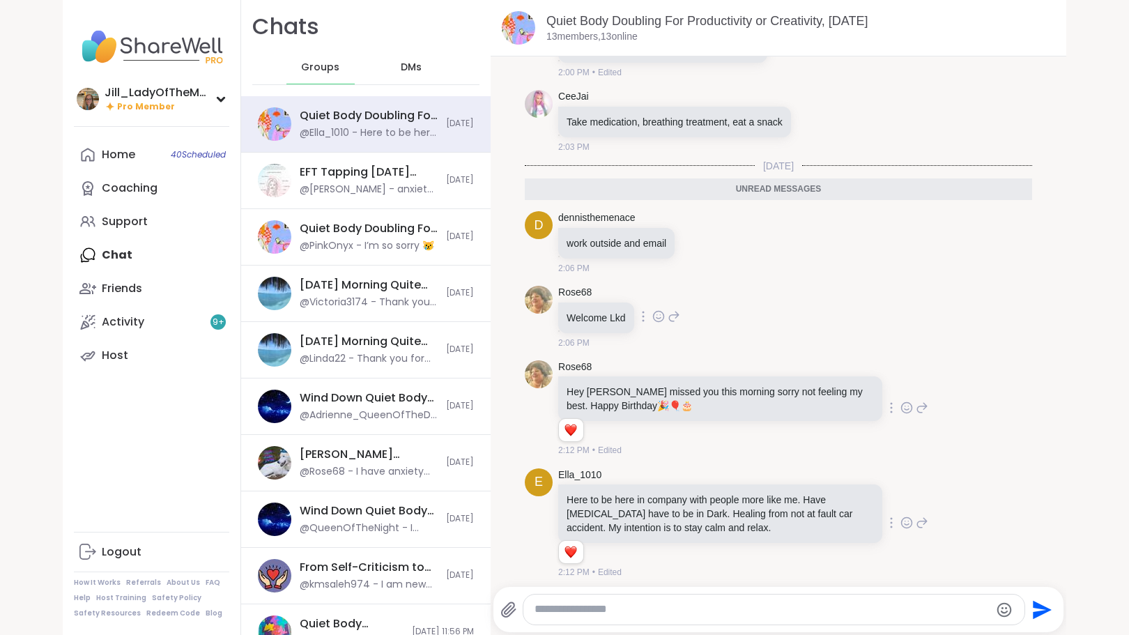
click at [652, 323] on icon at bounding box center [658, 316] width 13 height 14
click at [652, 300] on div "Select Reaction: Heart" at bounding box center [658, 294] width 13 height 13
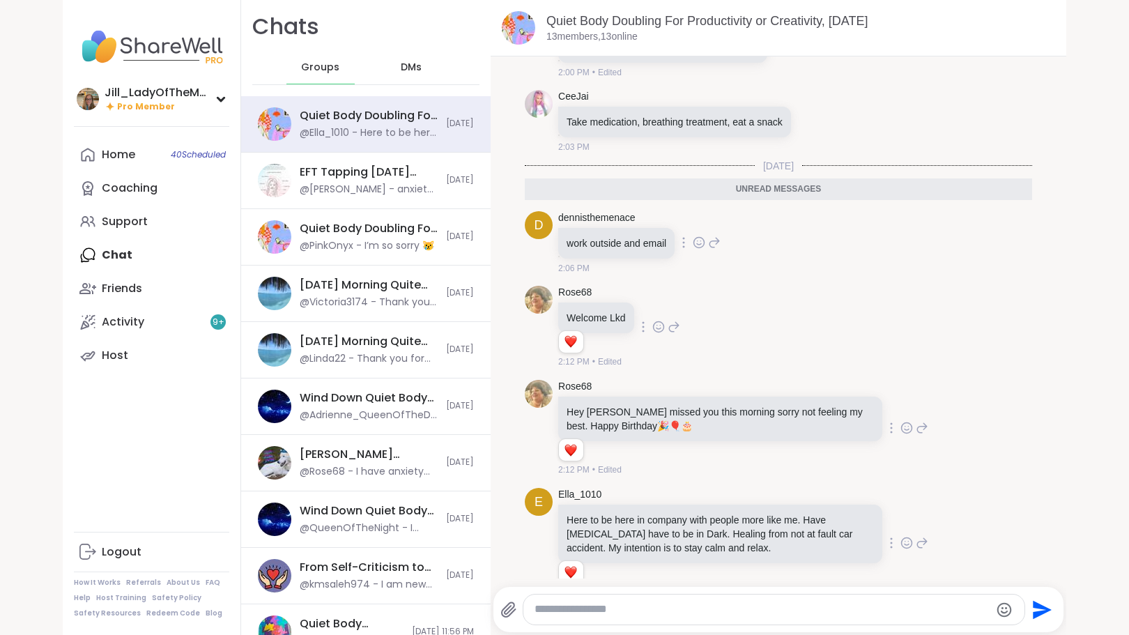
click at [693, 250] on icon at bounding box center [699, 243] width 13 height 14
click at [693, 227] on div "Select Reaction: Heart" at bounding box center [699, 220] width 13 height 13
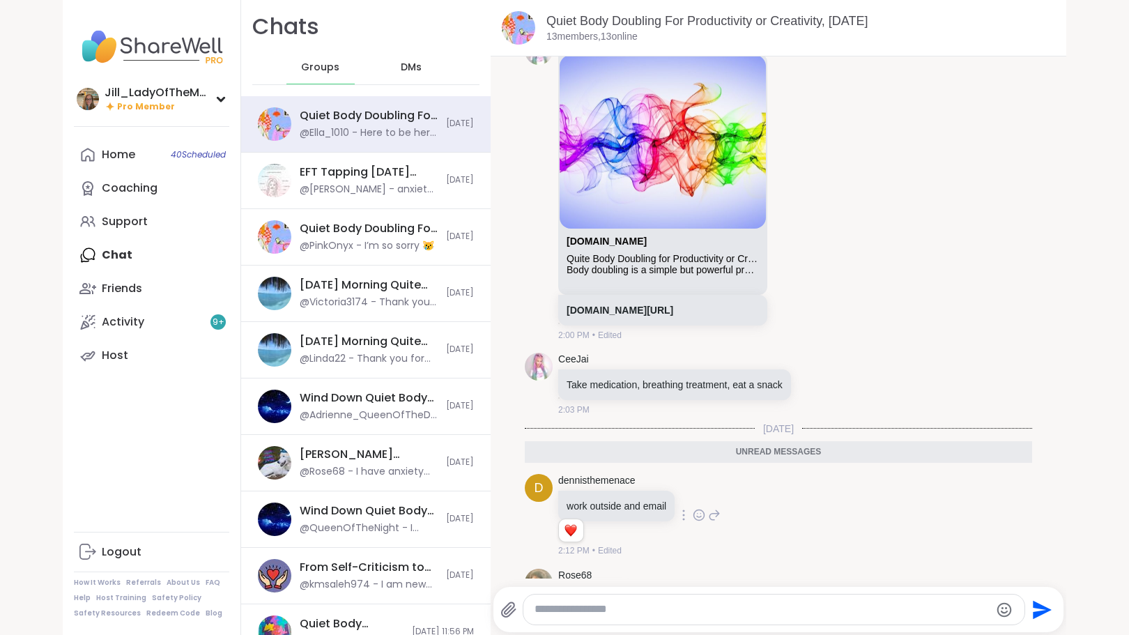
scroll to position [0, 0]
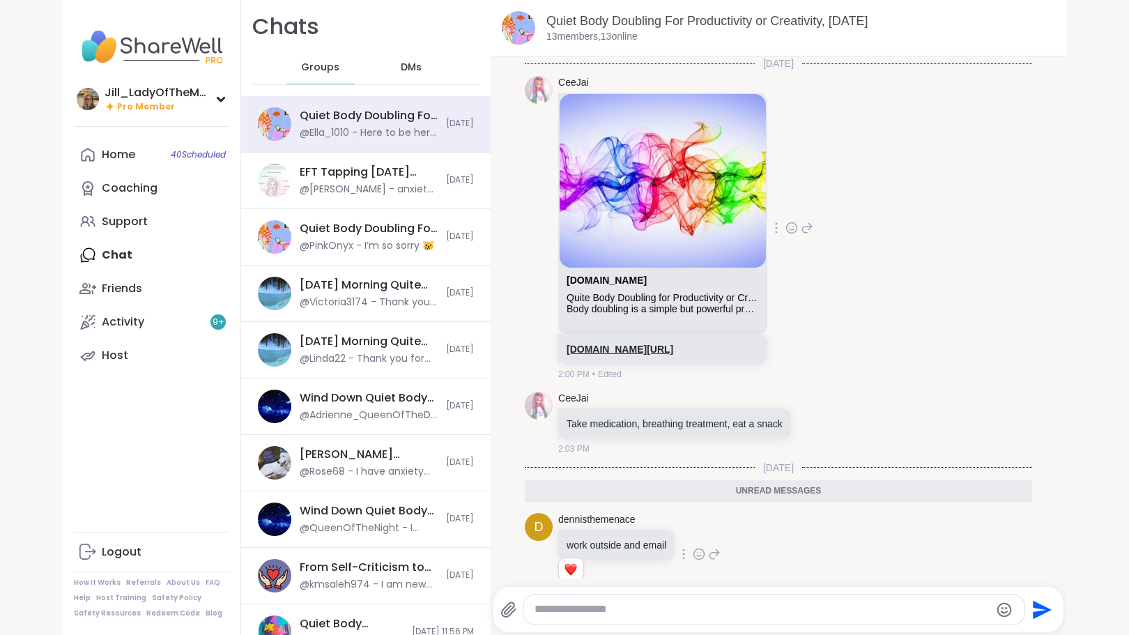
click at [673, 352] on link "[DOMAIN_NAME][URL]" at bounding box center [620, 349] width 107 height 11
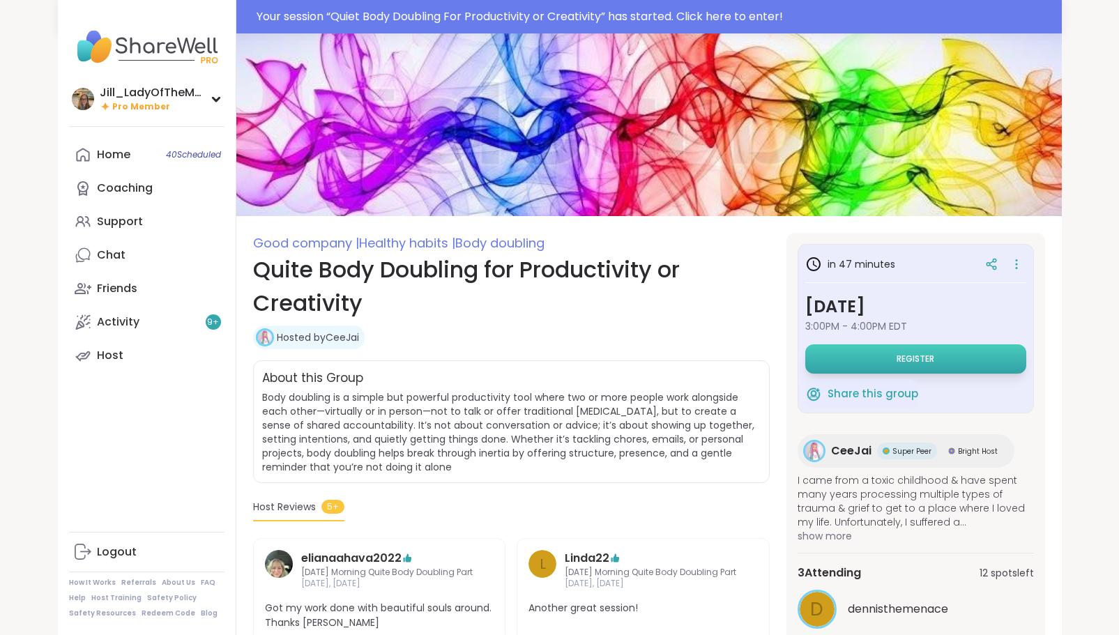
click at [888, 358] on button "Register" at bounding box center [915, 358] width 221 height 29
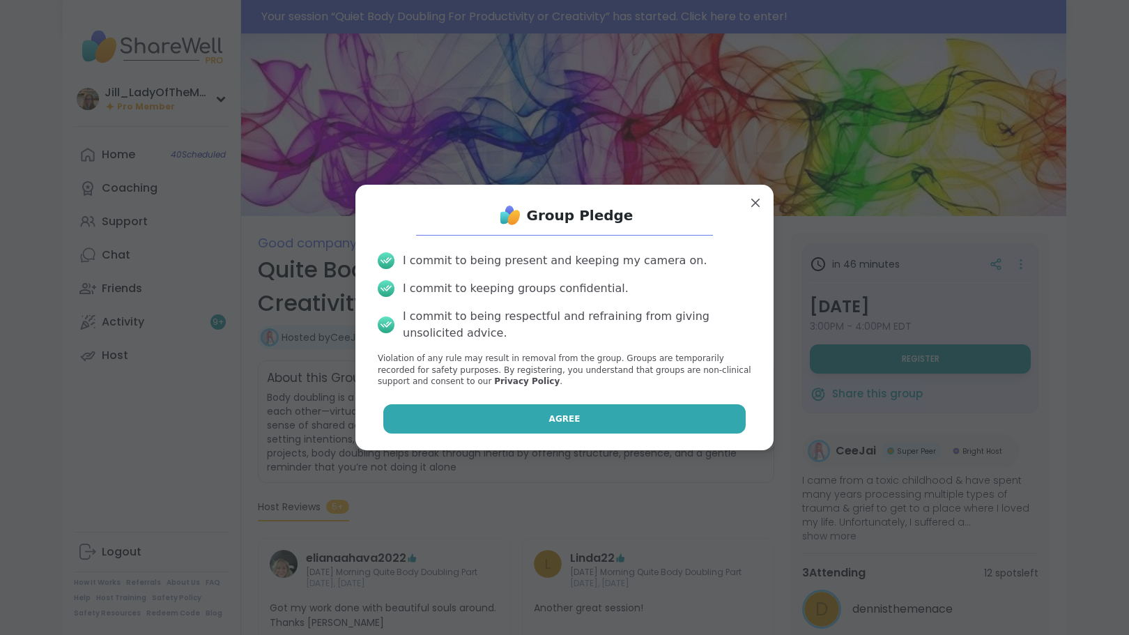
click at [603, 422] on button "Agree" at bounding box center [564, 418] width 363 height 29
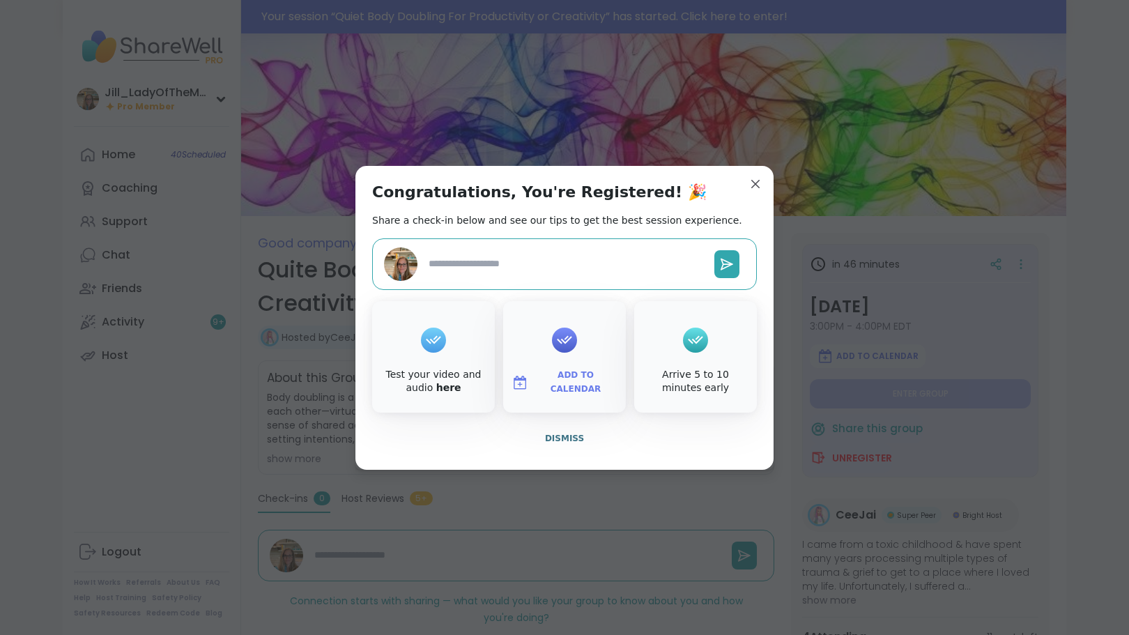
click at [556, 381] on span "Add to Calendar" at bounding box center [576, 382] width 84 height 27
click at [555, 255] on button "Google Calendar" at bounding box center [565, 255] width 106 height 31
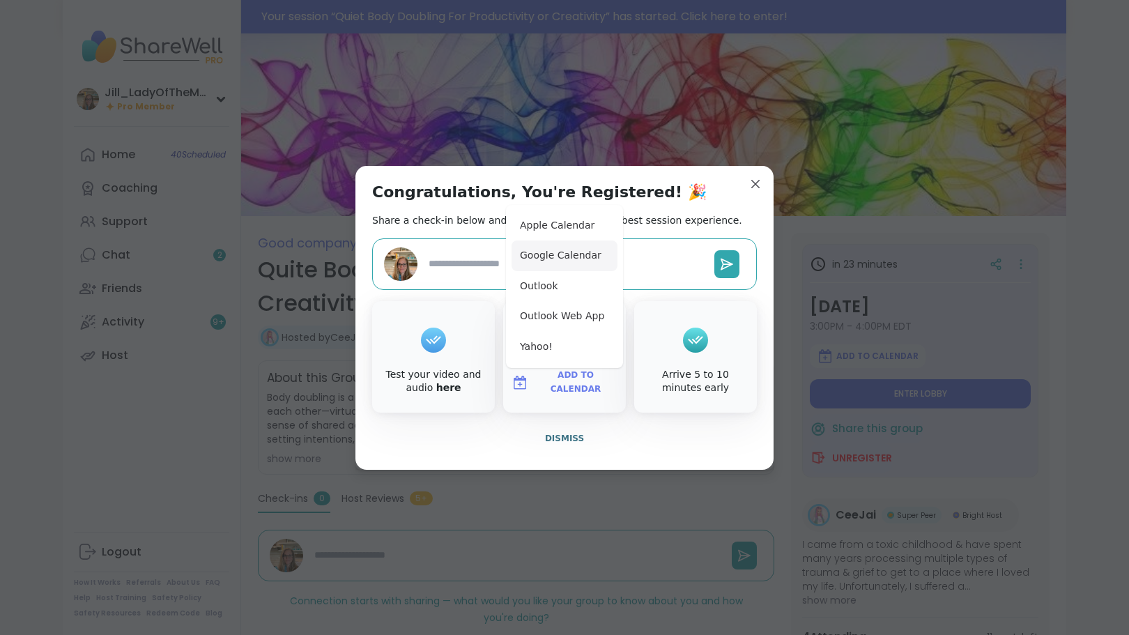
type textarea "*"
